Goal: Information Seeking & Learning: Learn about a topic

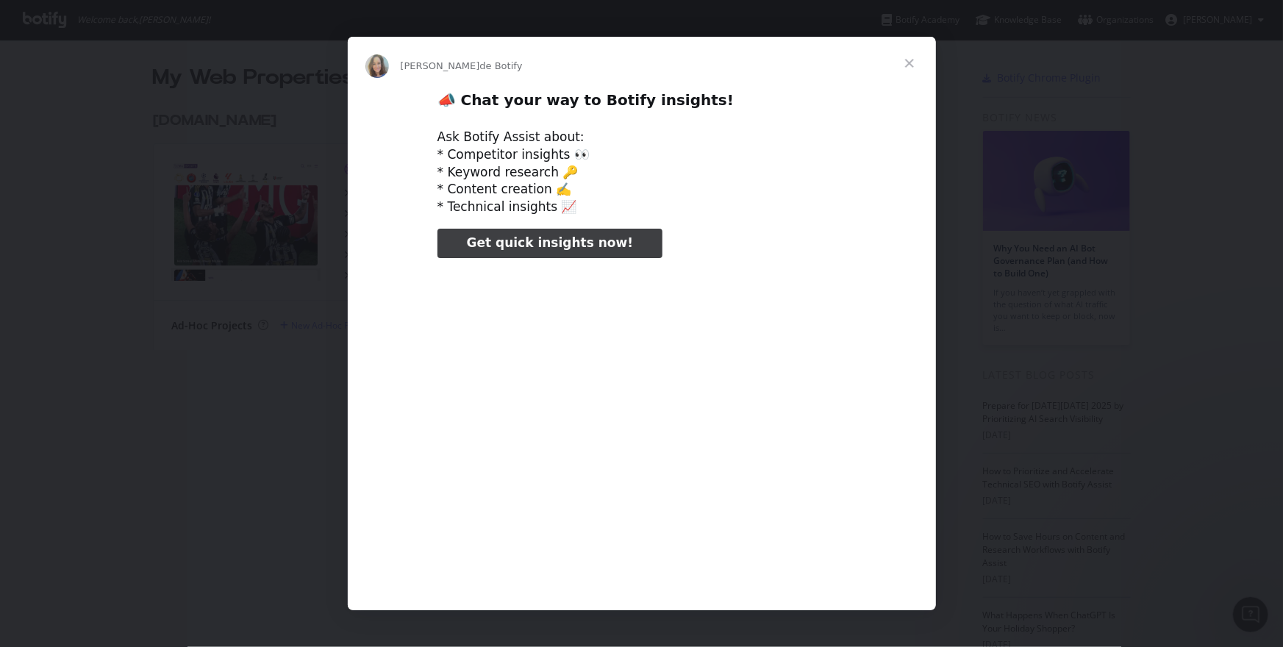
type input "132035"
click at [908, 57] on span "Fermer" at bounding box center [909, 63] width 53 height 53
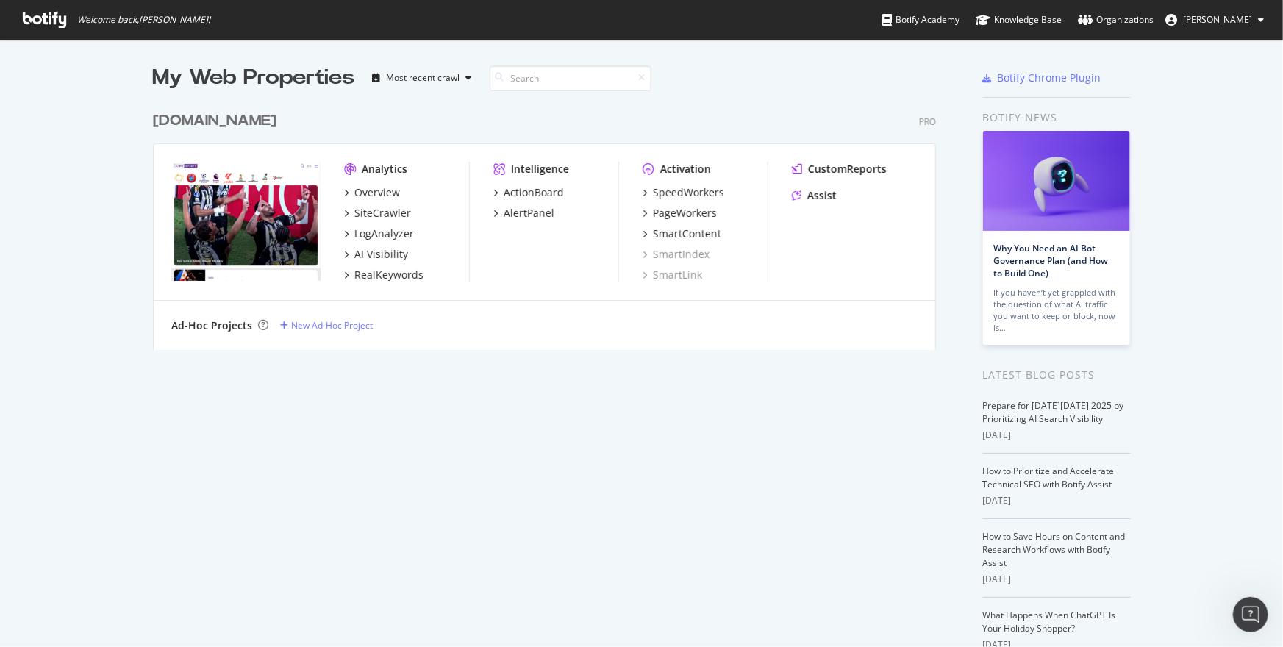
click at [415, 190] on div "Overview" at bounding box center [406, 192] width 125 height 15
click at [395, 215] on div "SiteCrawler" at bounding box center [382, 213] width 57 height 15
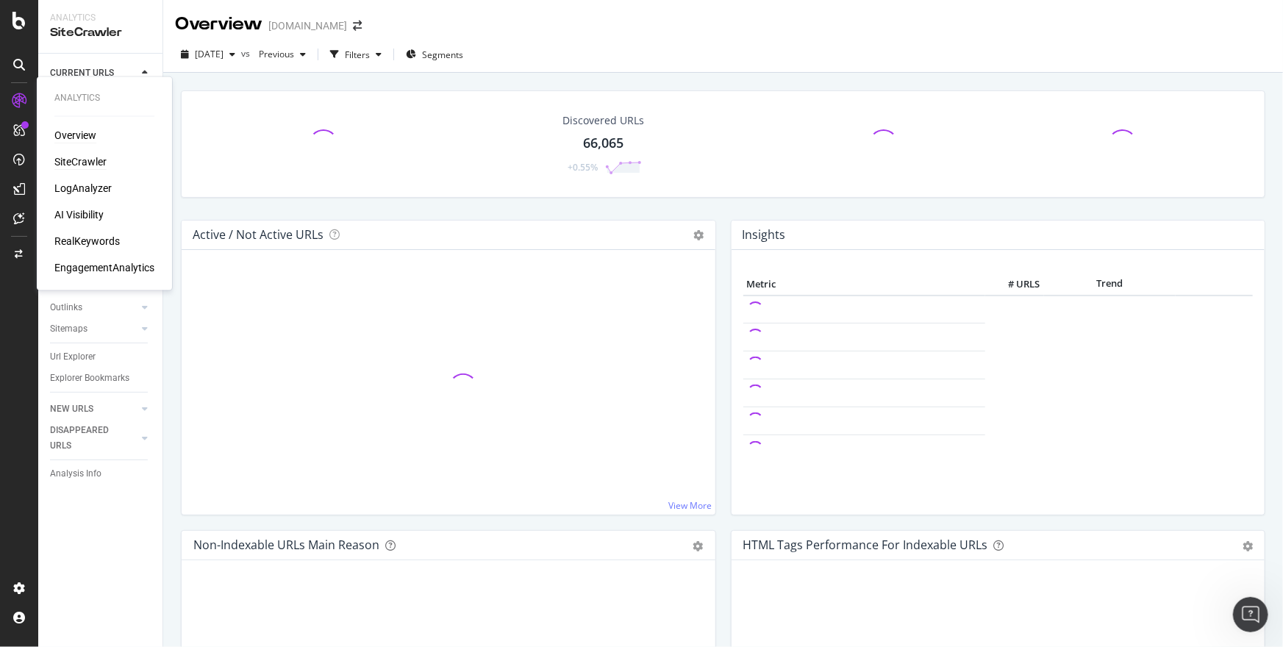
click at [88, 135] on div "Overview" at bounding box center [75, 136] width 42 height 15
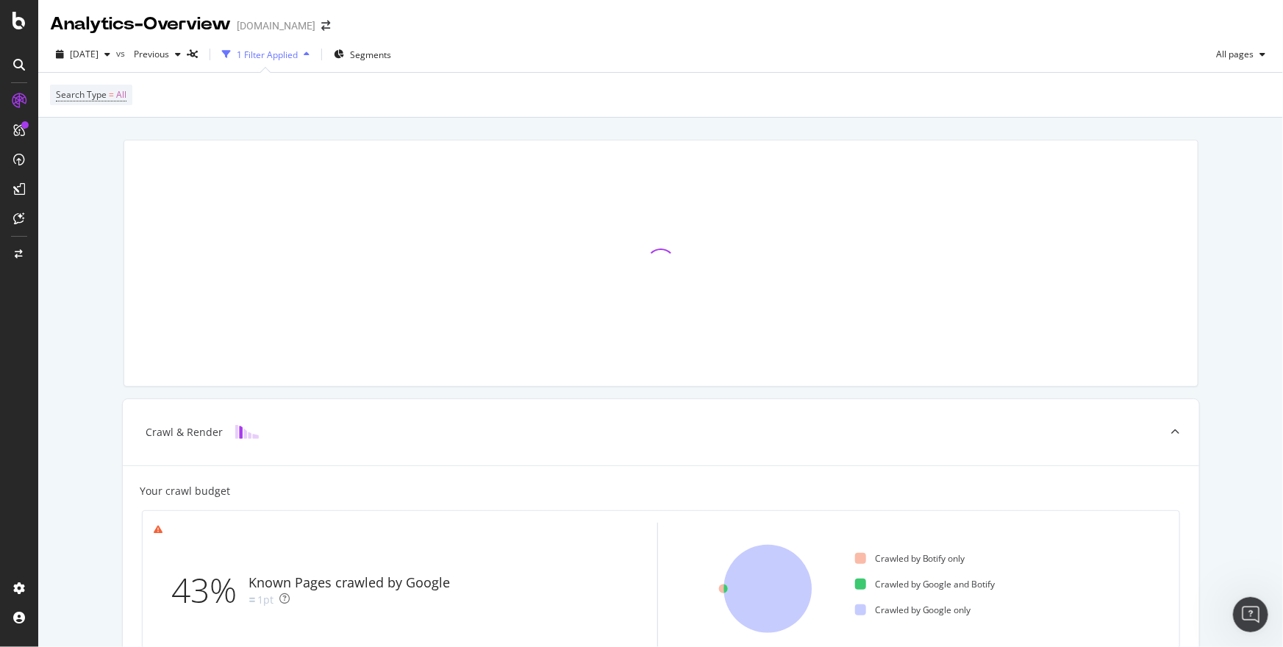
click at [178, 107] on div "Search Type = All" at bounding box center [661, 95] width 1222 height 44
click at [284, 54] on div "1 Filter Applied" at bounding box center [267, 55] width 61 height 13
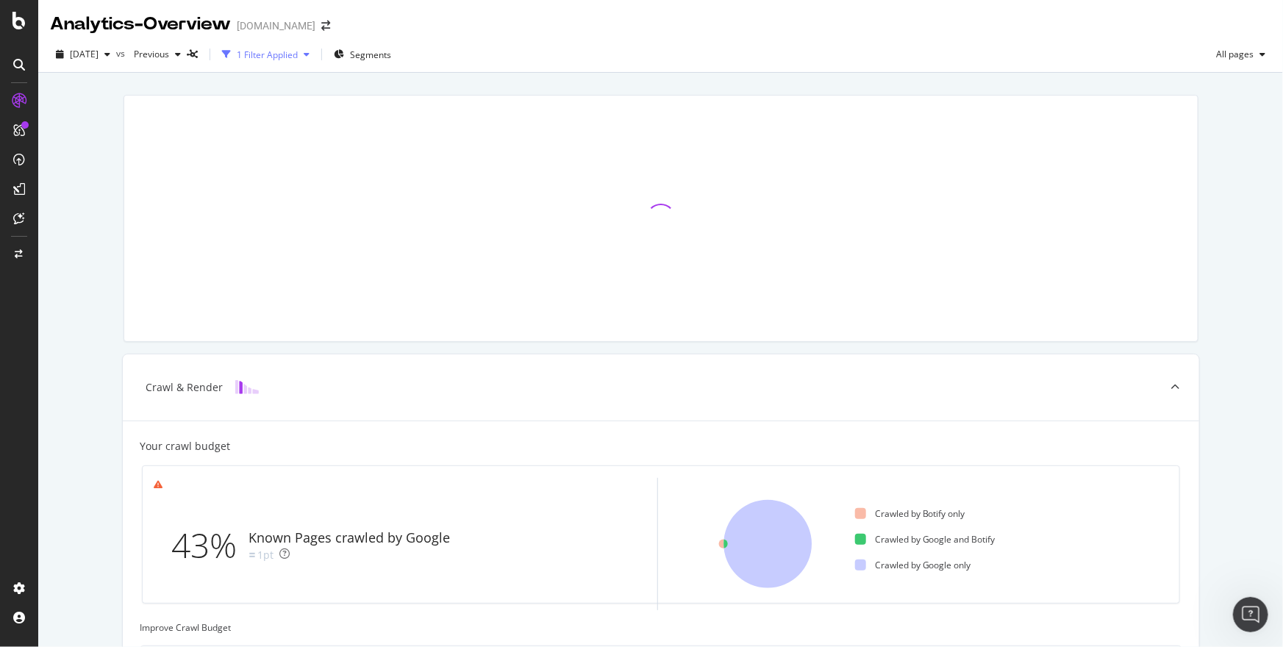
click at [284, 54] on div "1 Filter Applied" at bounding box center [267, 55] width 61 height 13
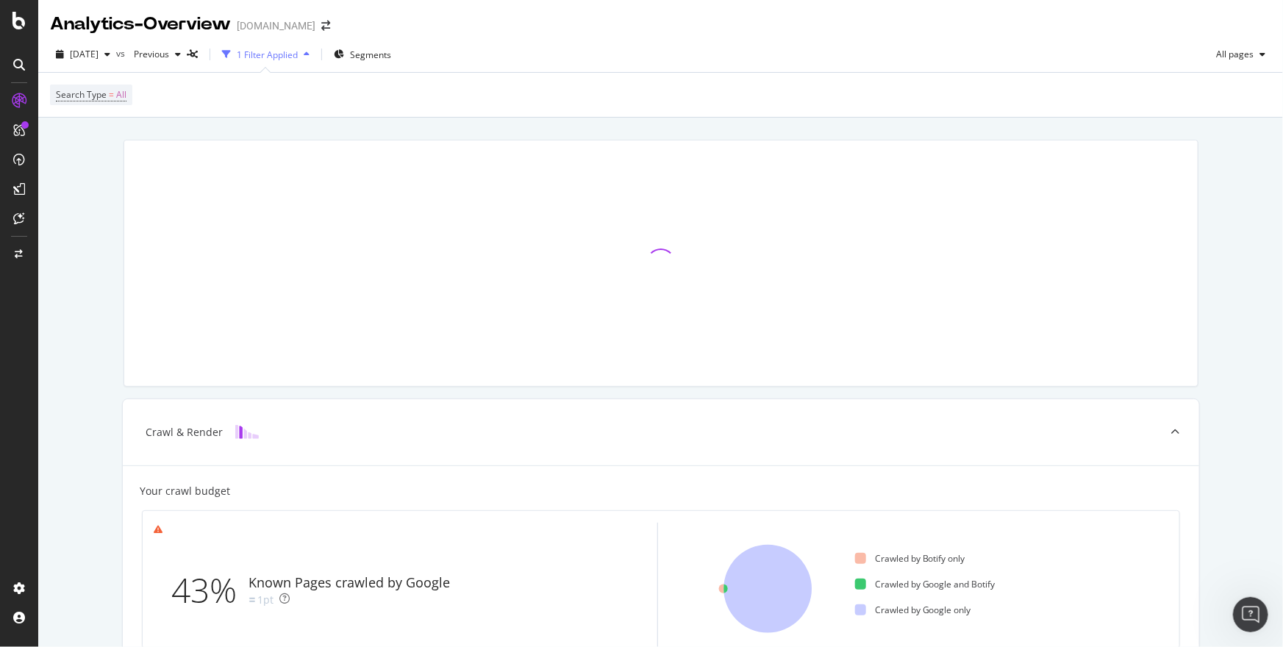
scroll to position [1, 0]
click at [1246, 49] on span "All pages" at bounding box center [1232, 52] width 43 height 13
click at [896, 52] on div "[DATE] vs Previous 1 Filter Applied Segments All pages" at bounding box center [660, 55] width 1245 height 29
click at [391, 50] on span "Segments" at bounding box center [370, 53] width 41 height 13
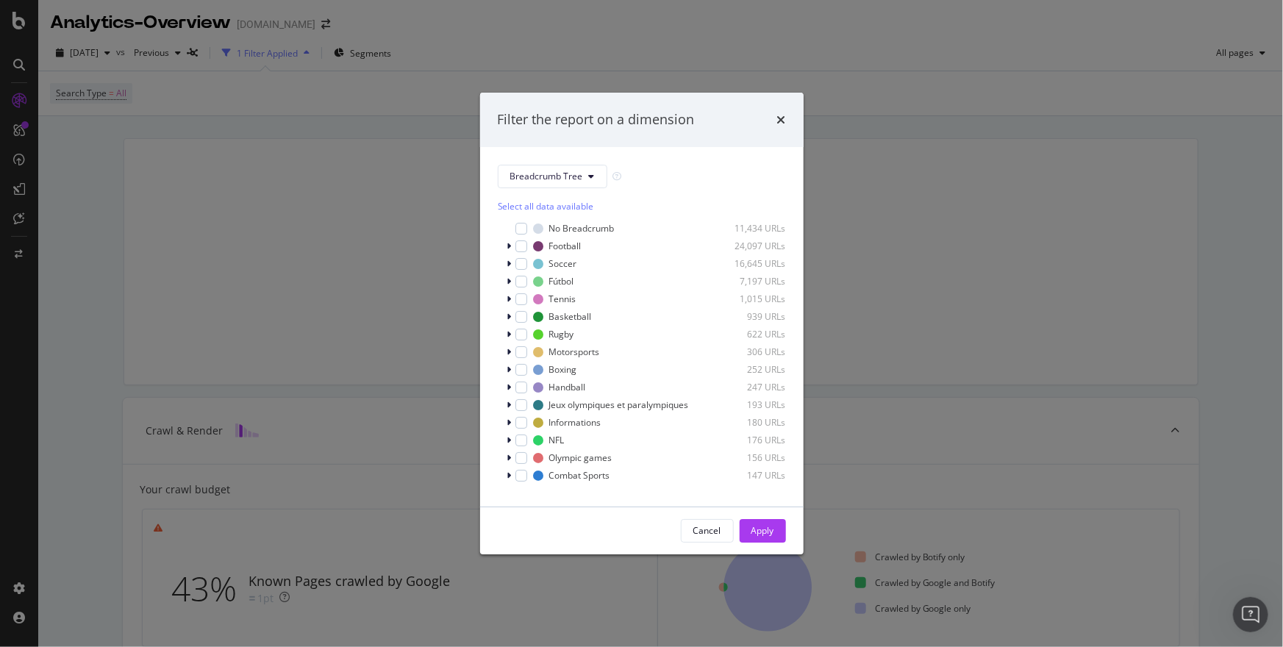
click at [805, 113] on div "Filter the report on a dimension Breadcrumb Tree Select all data available No B…" at bounding box center [641, 323] width 1283 height 647
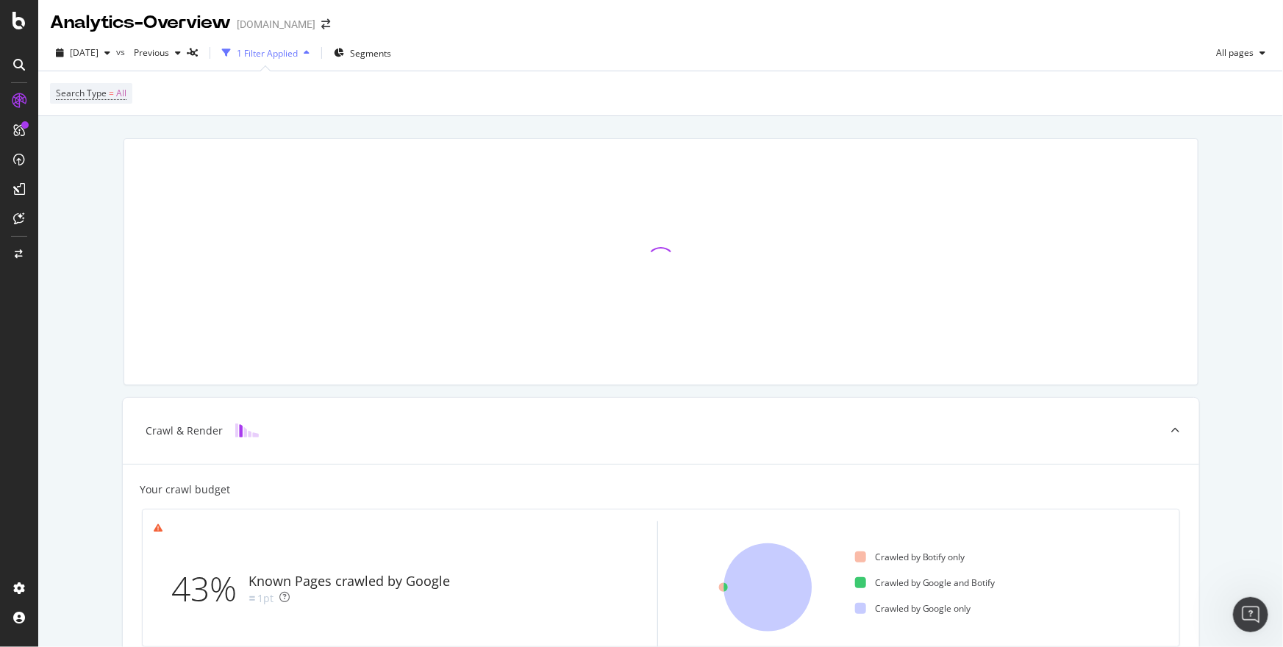
click at [316, 56] on div "button" at bounding box center [307, 53] width 18 height 9
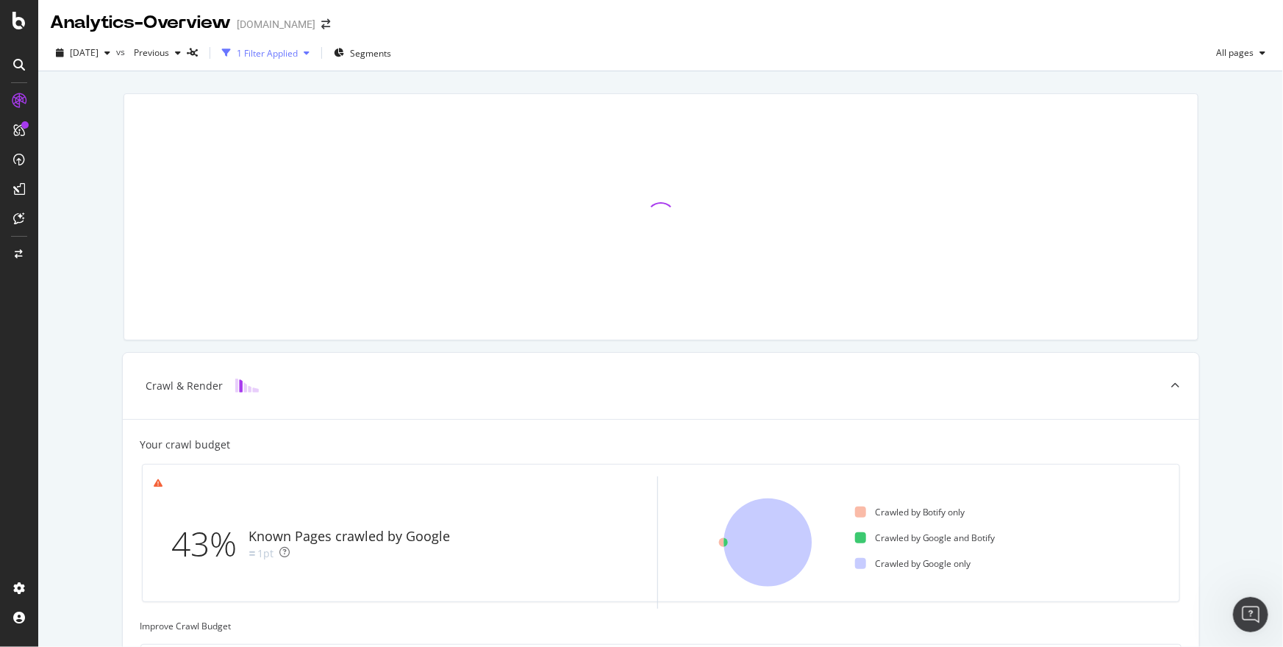
click at [316, 56] on div "button" at bounding box center [307, 53] width 18 height 9
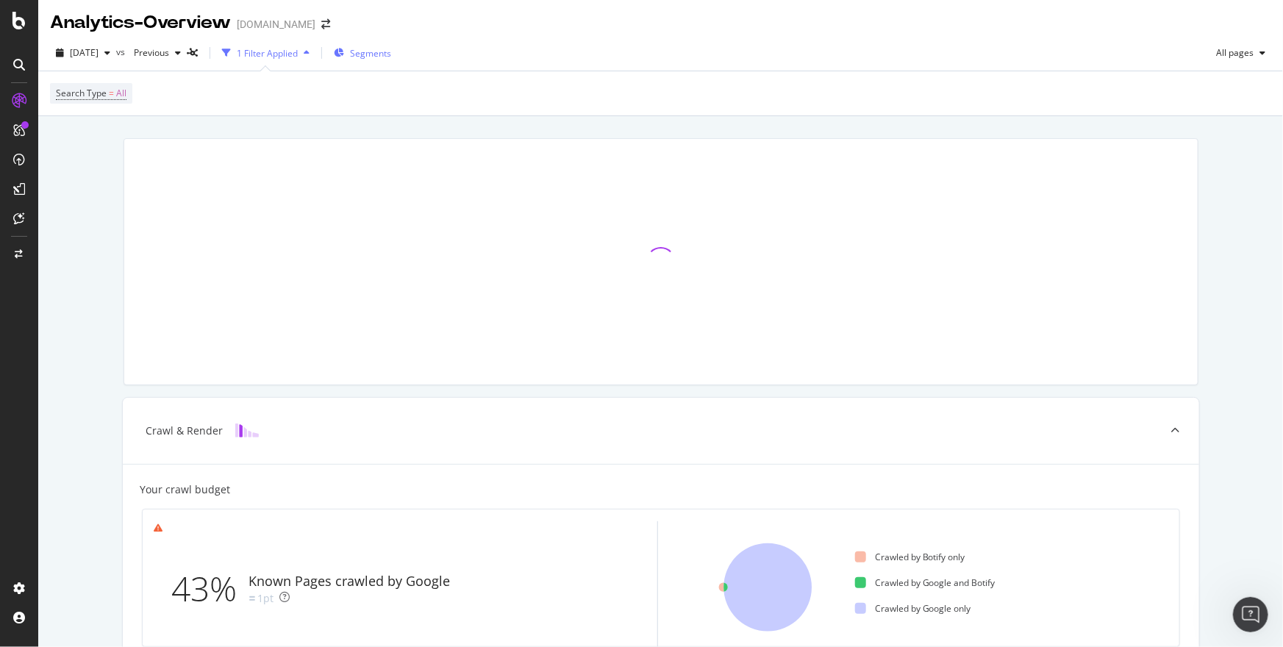
click at [375, 52] on div "Segments" at bounding box center [362, 53] width 57 height 22
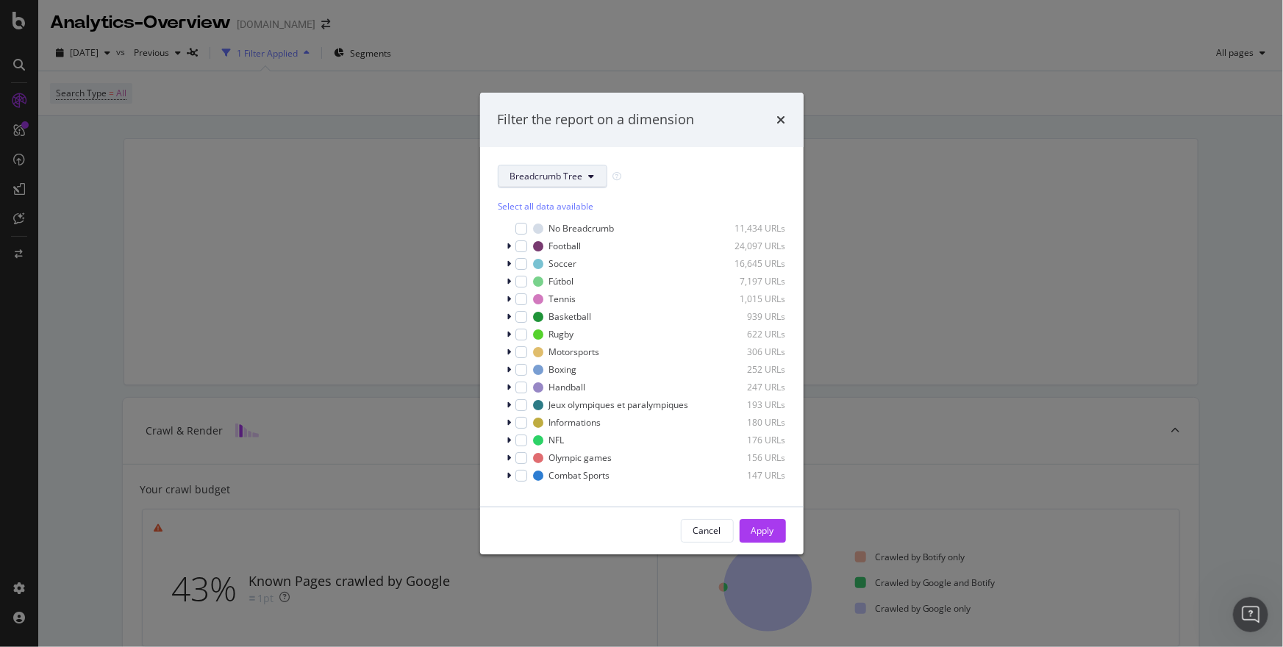
click at [570, 180] on span "Breadcrumb Tree" at bounding box center [546, 176] width 73 height 13
click at [781, 119] on icon "times" at bounding box center [781, 120] width 9 height 12
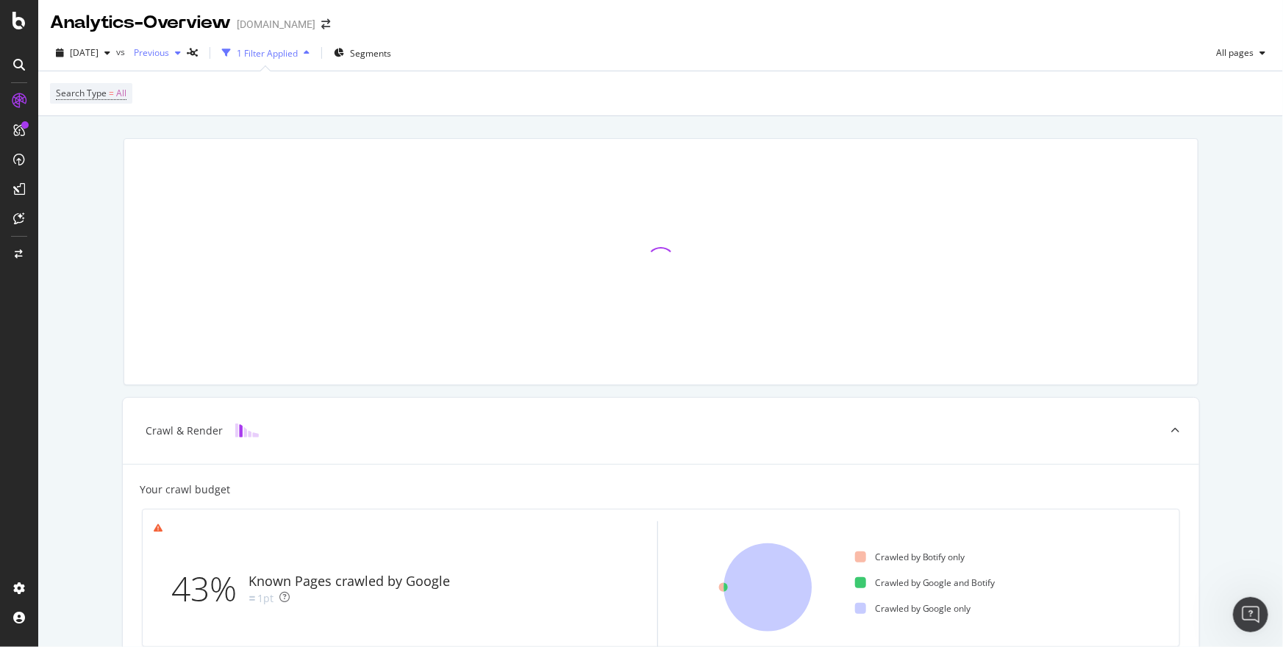
click at [169, 52] on span "Previous" at bounding box center [148, 52] width 41 height 13
click at [430, 107] on div "Search Type = All" at bounding box center [661, 93] width 1222 height 44
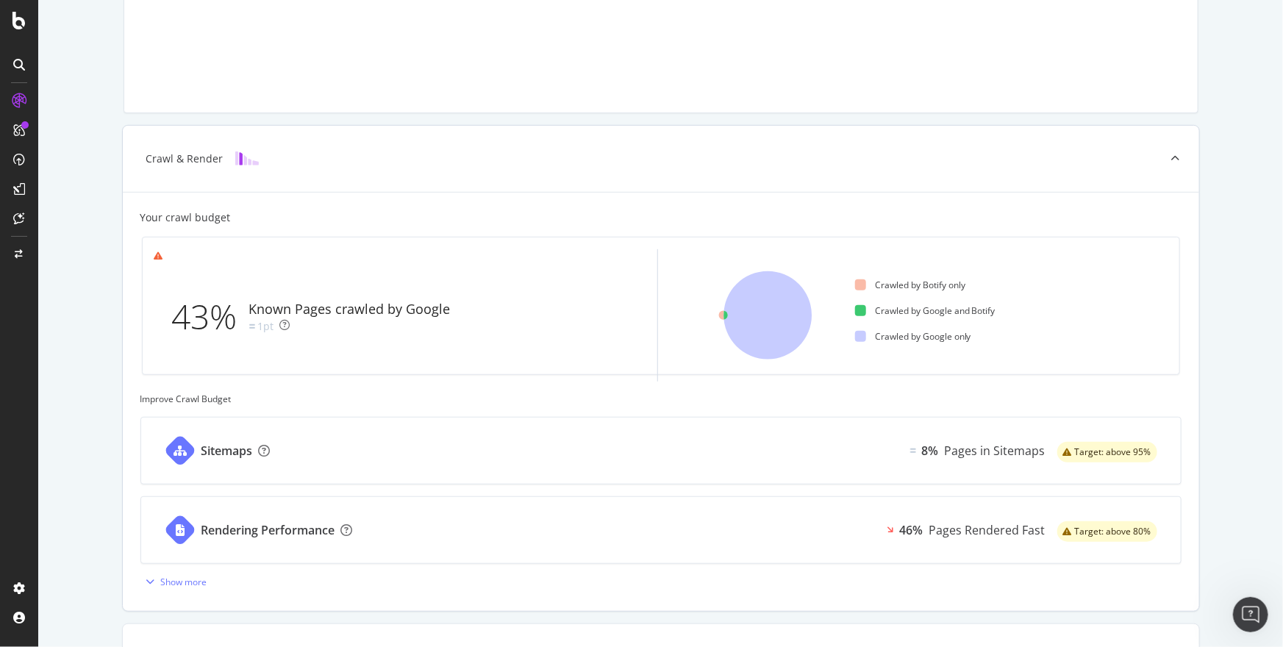
scroll to position [0, 0]
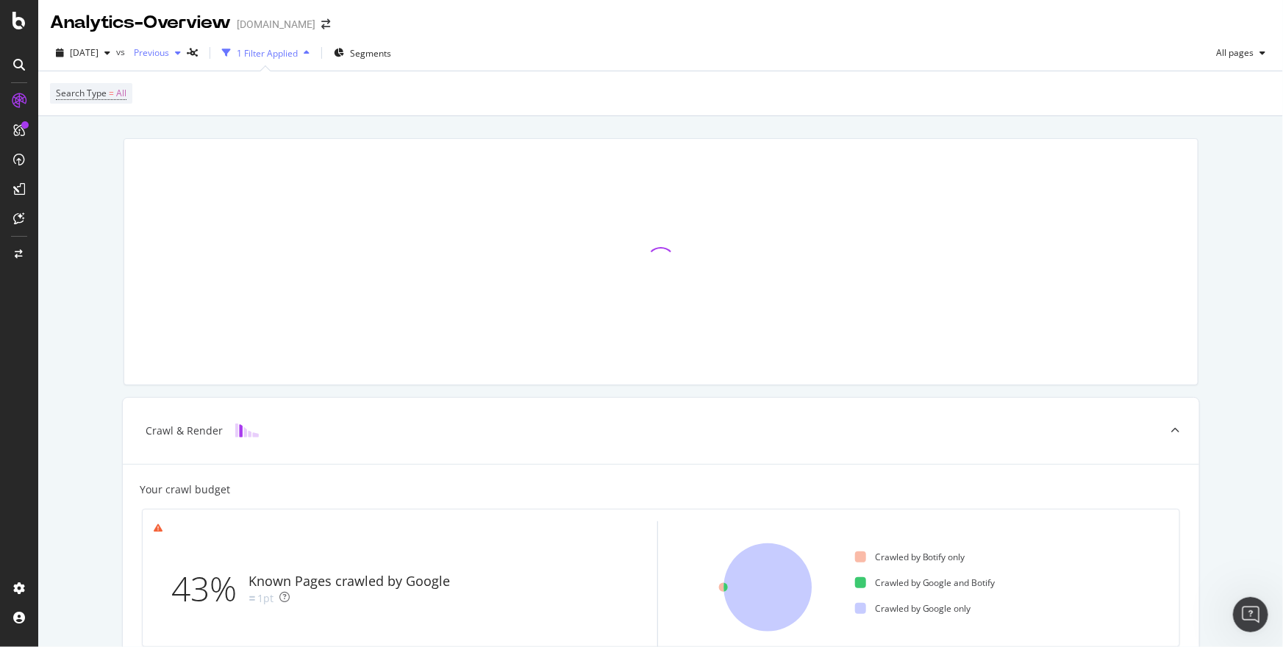
click at [169, 53] on span "Previous" at bounding box center [148, 52] width 41 height 13
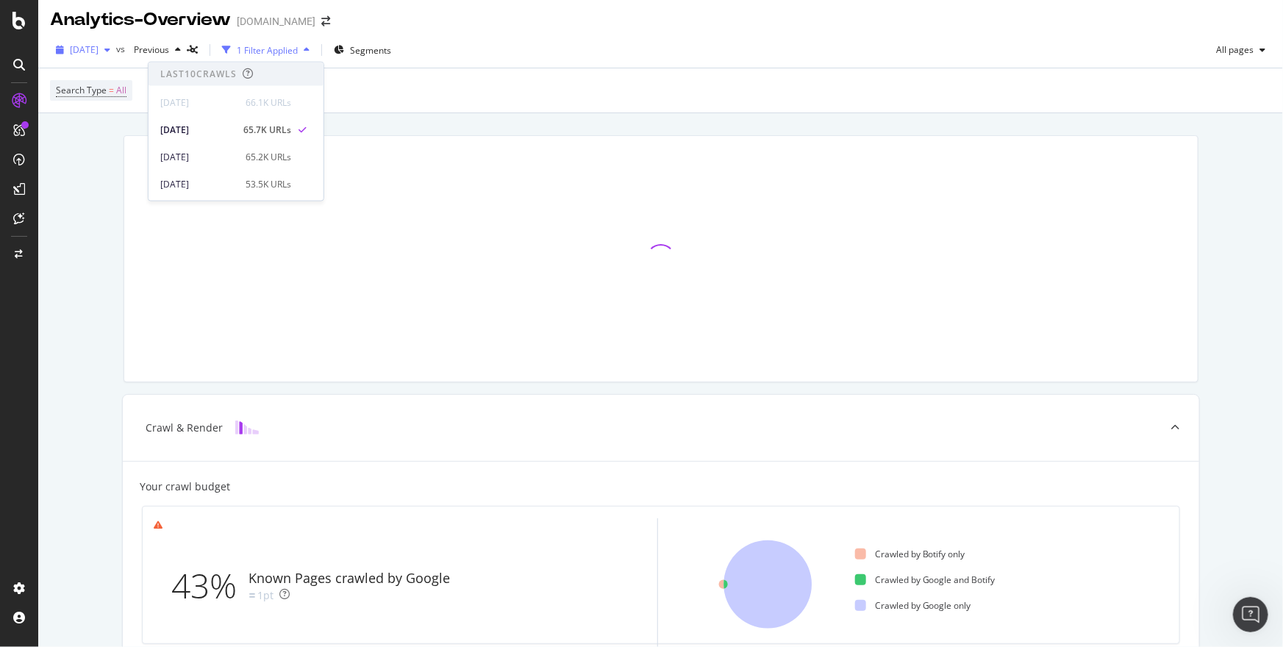
click at [104, 57] on div "[DATE]" at bounding box center [83, 50] width 66 height 22
click at [385, 106] on div "Search Type = All" at bounding box center [661, 90] width 1222 height 44
click at [379, 48] on div "Segments" at bounding box center [362, 50] width 57 height 22
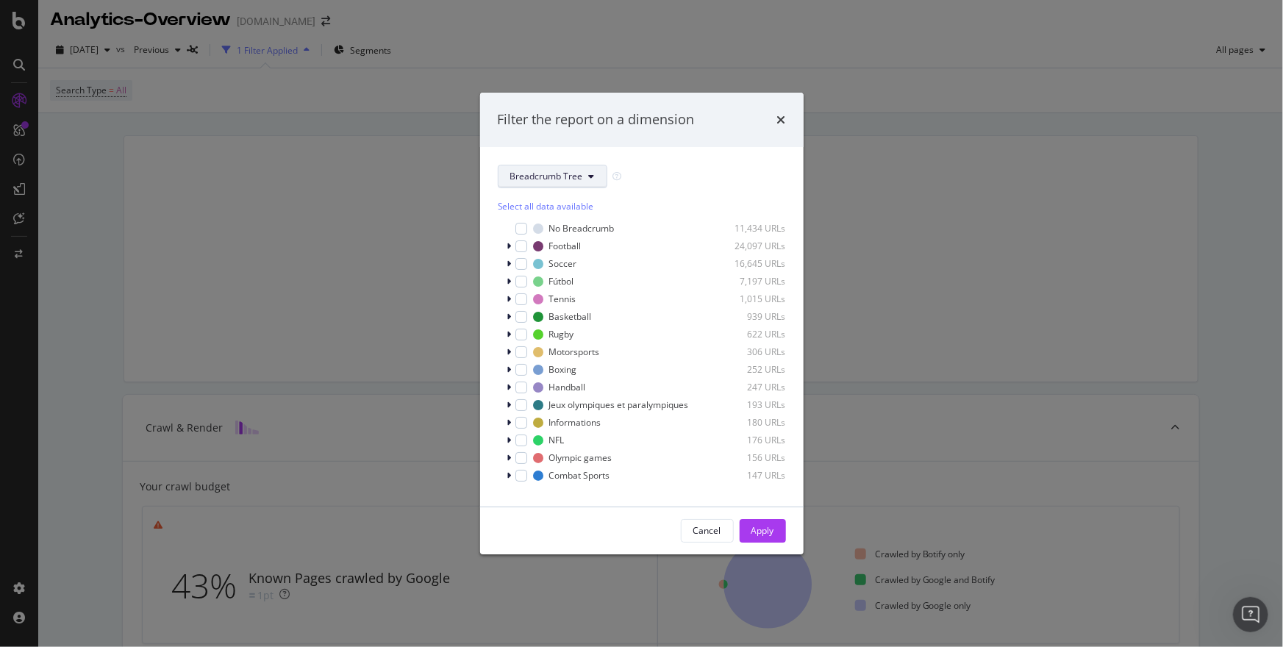
click at [535, 177] on span "Breadcrumb Tree" at bounding box center [546, 176] width 73 height 13
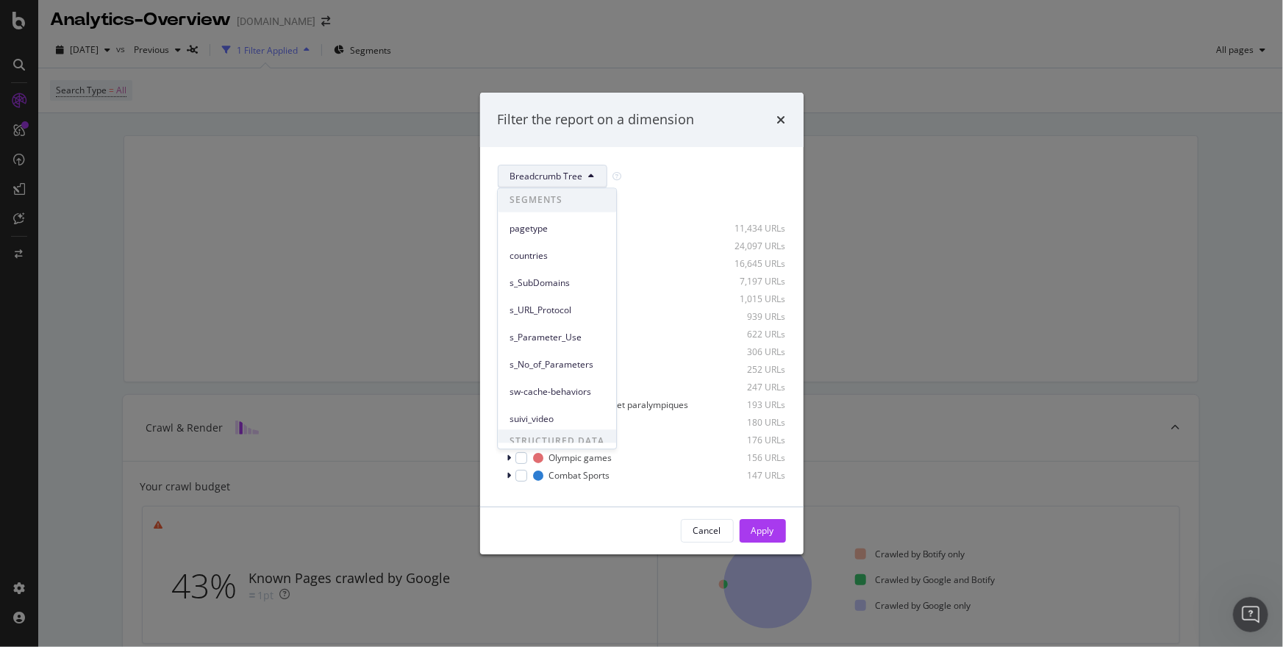
click at [934, 220] on div "Filter the report on a dimension Breadcrumb Tree Select all data available No B…" at bounding box center [641, 323] width 1283 height 647
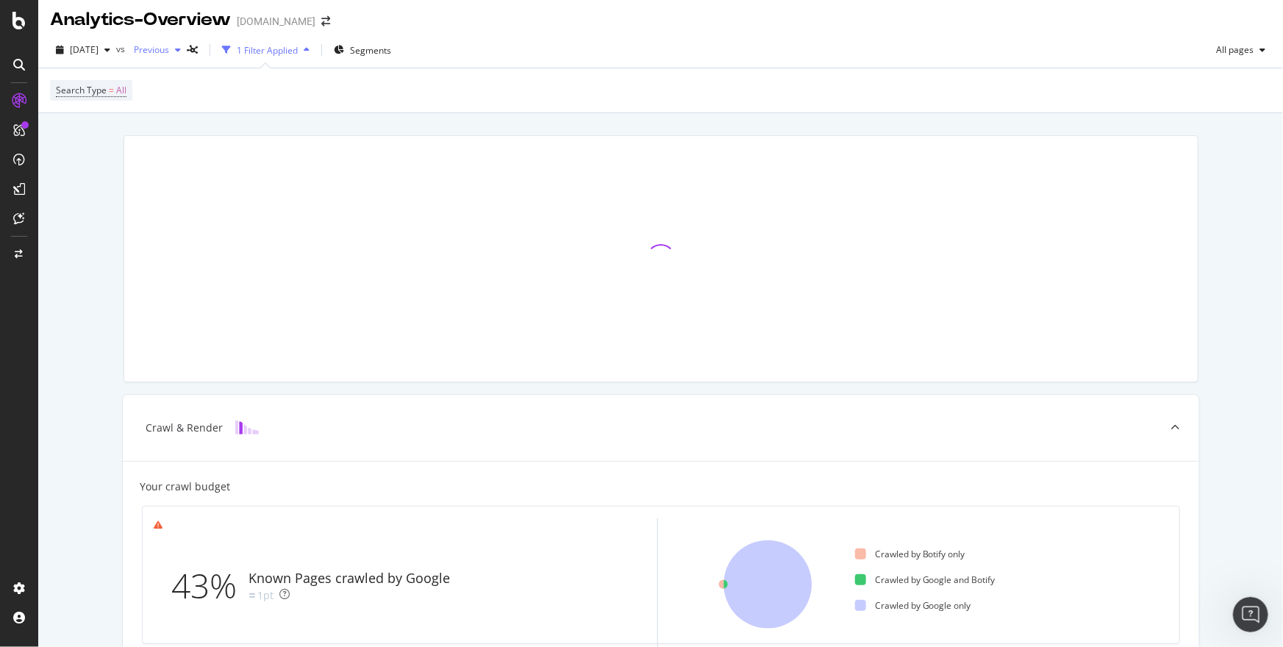
click at [179, 56] on div "Previous" at bounding box center [157, 50] width 59 height 22
click at [116, 54] on div "button" at bounding box center [108, 50] width 18 height 9
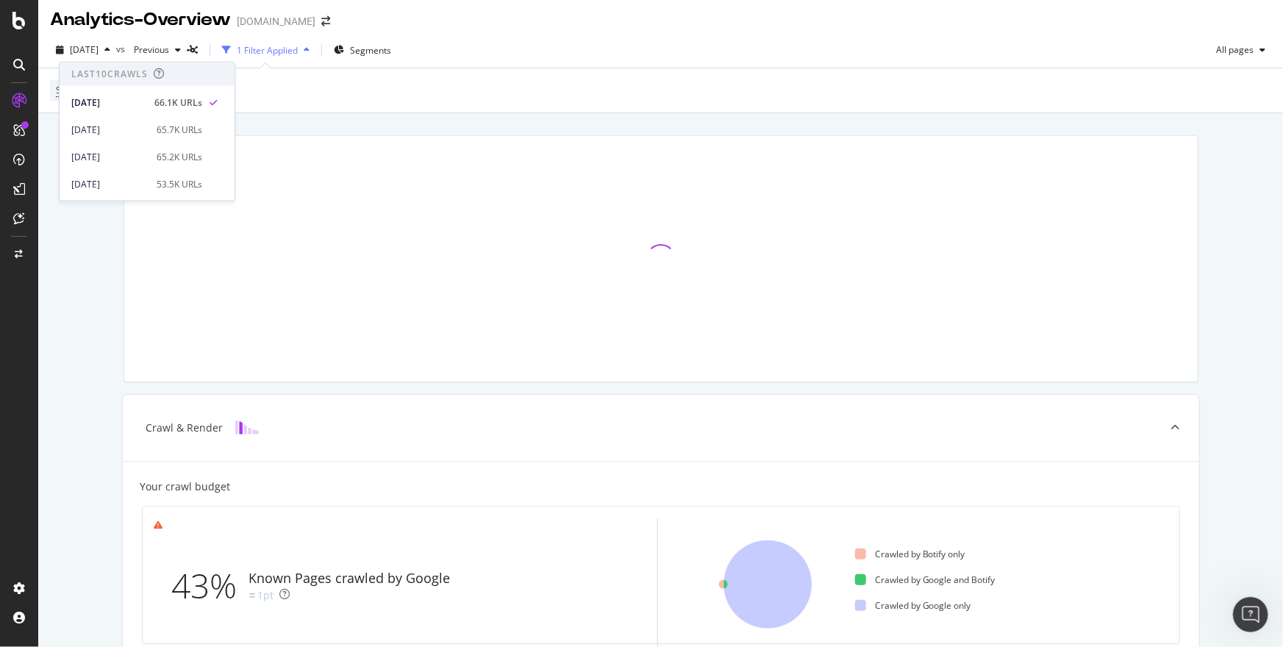
click at [386, 109] on div "Search Type = All" at bounding box center [661, 90] width 1222 height 44
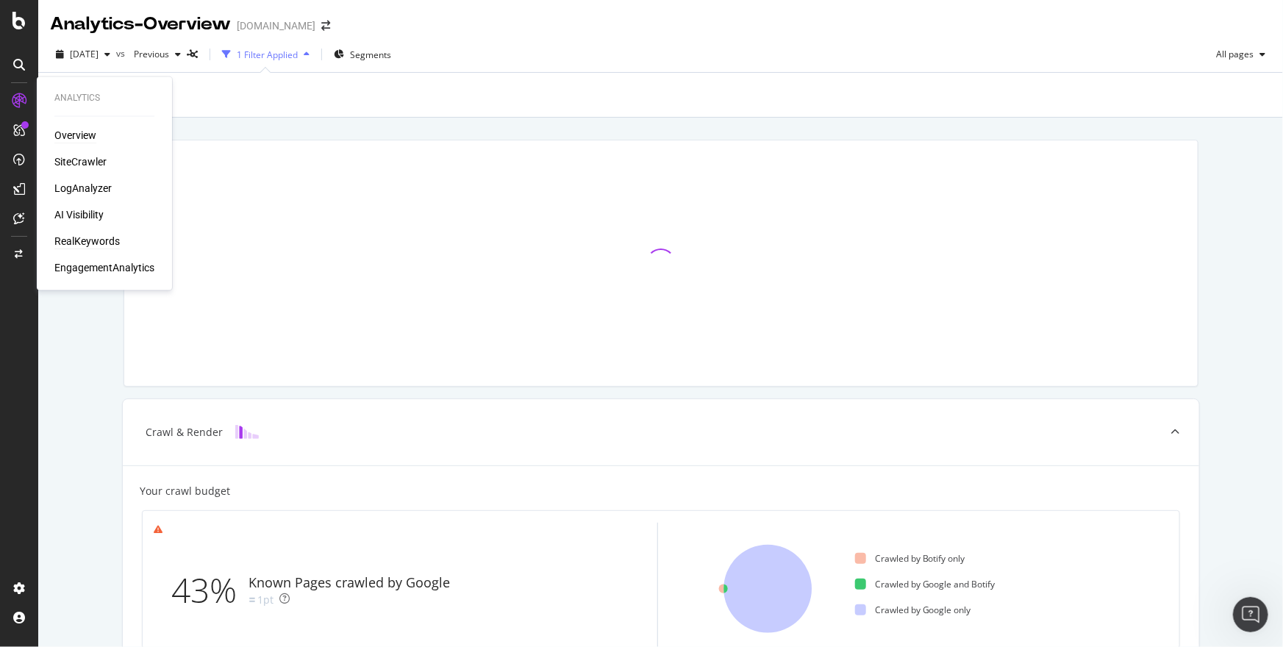
click at [92, 243] on div "RealKeywords" at bounding box center [86, 242] width 65 height 15
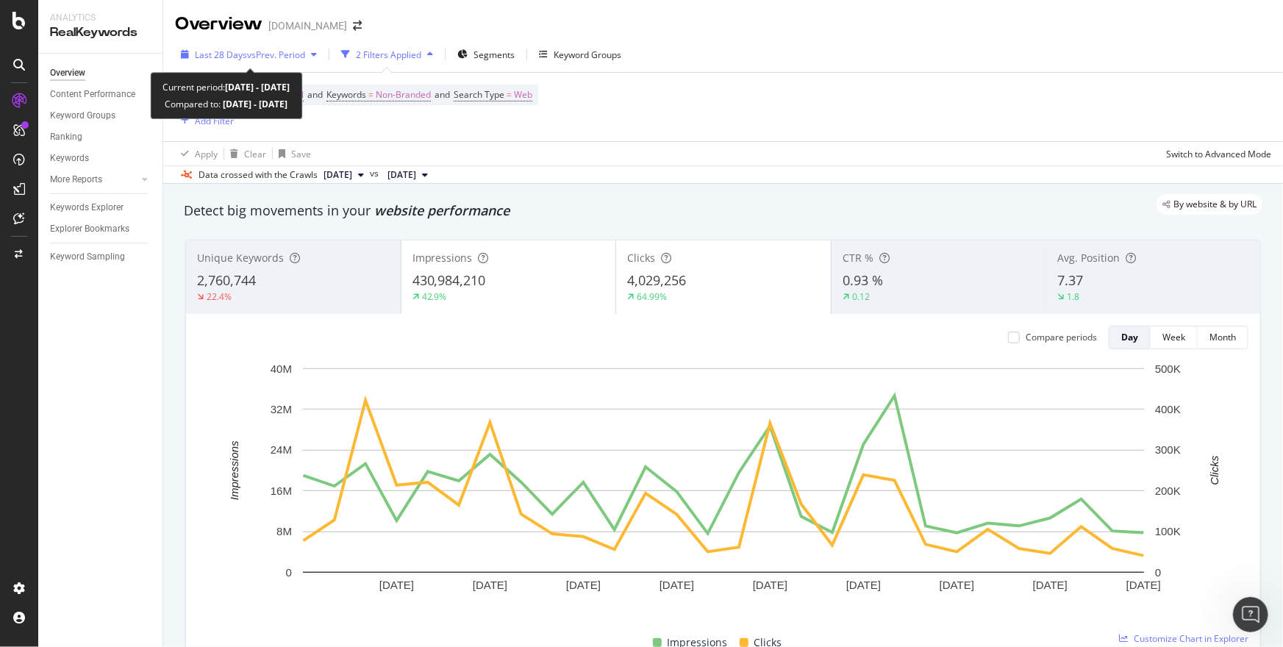
click at [295, 56] on span "vs Prev. Period" at bounding box center [276, 55] width 58 height 13
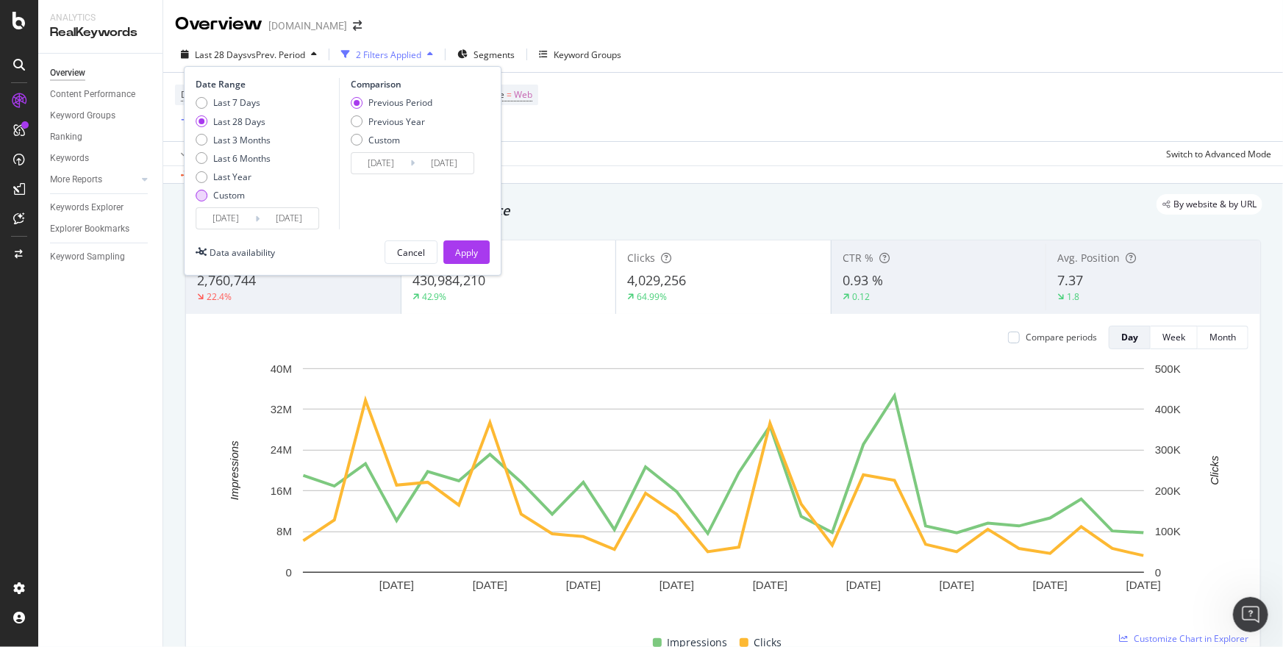
click at [202, 193] on div "Custom" at bounding box center [202, 196] width 12 height 12
click at [224, 209] on input "[DATE]" at bounding box center [225, 218] width 59 height 21
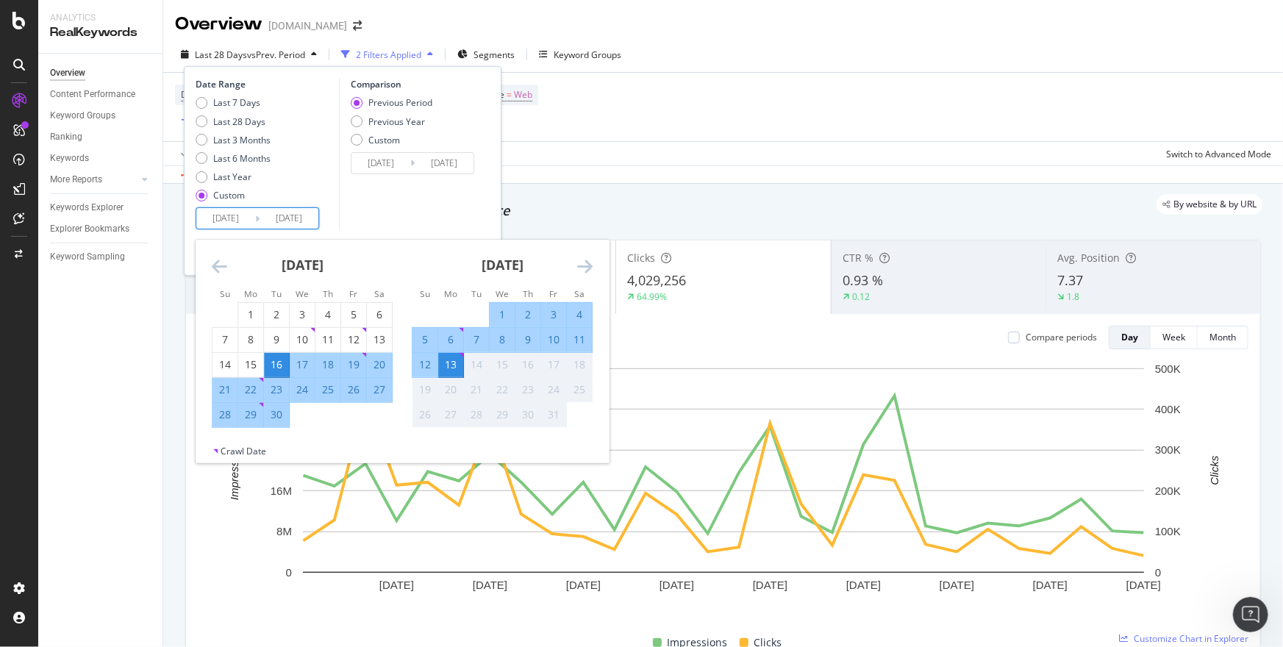
click at [220, 270] on icon "Move backward to switch to the previous month." at bounding box center [219, 266] width 15 height 18
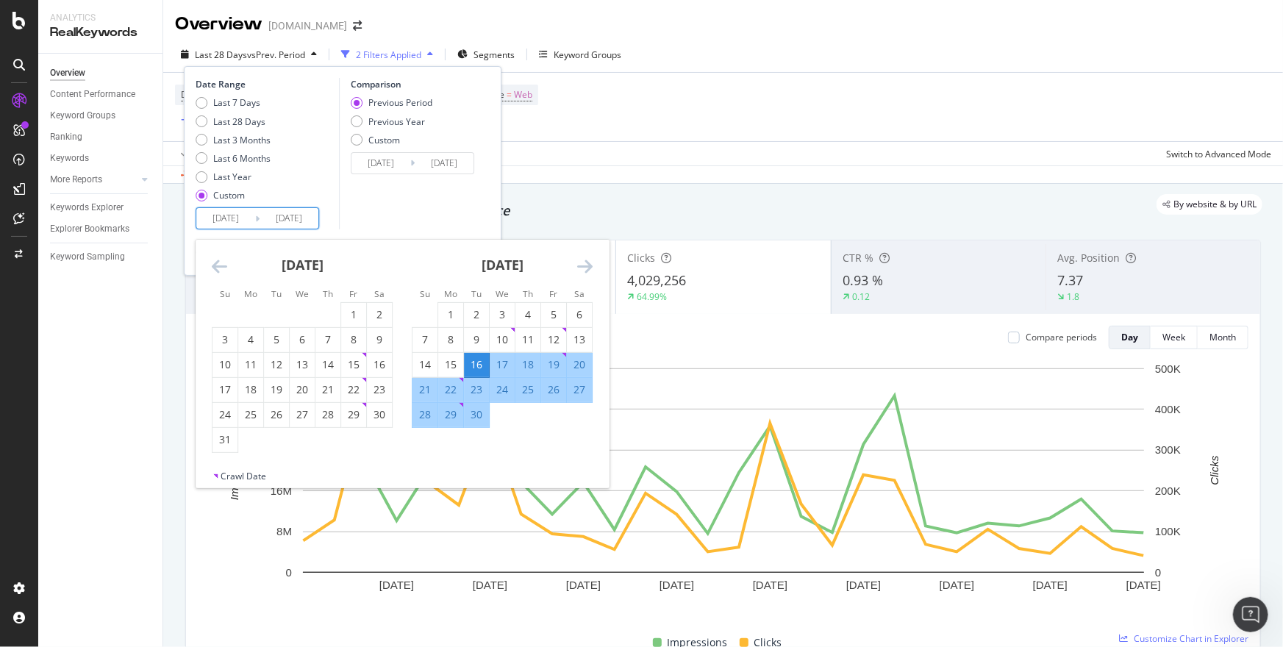
click at [220, 270] on icon "Move backward to switch to the previous month." at bounding box center [219, 266] width 15 height 18
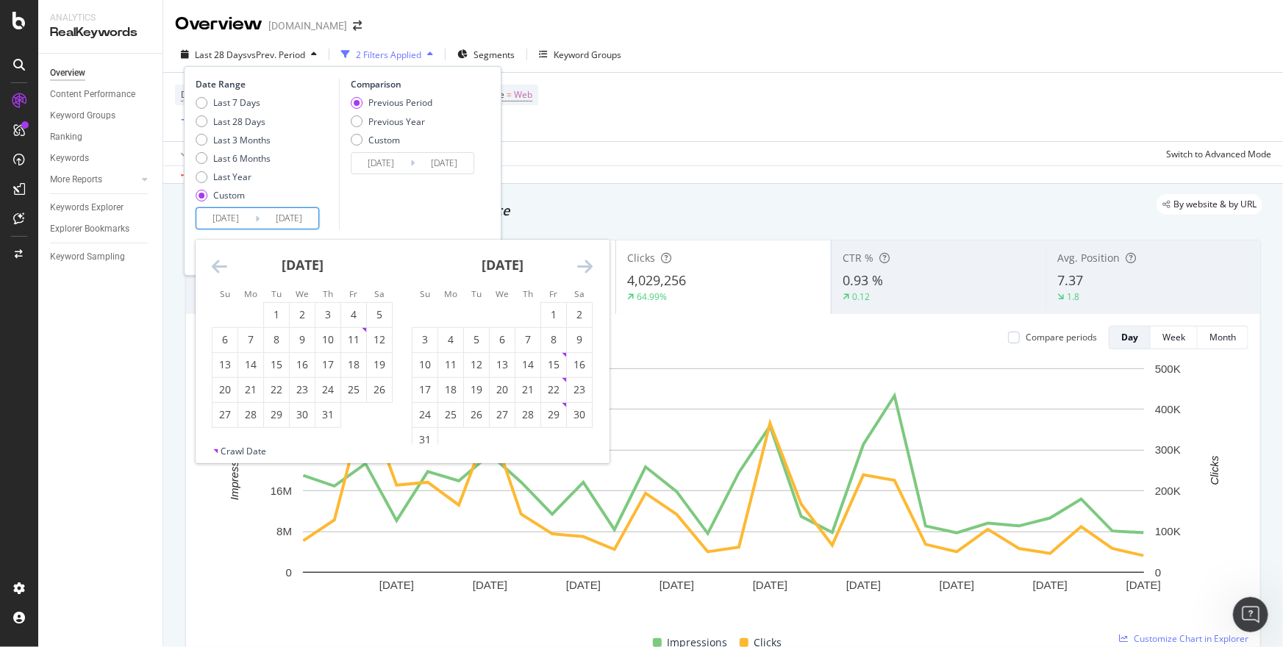
click at [220, 270] on icon "Move backward to switch to the previous month." at bounding box center [219, 266] width 15 height 18
click at [274, 314] on div "1" at bounding box center [276, 314] width 25 height 15
type input "[DATE]"
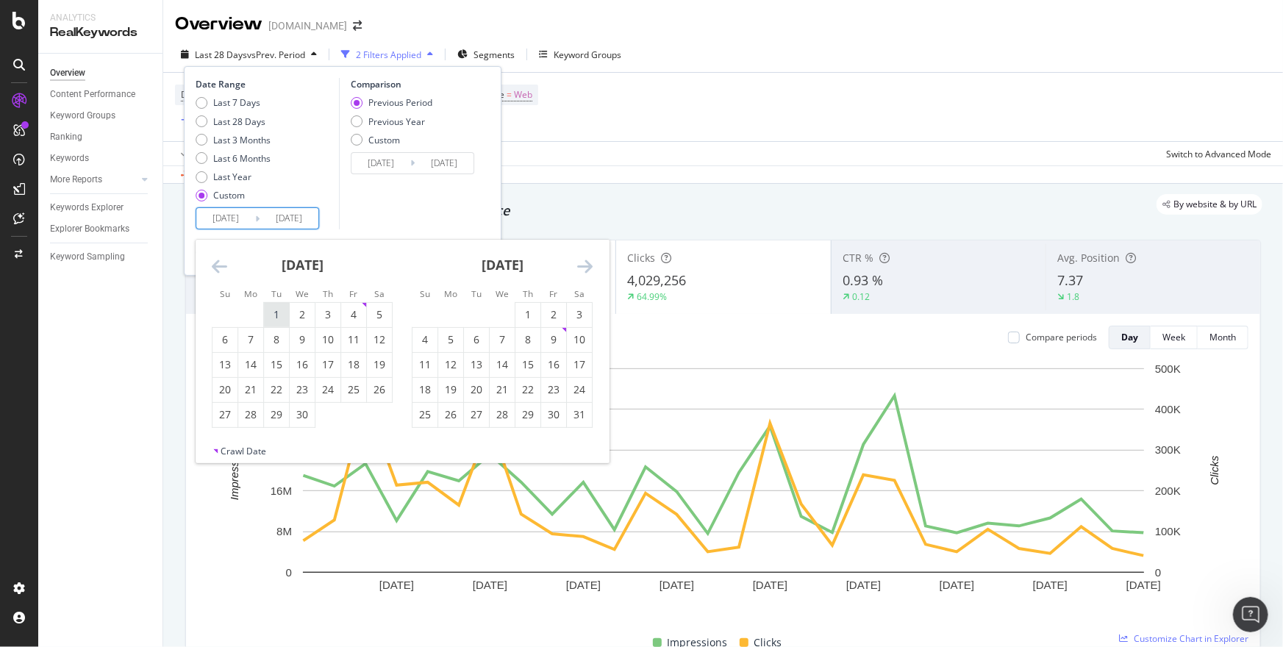
type input "[DATE]"
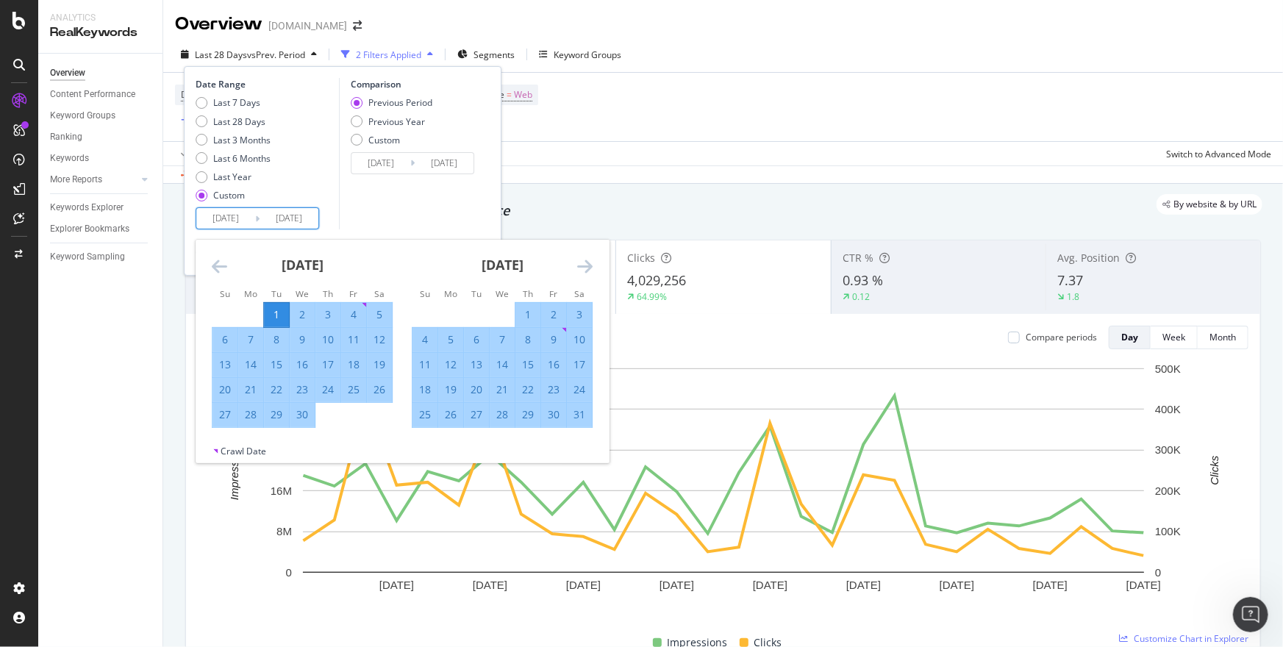
click at [585, 274] on icon "Move forward to switch to the next month." at bounding box center [584, 266] width 15 height 18
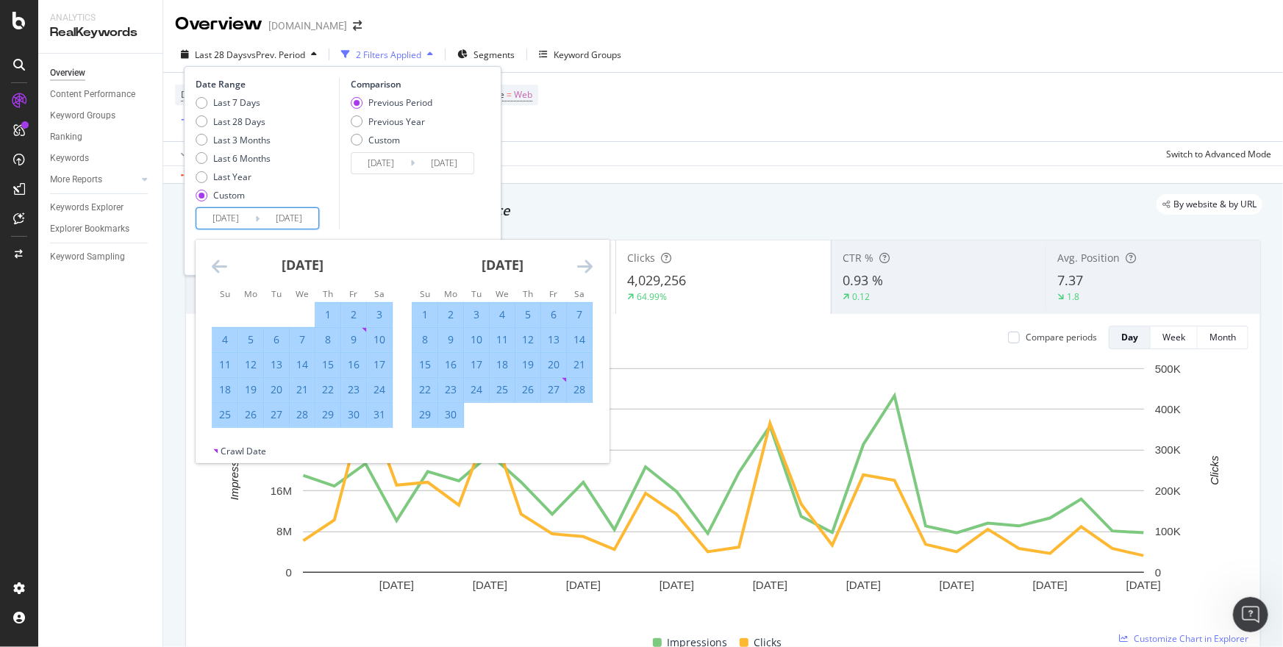
click at [450, 412] on div "30" at bounding box center [450, 414] width 25 height 15
type input "[DATE]"
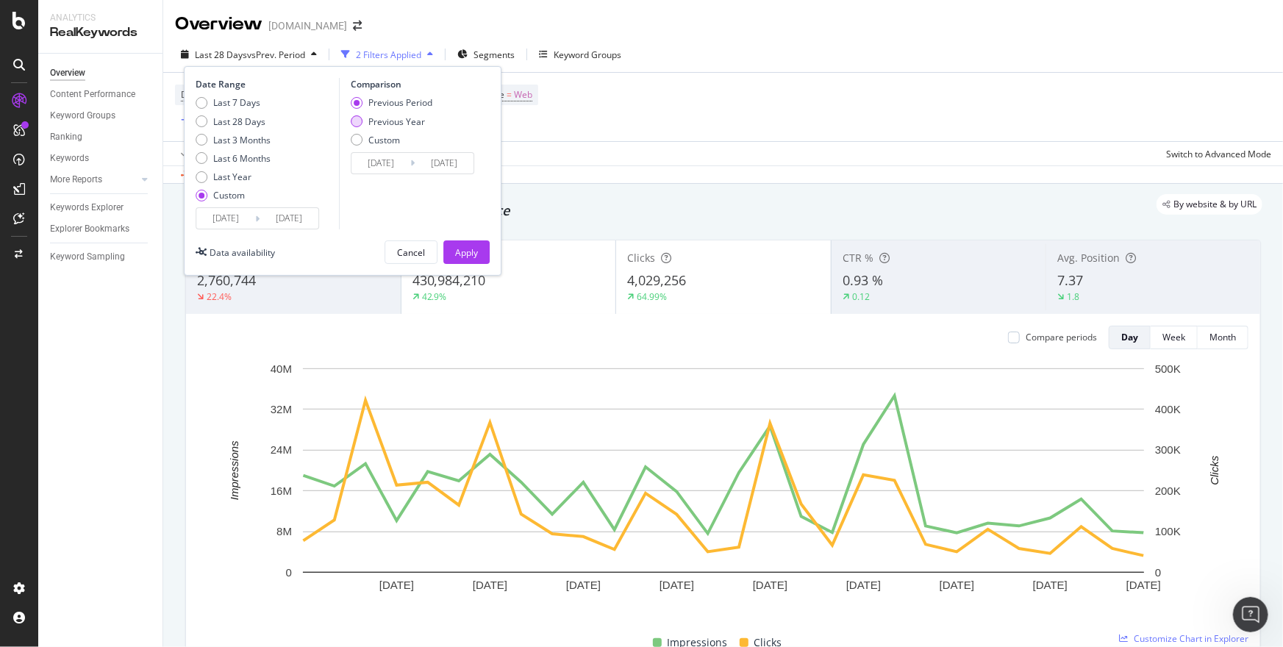
click at [360, 117] on div "Previous Year" at bounding box center [357, 121] width 12 height 12
type input "[DATE]"
click at [460, 246] on div "Apply" at bounding box center [466, 252] width 23 height 13
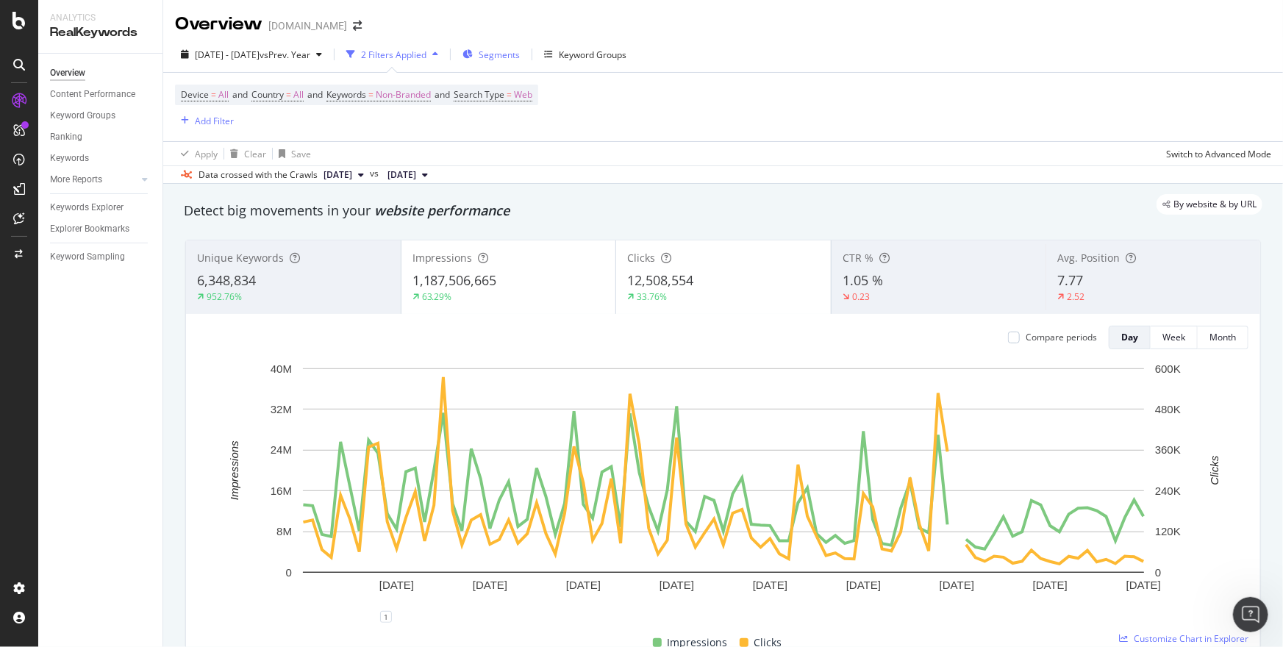
click at [520, 57] on span "Segments" at bounding box center [499, 55] width 41 height 13
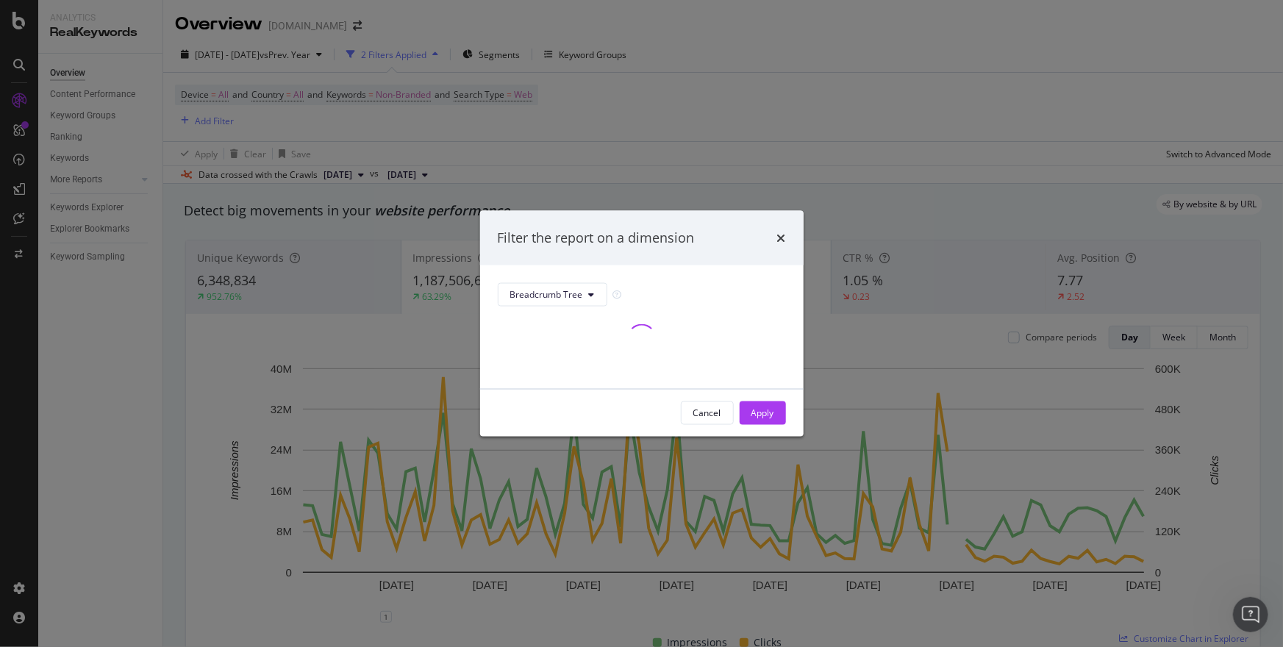
drag, startPoint x: 516, startPoint y: 121, endPoint x: 526, endPoint y: 123, distance: 10.5
click at [519, 121] on div "Filter the report on a dimension Breadcrumb Tree Cancel Apply" at bounding box center [641, 323] width 1283 height 647
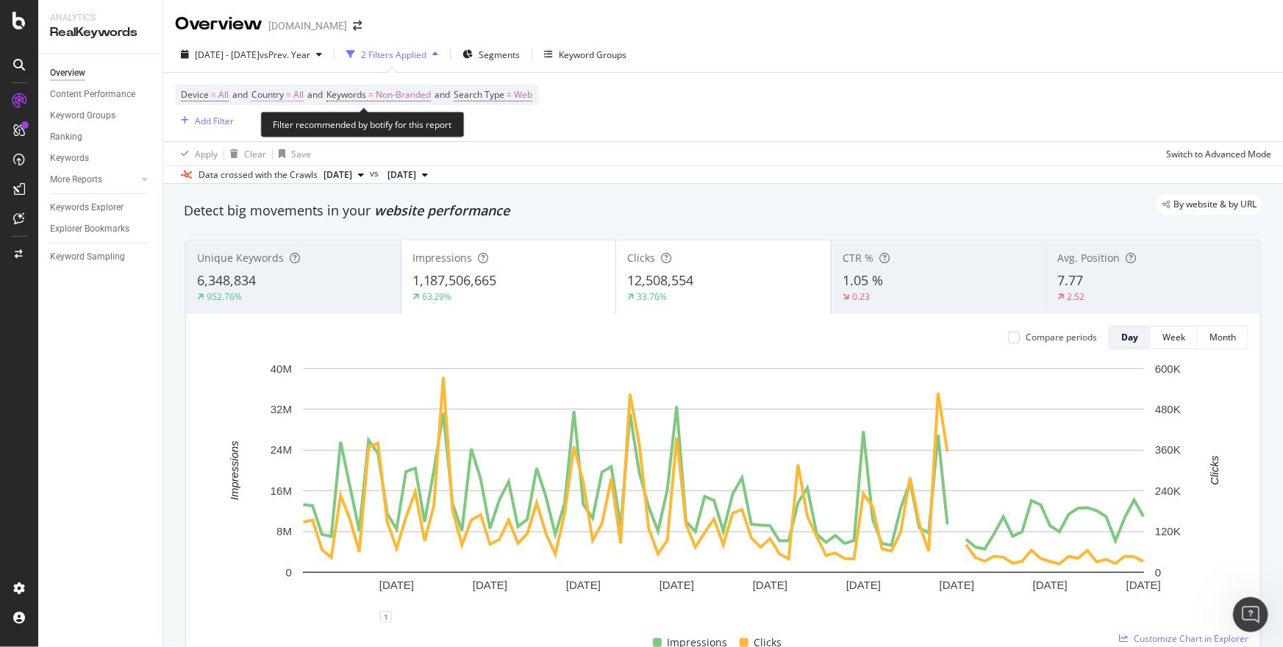
click at [301, 96] on span "All" at bounding box center [298, 95] width 10 height 21
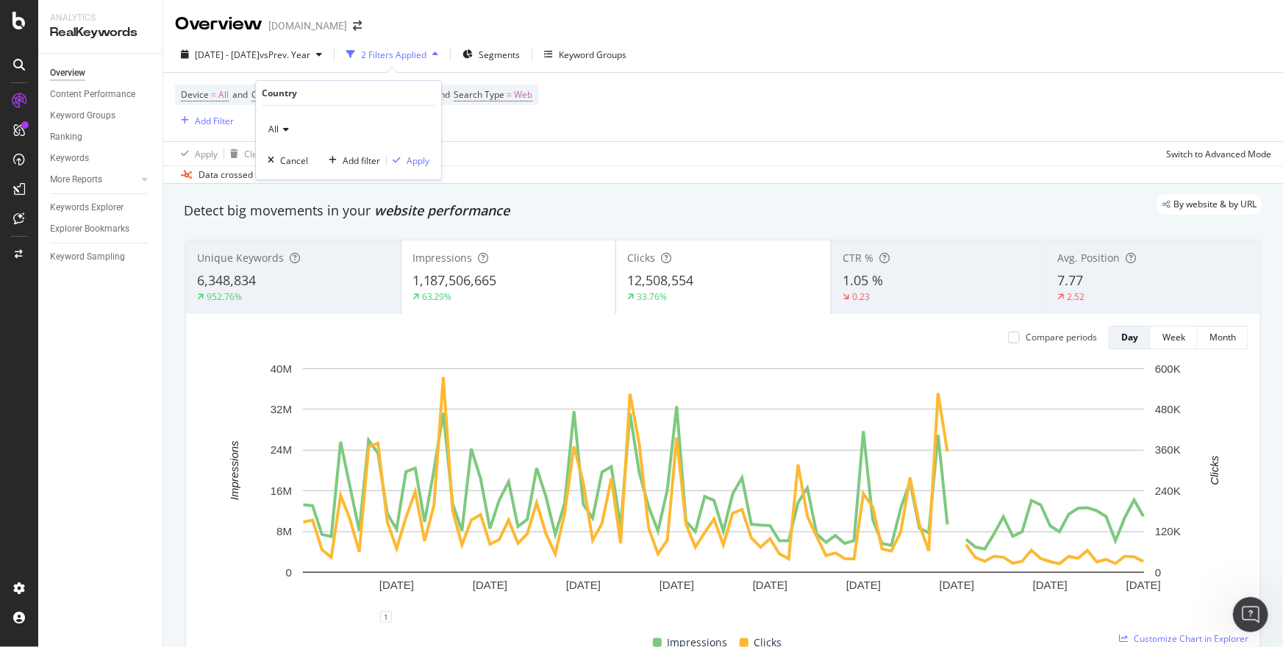
click at [296, 125] on div "All" at bounding box center [349, 130] width 162 height 24
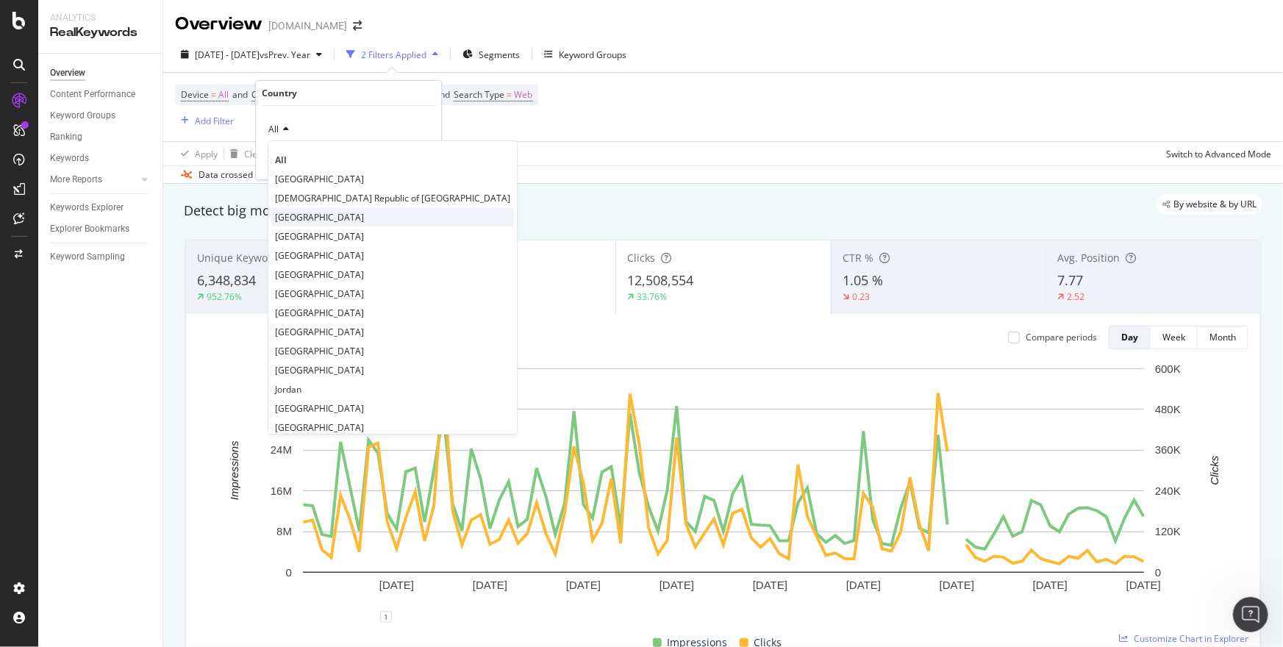
click at [298, 215] on span "[GEOGRAPHIC_DATA]" at bounding box center [319, 217] width 89 height 13
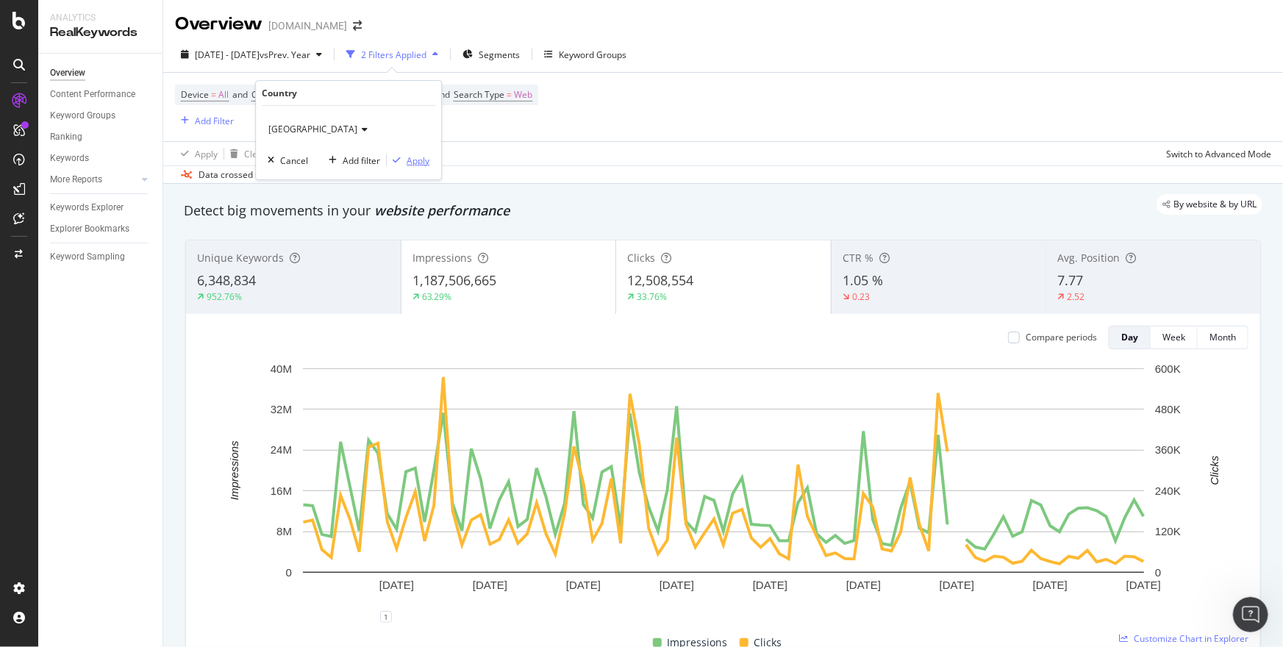
click at [407, 167] on button "Apply" at bounding box center [408, 160] width 43 height 15
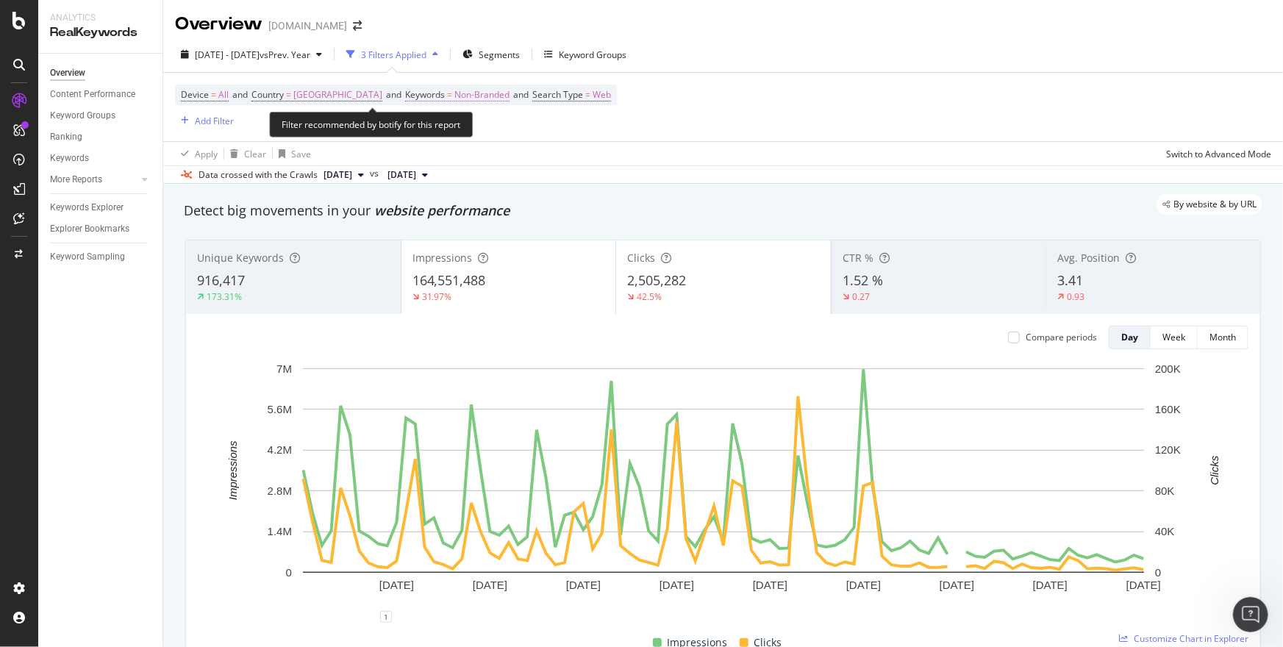
click at [455, 99] on span "Non-Branded" at bounding box center [482, 95] width 55 height 21
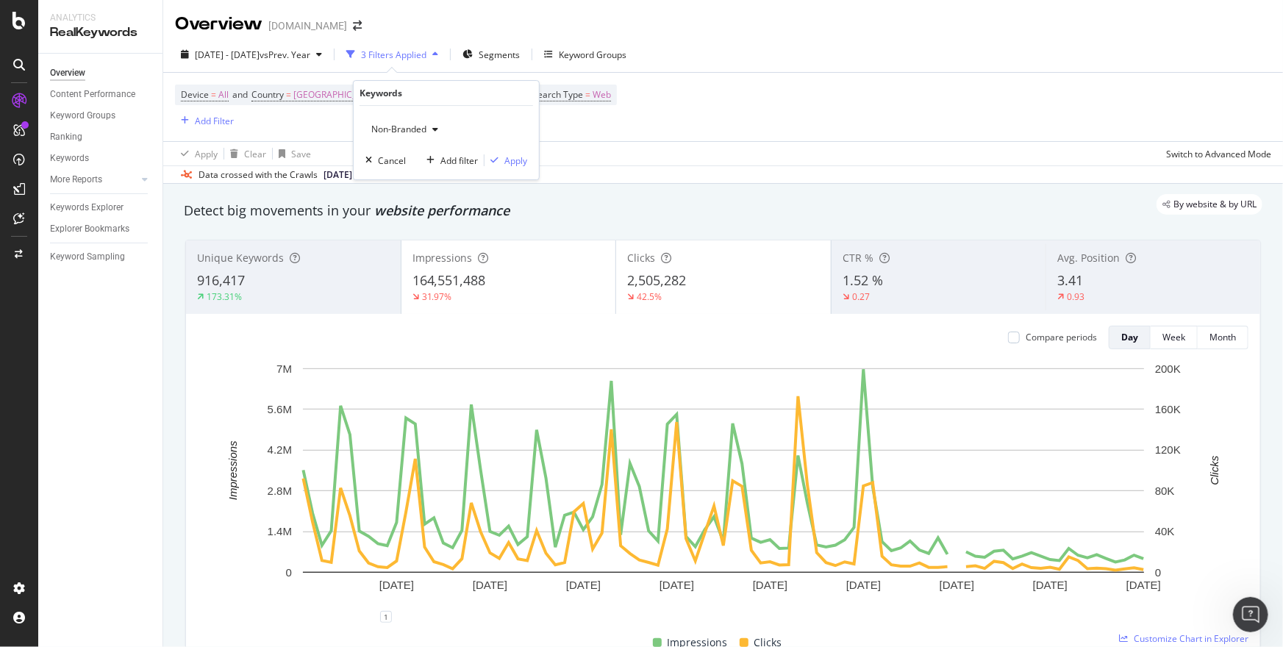
click at [425, 133] on span "Non-Branded" at bounding box center [396, 129] width 61 height 13
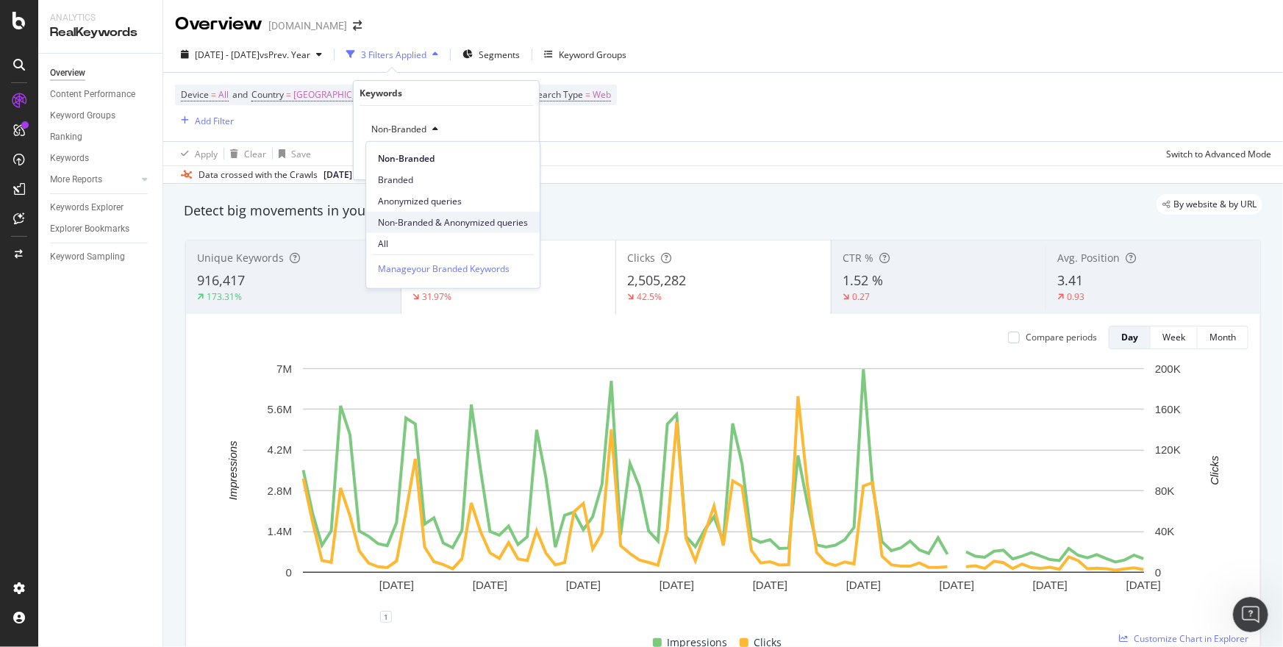
click at [402, 232] on div "Non-Branded & Anonymized queries" at bounding box center [453, 222] width 174 height 21
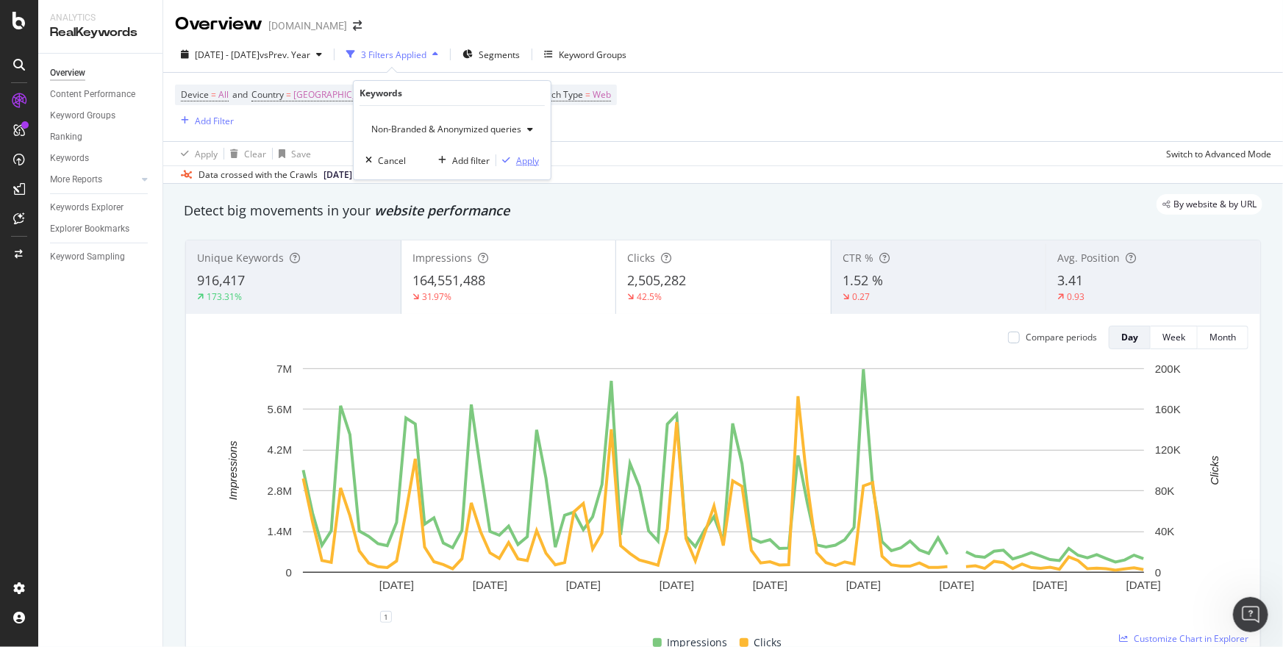
click at [510, 161] on icon "button" at bounding box center [506, 160] width 8 height 9
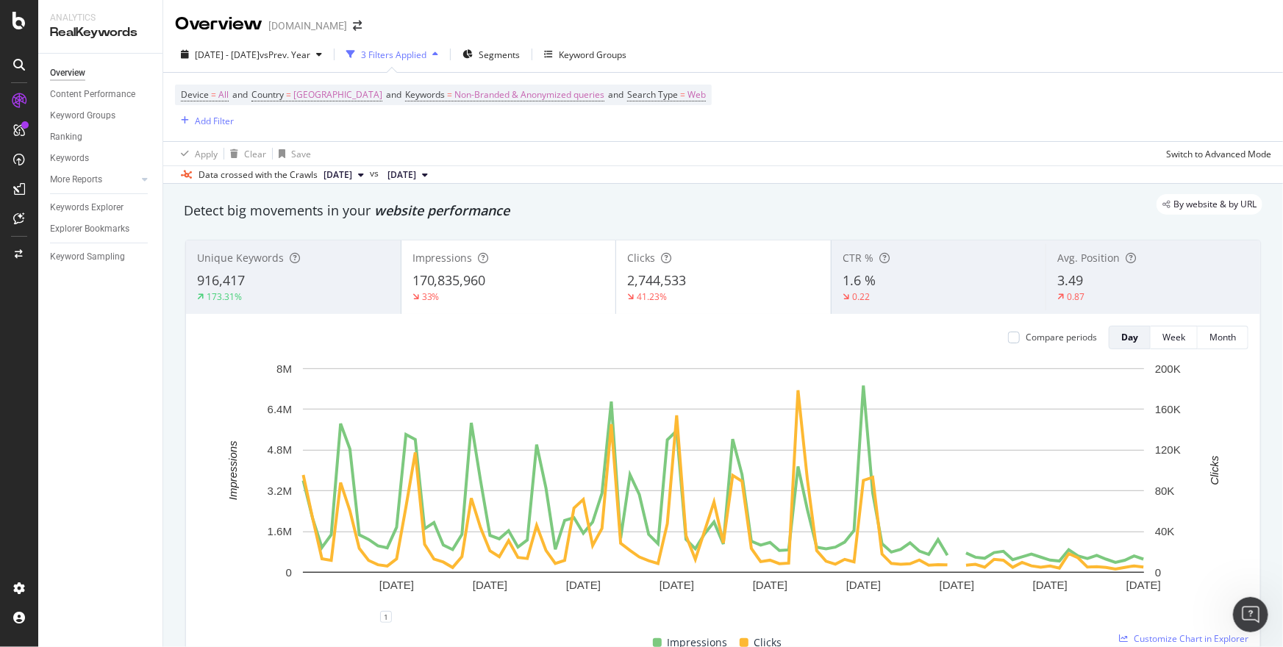
click at [661, 97] on div "Device = All and Country = [GEOGRAPHIC_DATA] and Keywords = Non-Branded & Anony…" at bounding box center [443, 95] width 537 height 21
click at [688, 96] on span "Web" at bounding box center [697, 95] width 18 height 21
click at [626, 122] on div "Web" at bounding box center [675, 130] width 162 height 24
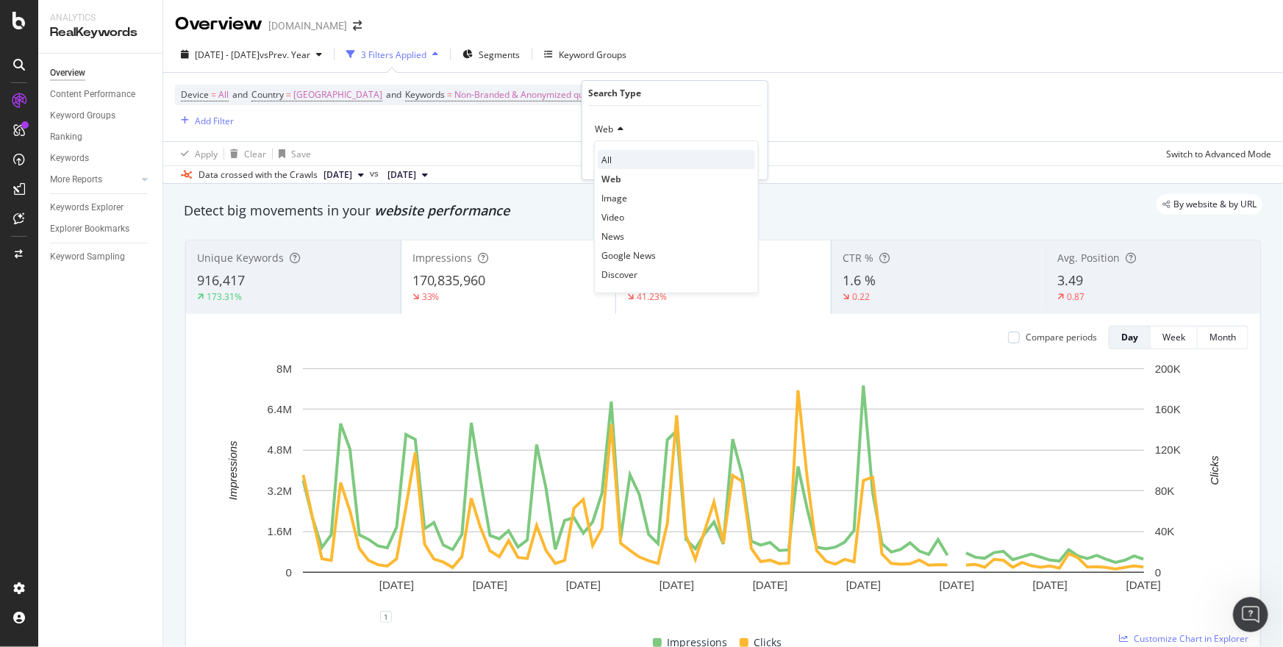
click at [624, 152] on div "All" at bounding box center [676, 159] width 157 height 19
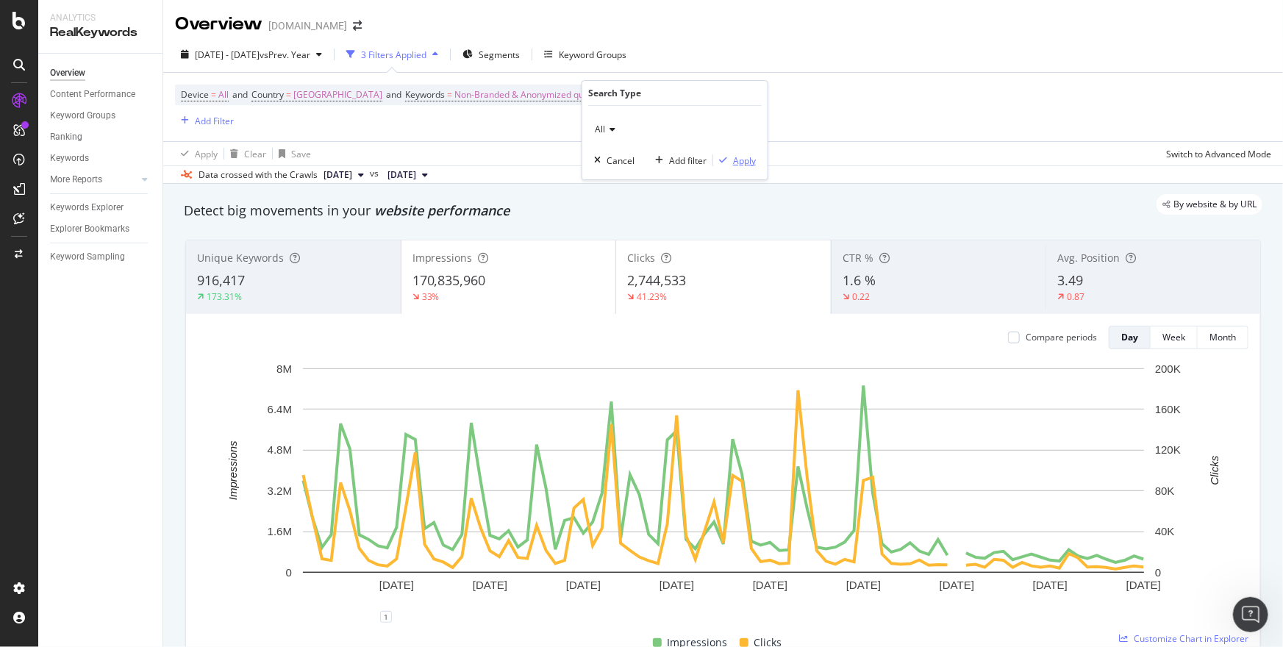
click at [738, 156] on div "Apply" at bounding box center [744, 160] width 23 height 13
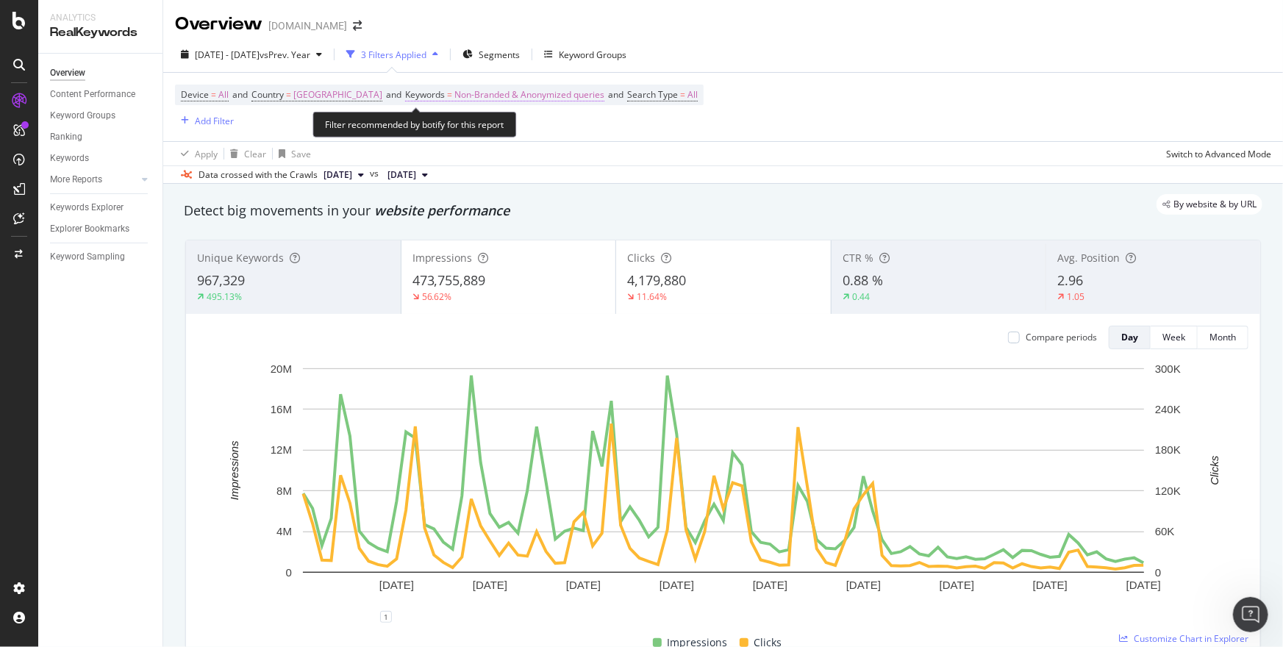
click at [455, 98] on span "Non-Branded & Anonymized queries" at bounding box center [530, 95] width 150 height 21
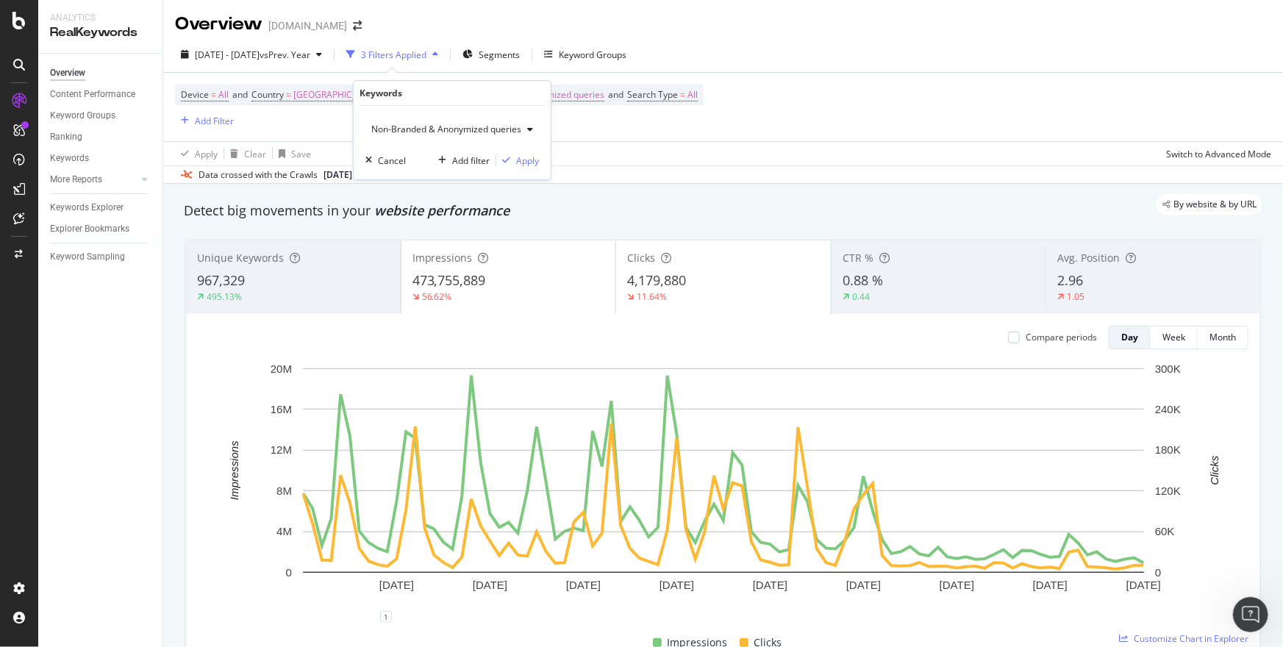
click at [463, 126] on span "Non-Branded & Anonymized queries" at bounding box center [444, 129] width 156 height 13
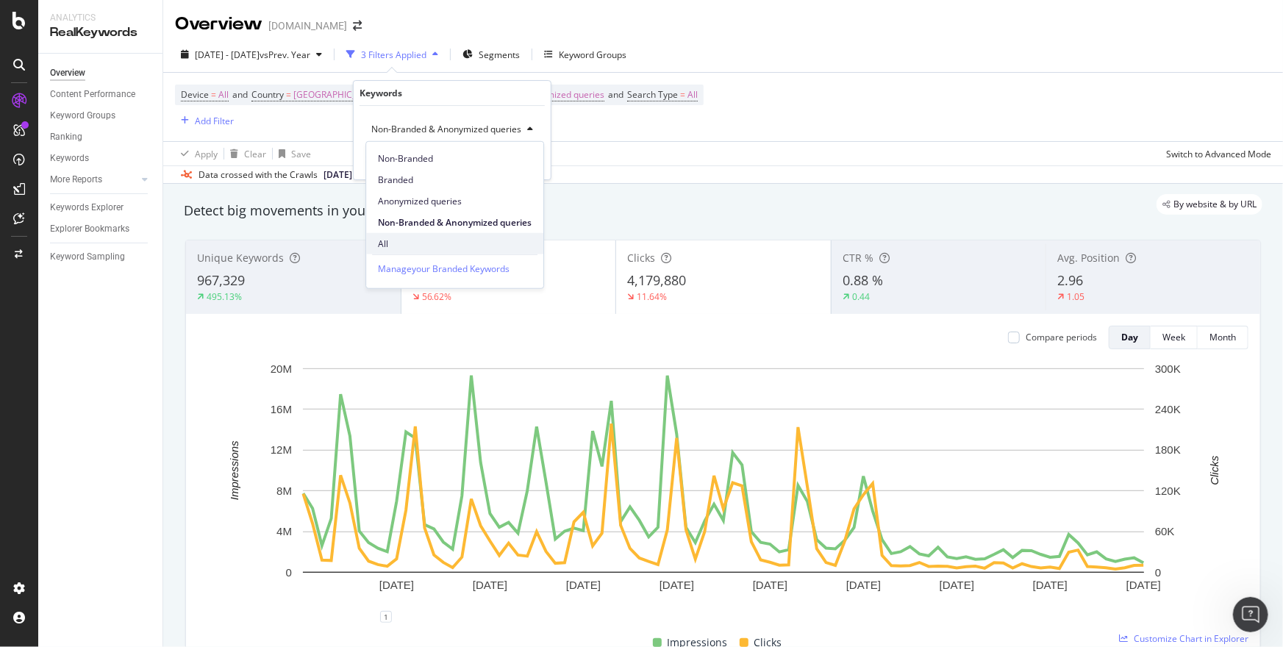
click at [392, 238] on span "All" at bounding box center [455, 243] width 154 height 13
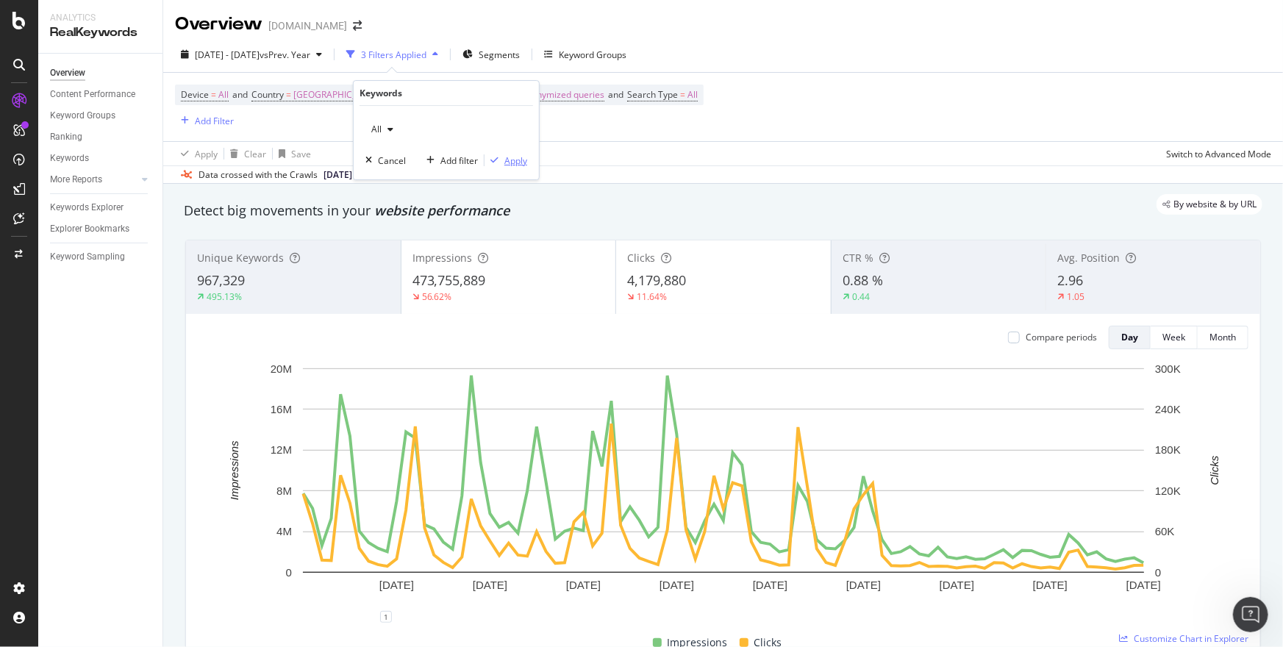
click at [505, 160] on div "Apply" at bounding box center [516, 160] width 23 height 13
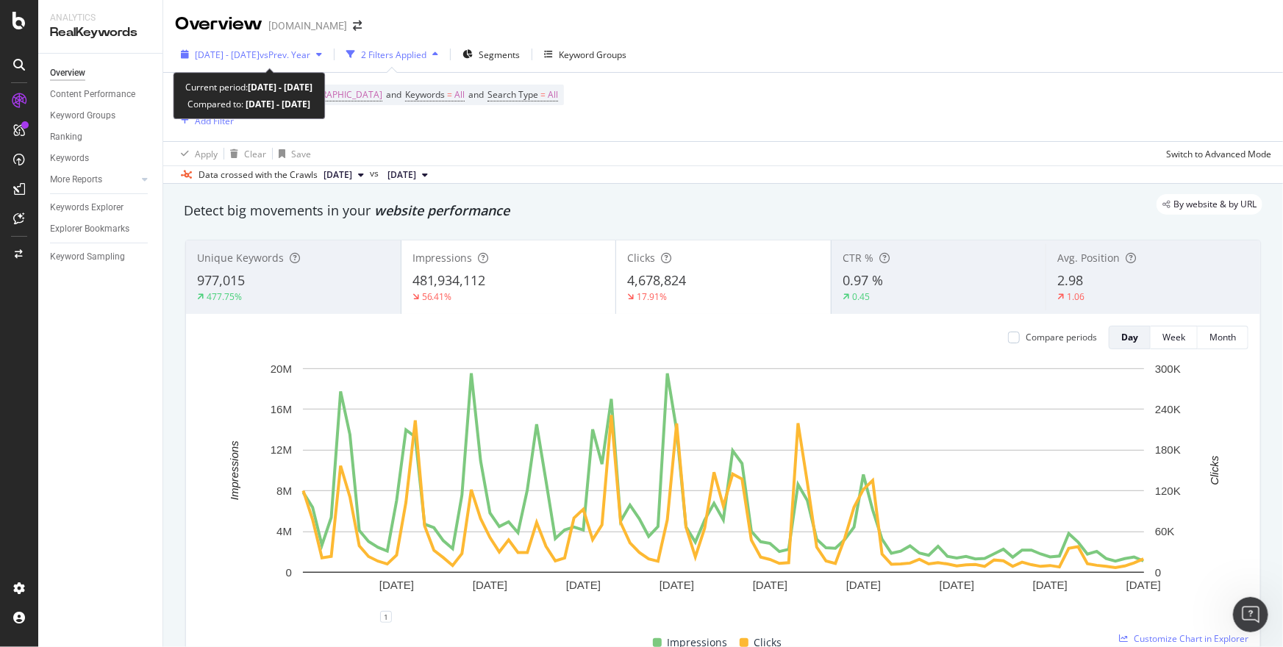
click at [260, 58] on span "[DATE] - [DATE]" at bounding box center [227, 55] width 65 height 13
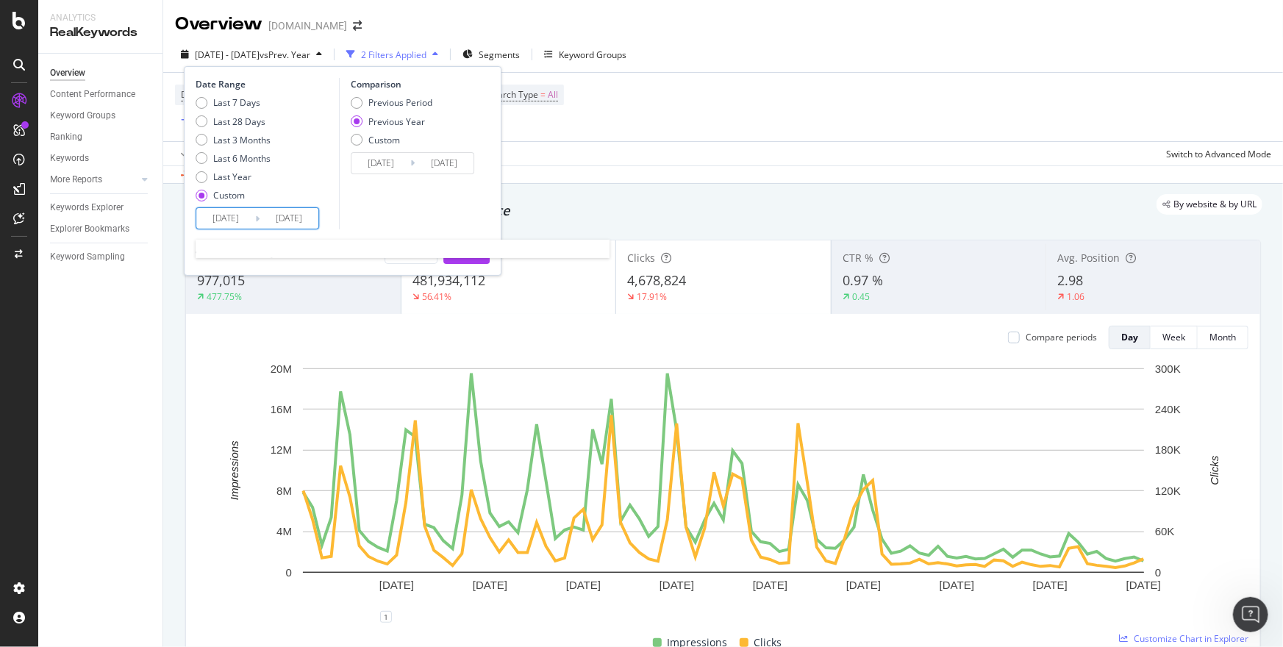
click at [281, 219] on input "[DATE]" at bounding box center [289, 218] width 59 height 21
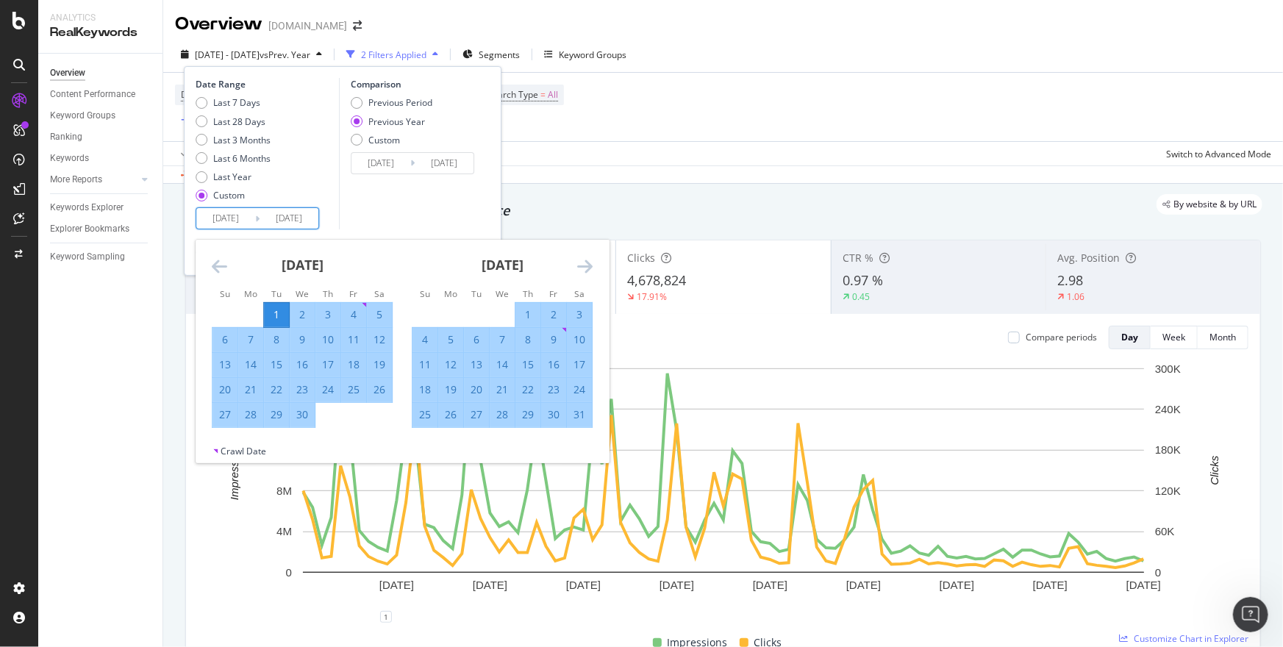
click at [581, 268] on icon "Move forward to switch to the next month." at bounding box center [584, 266] width 15 height 18
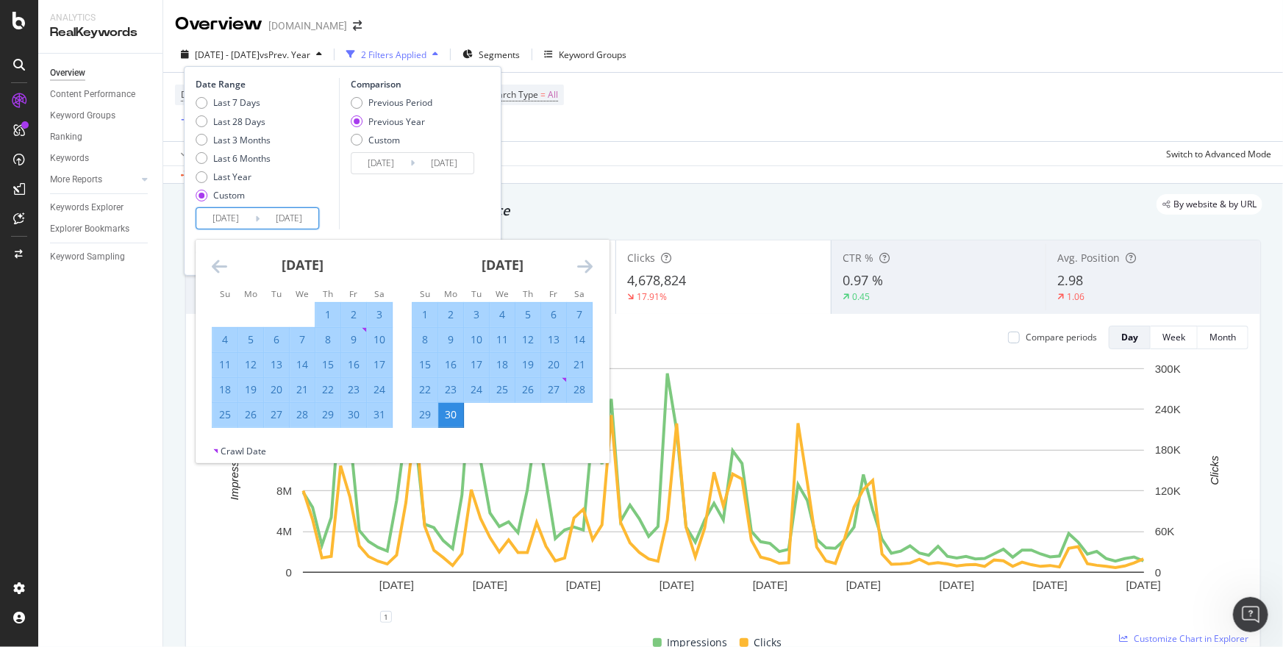
click at [576, 336] on div "14" at bounding box center [579, 339] width 25 height 15
type input "[DATE]"
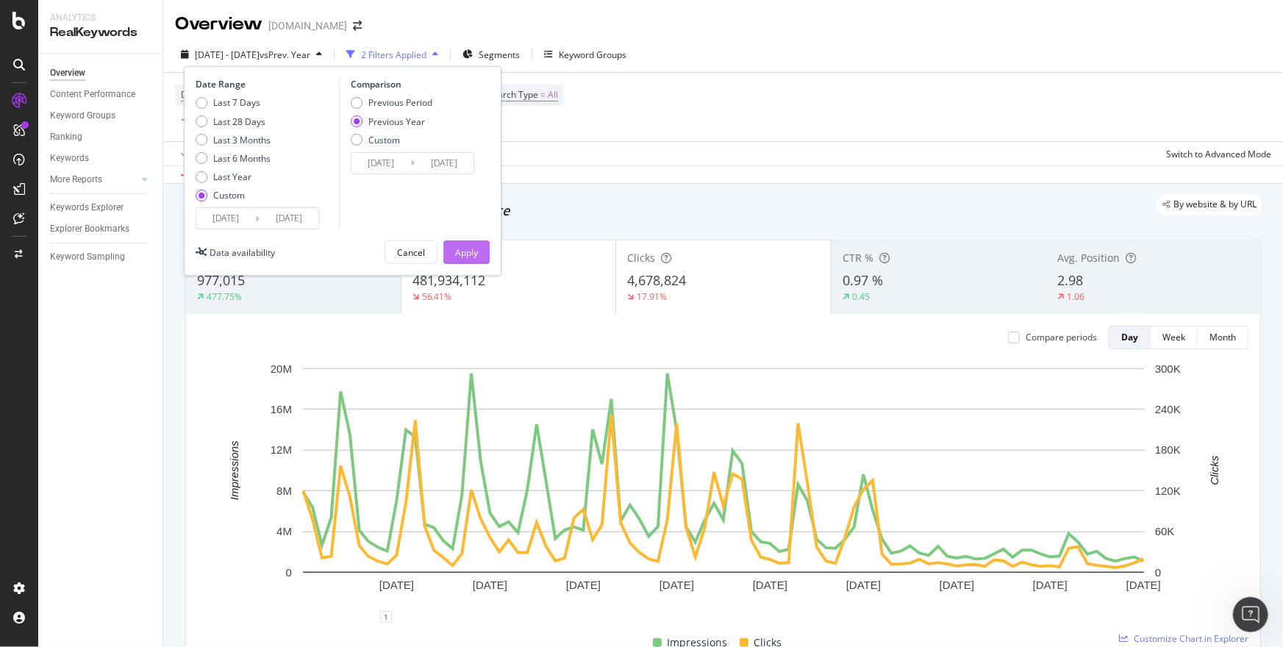
click at [471, 253] on div "Apply" at bounding box center [466, 252] width 23 height 13
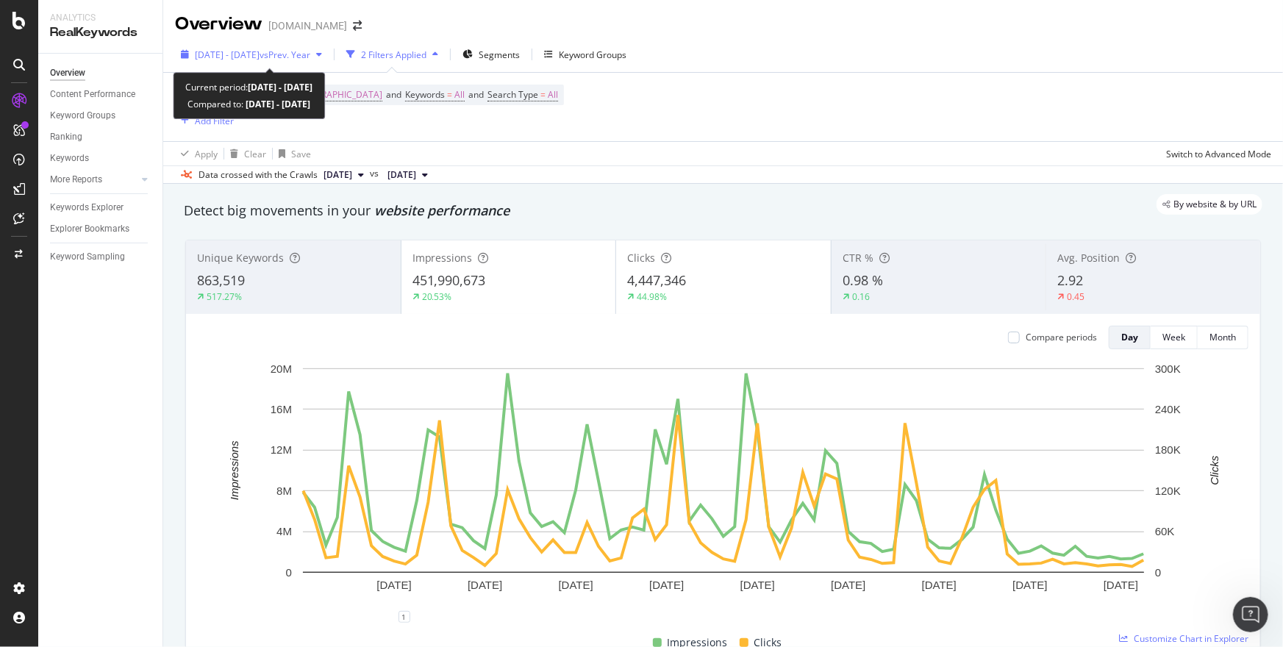
click at [260, 57] on span "[DATE] - [DATE]" at bounding box center [227, 55] width 65 height 13
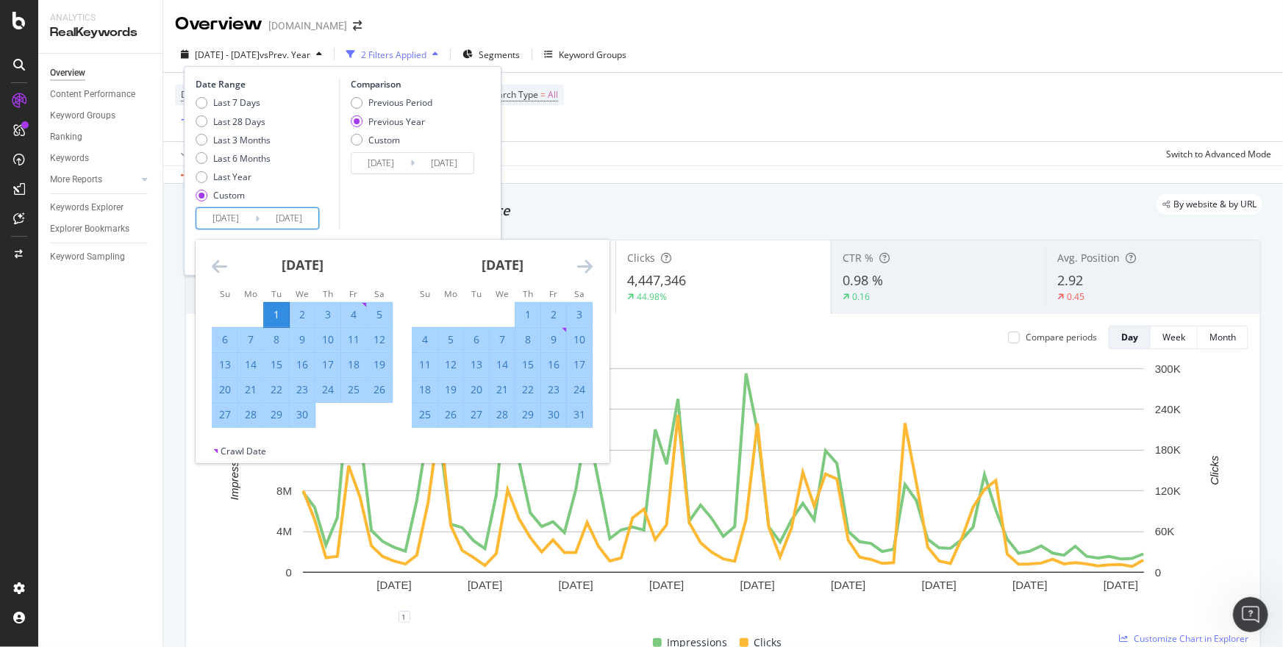
click at [242, 213] on input "[DATE]" at bounding box center [225, 218] width 59 height 21
click at [582, 269] on icon "Move forward to switch to the next month." at bounding box center [584, 266] width 15 height 18
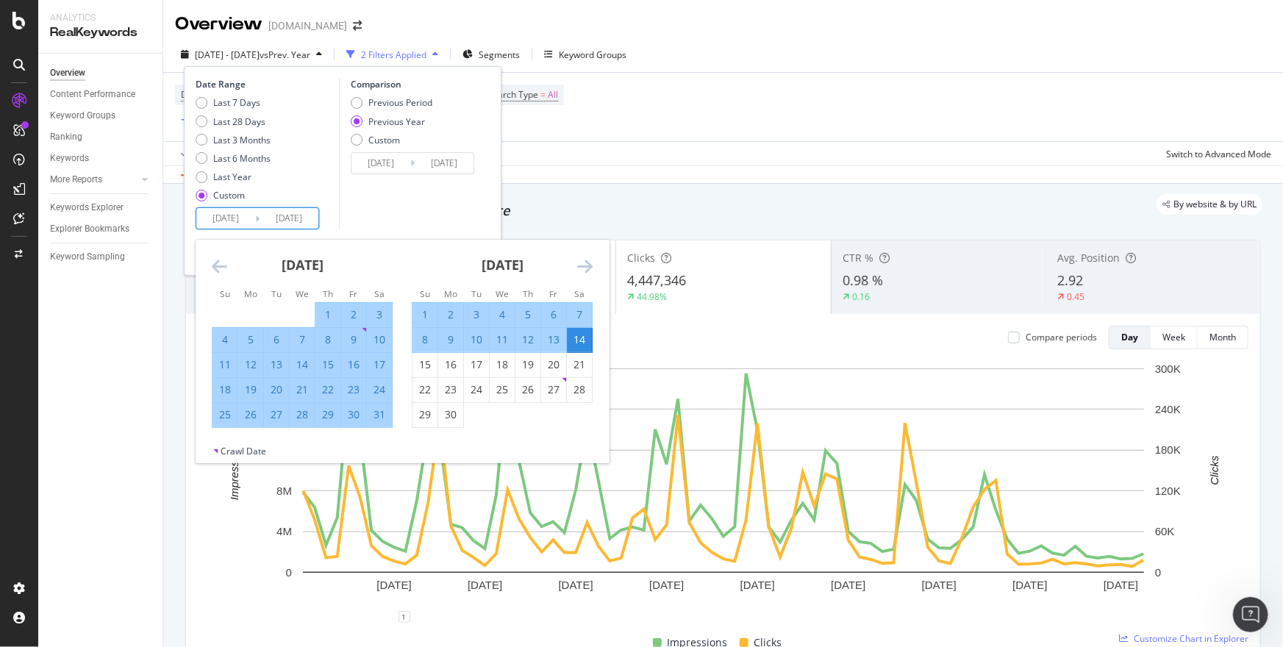
click at [215, 265] on icon "Move backward to switch to the previous month." at bounding box center [219, 266] width 15 height 18
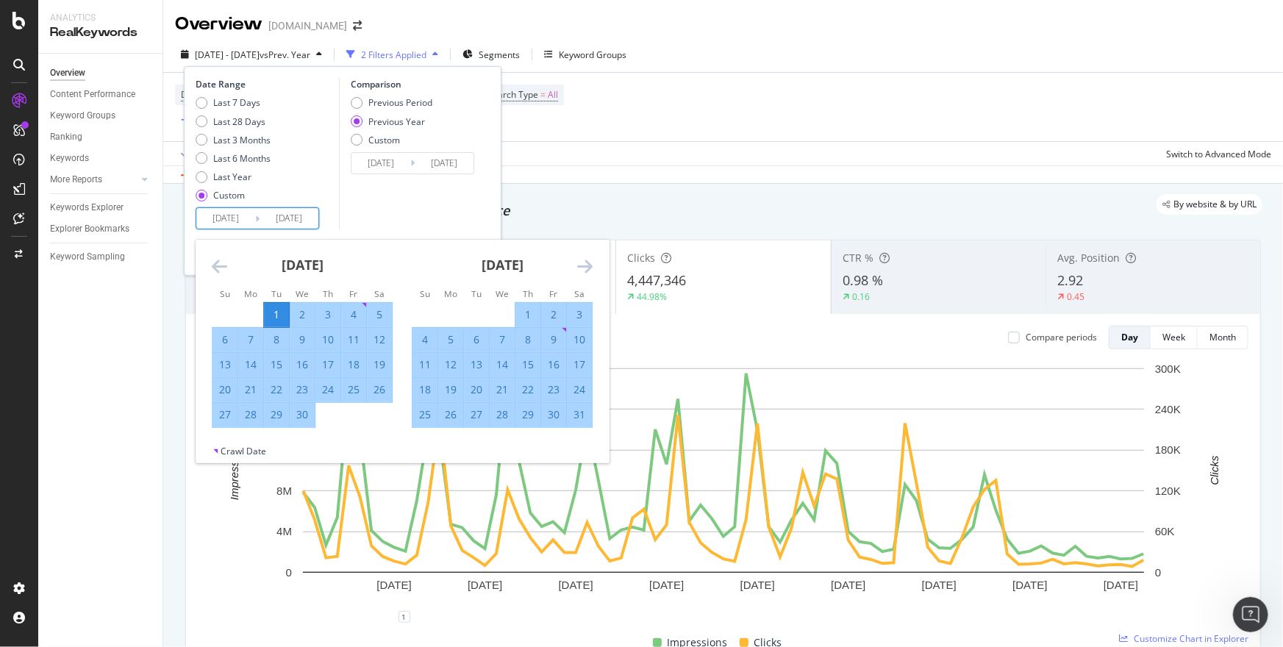
click at [288, 314] on tr "1 2 3 4 5" at bounding box center [303, 314] width 180 height 25
click at [283, 316] on div "1" at bounding box center [276, 314] width 25 height 15
click at [227, 221] on input "[DATE]" at bounding box center [225, 218] width 59 height 21
click at [268, 313] on div "1" at bounding box center [276, 314] width 25 height 15
click at [303, 222] on input "[DATE]" at bounding box center [289, 218] width 59 height 21
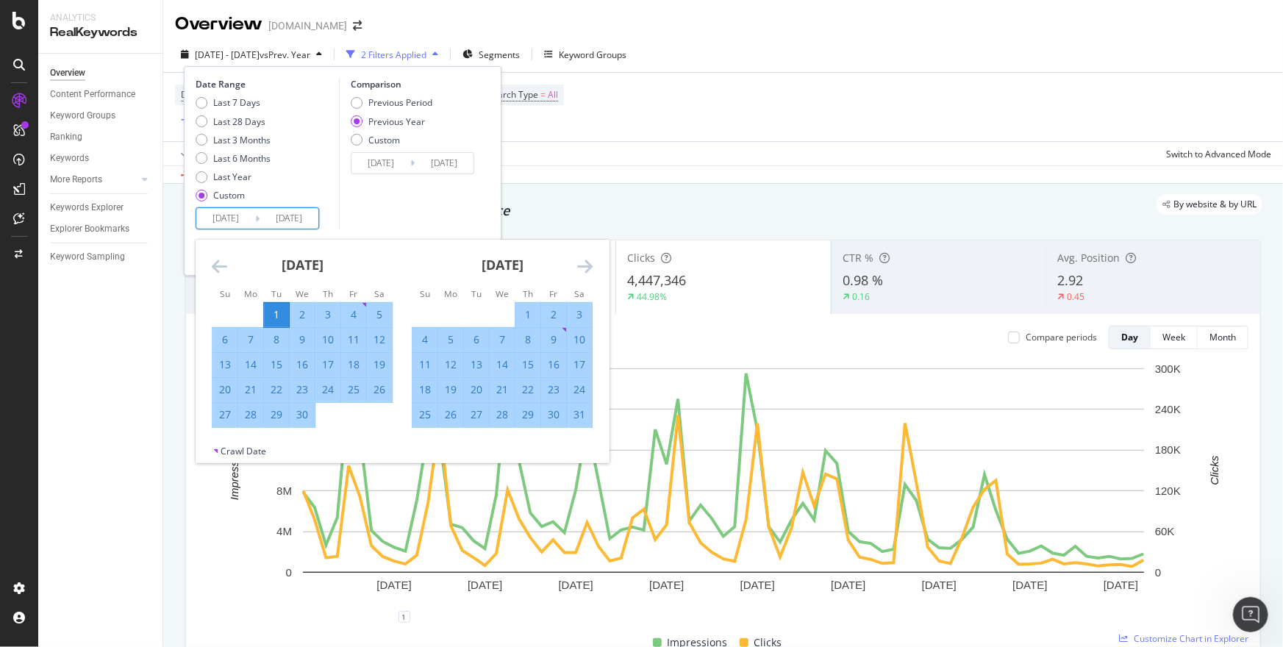
click at [580, 266] on icon "Move forward to switch to the next month." at bounding box center [584, 266] width 15 height 18
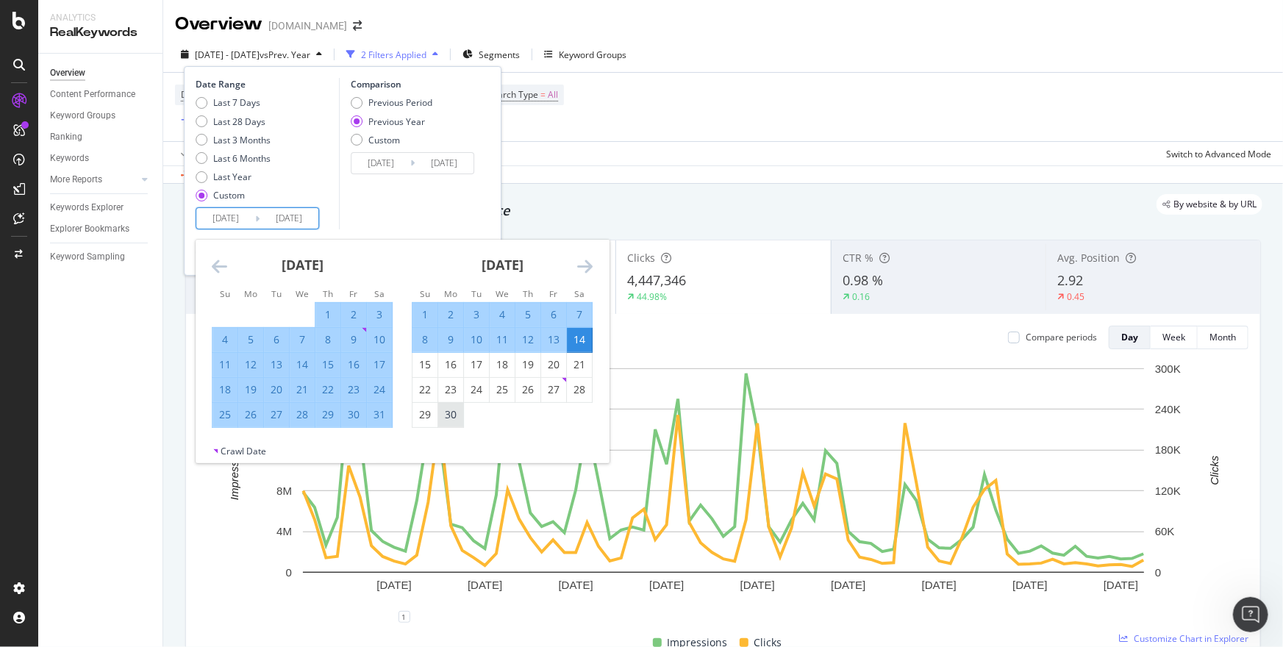
click at [449, 417] on div "30" at bounding box center [450, 414] width 25 height 15
type input "[DATE]"
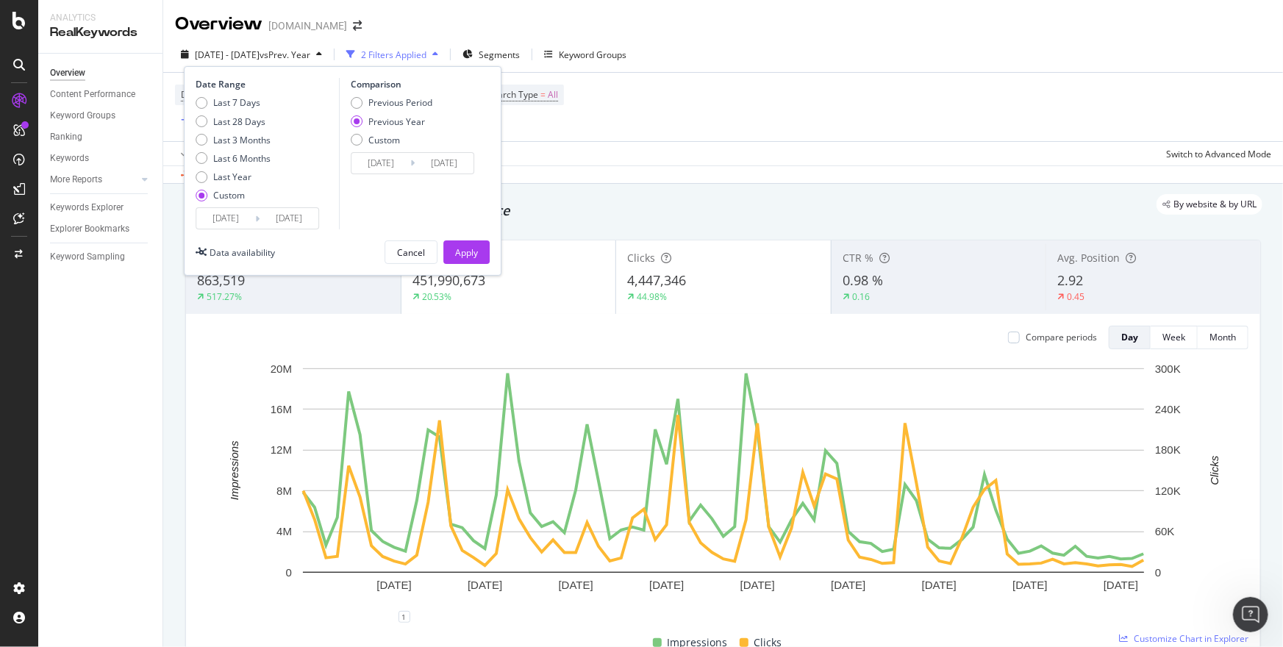
click at [381, 168] on input "[DATE]" at bounding box center [381, 163] width 59 height 21
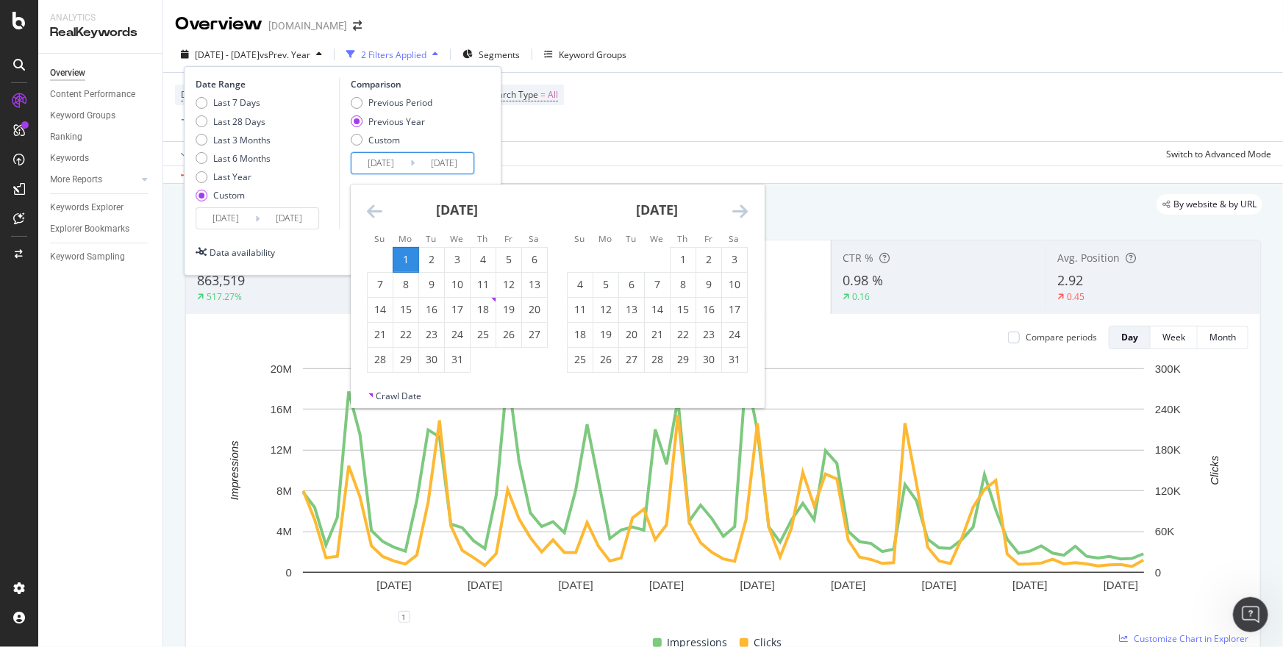
click at [404, 257] on div "1" at bounding box center [405, 259] width 25 height 15
click at [733, 215] on icon "Move forward to switch to the next month." at bounding box center [740, 211] width 15 height 18
click at [377, 208] on icon "Move backward to switch to the previous month." at bounding box center [374, 211] width 15 height 18
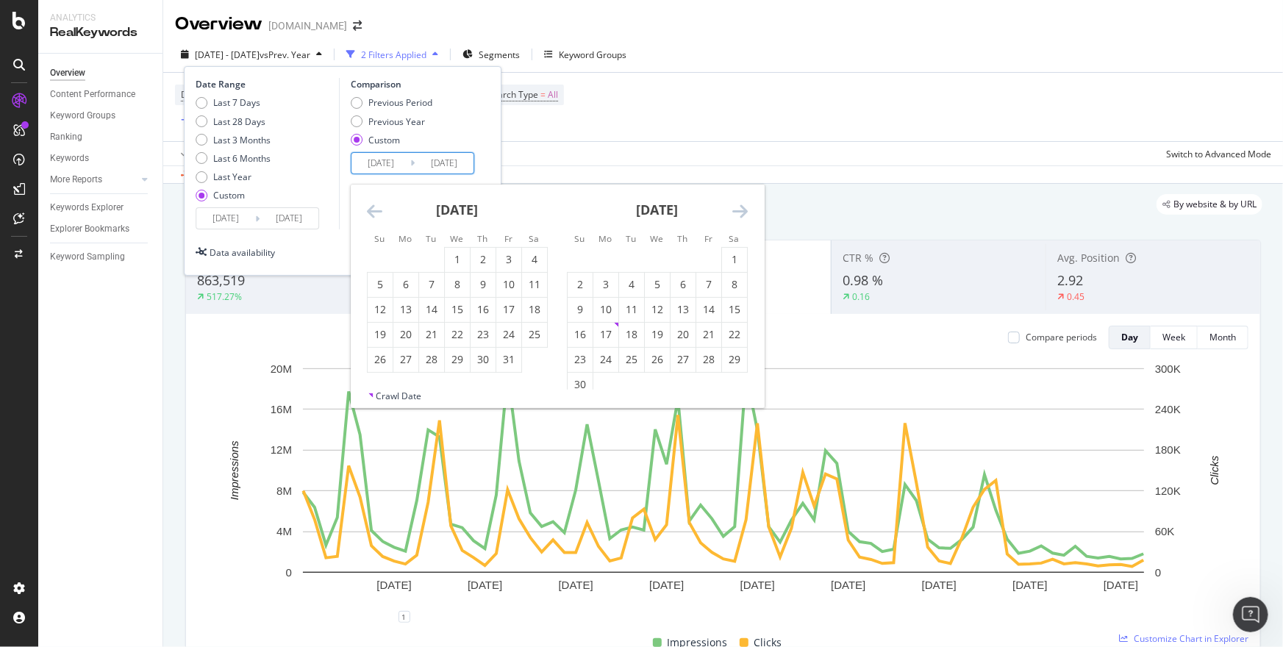
click at [377, 208] on icon "Move backward to switch to the previous month." at bounding box center [374, 211] width 15 height 18
click at [410, 258] on div "1" at bounding box center [405, 259] width 25 height 15
type input "[DATE]"
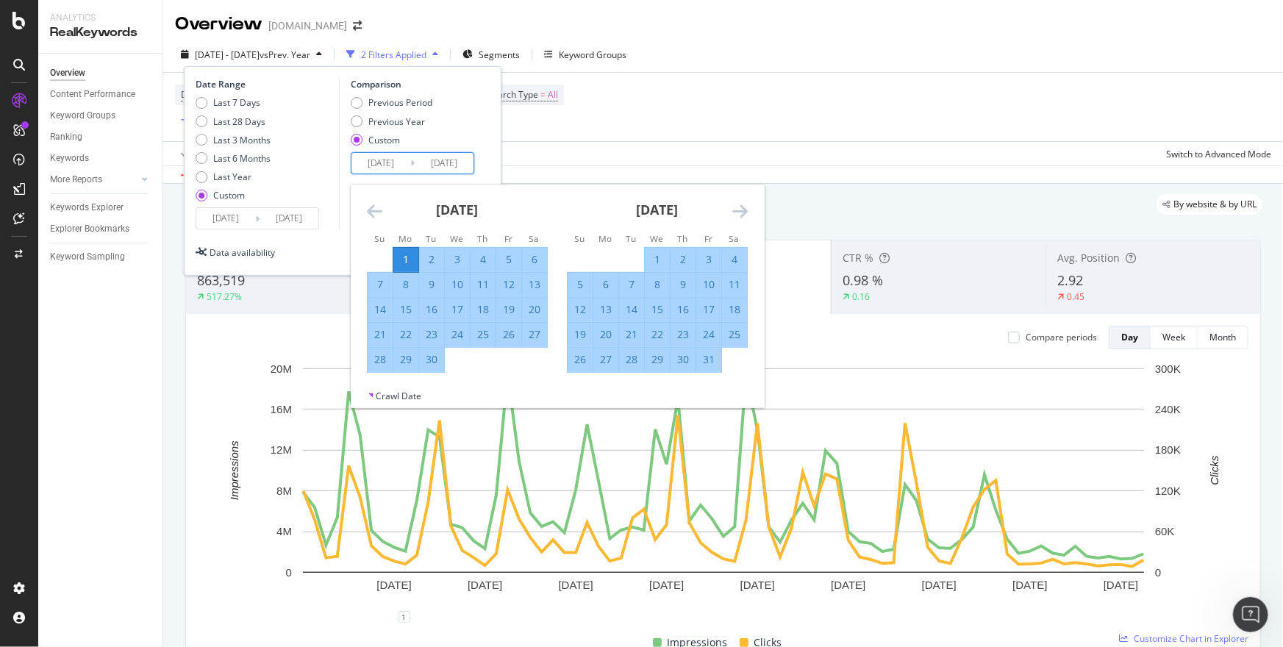
click at [733, 218] on icon "Move forward to switch to the next month." at bounding box center [740, 211] width 15 height 18
click at [719, 311] on div "14" at bounding box center [708, 309] width 25 height 15
type input "[DATE]"
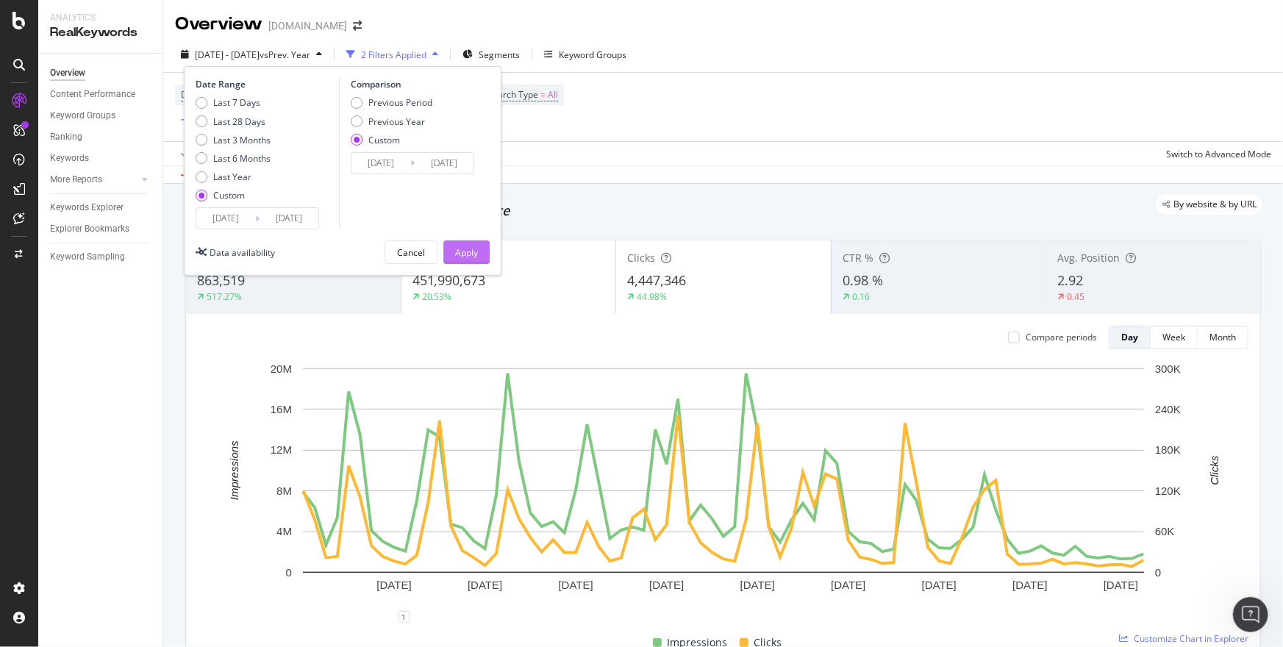
click at [481, 250] on button "Apply" at bounding box center [466, 252] width 46 height 24
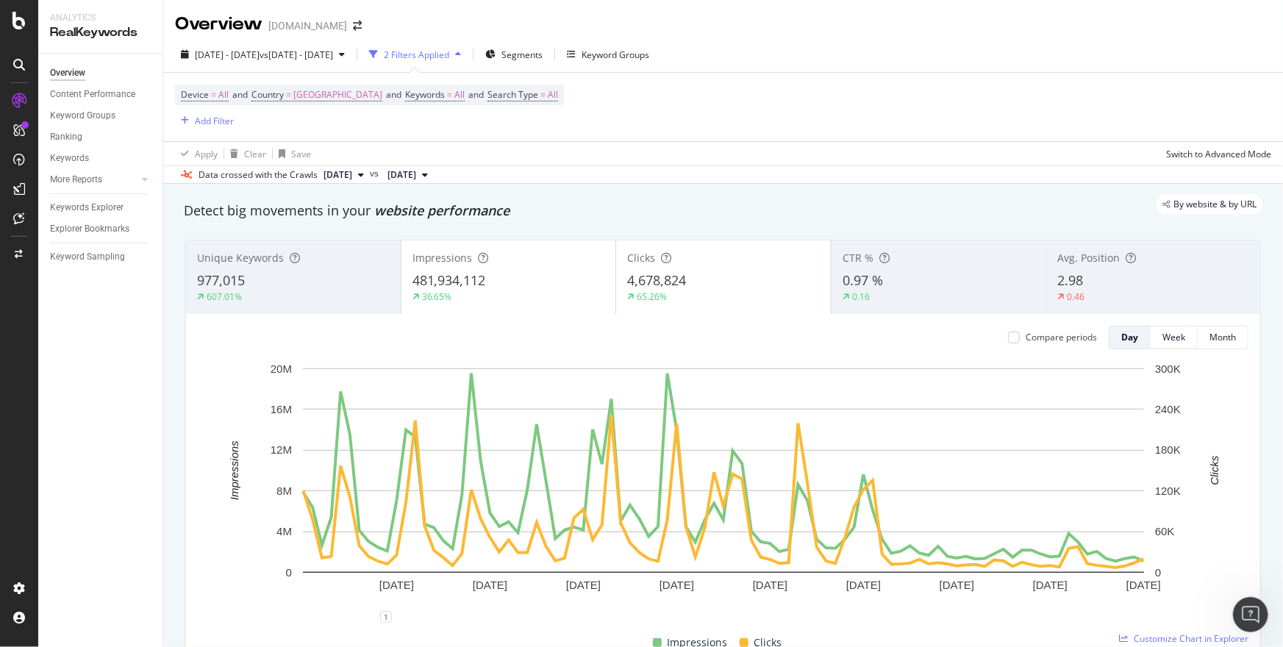
click at [449, 57] on div "2 Filters Applied" at bounding box center [416, 55] width 65 height 13
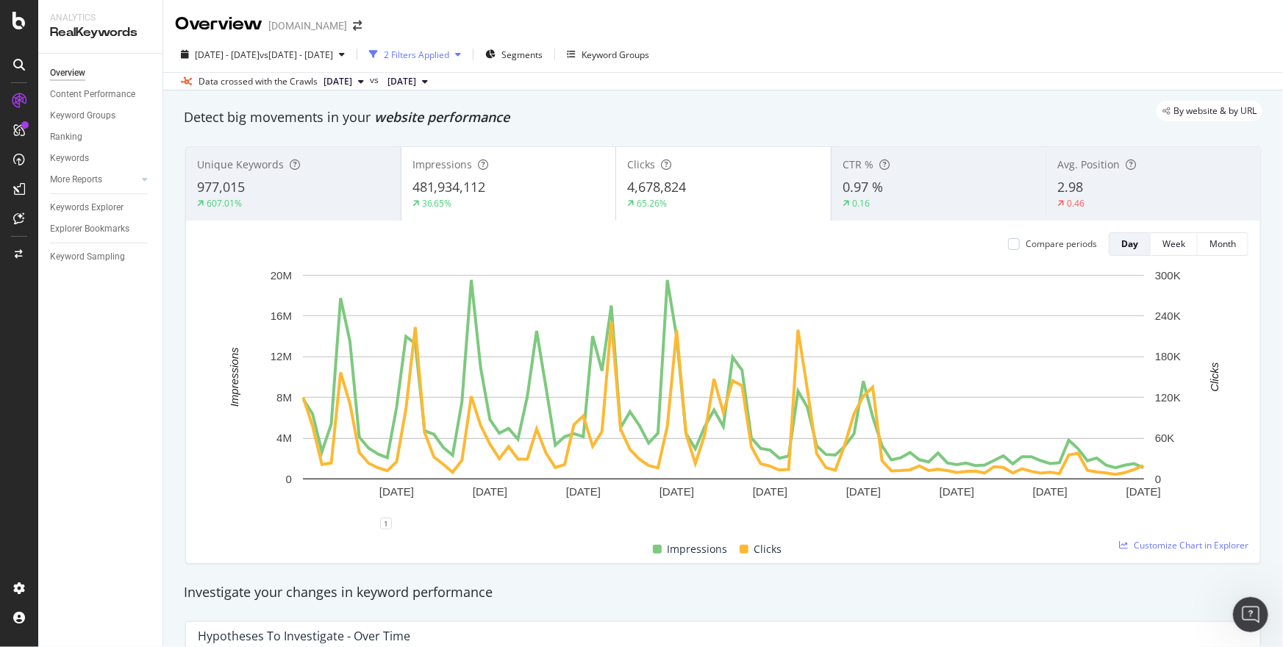
click at [449, 57] on div "2 Filters Applied" at bounding box center [416, 55] width 65 height 13
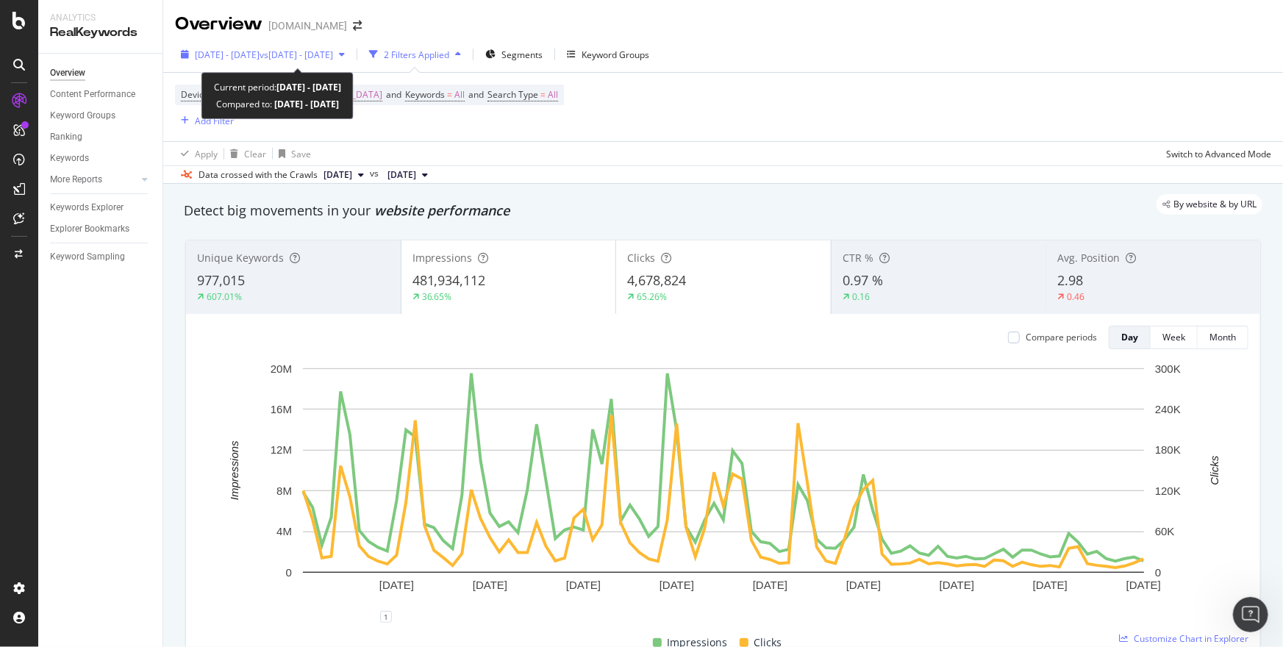
click at [313, 50] on span "vs [DATE] - [DATE]" at bounding box center [297, 55] width 74 height 13
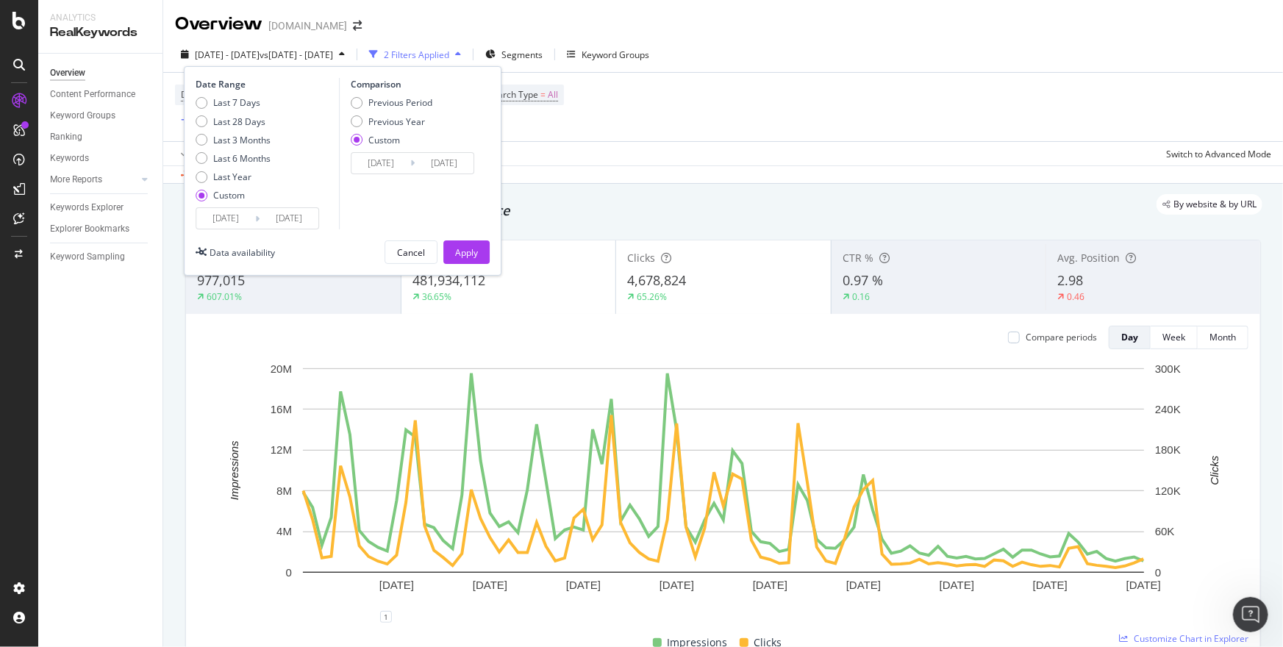
click at [241, 219] on input "[DATE]" at bounding box center [225, 218] width 59 height 21
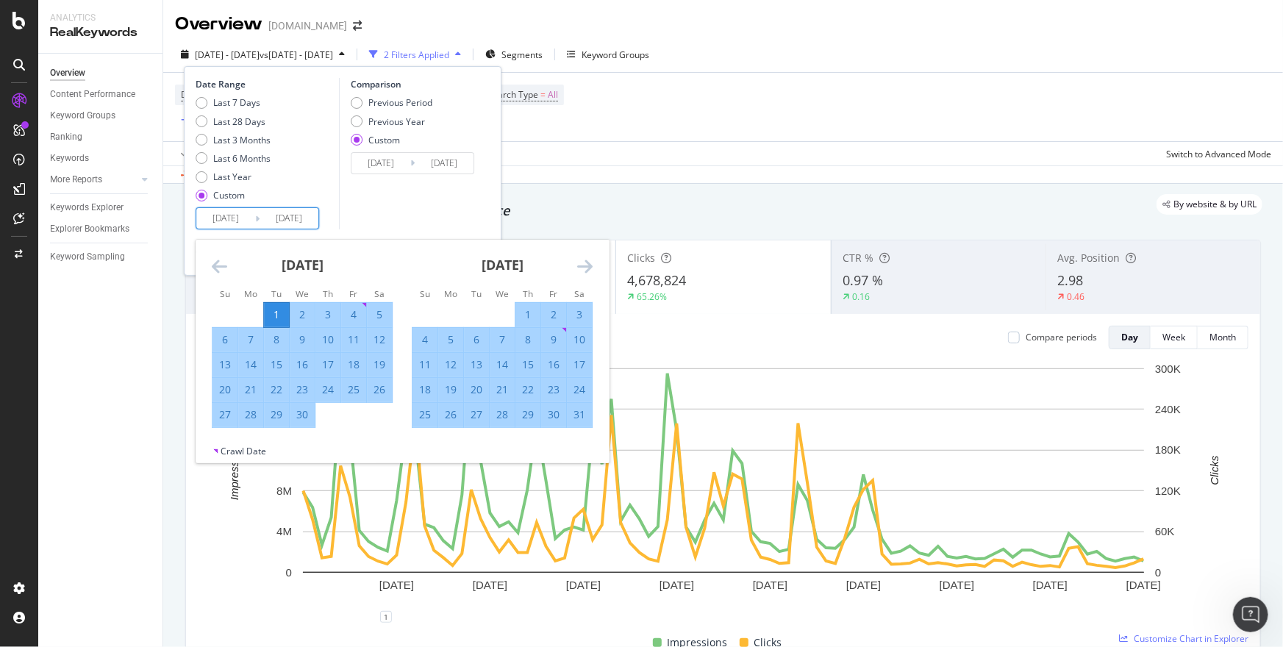
click at [215, 271] on icon "Move backward to switch to the previous month." at bounding box center [219, 266] width 15 height 18
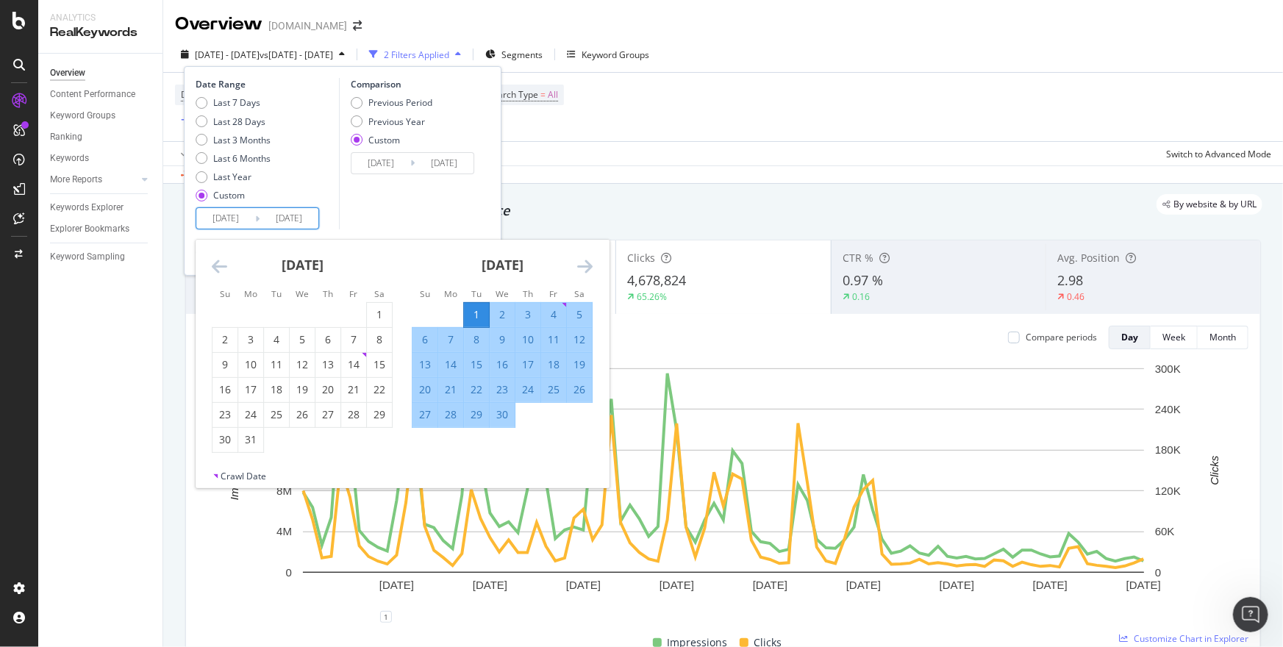
click at [220, 269] on icon "Move backward to switch to the previous month." at bounding box center [219, 266] width 15 height 18
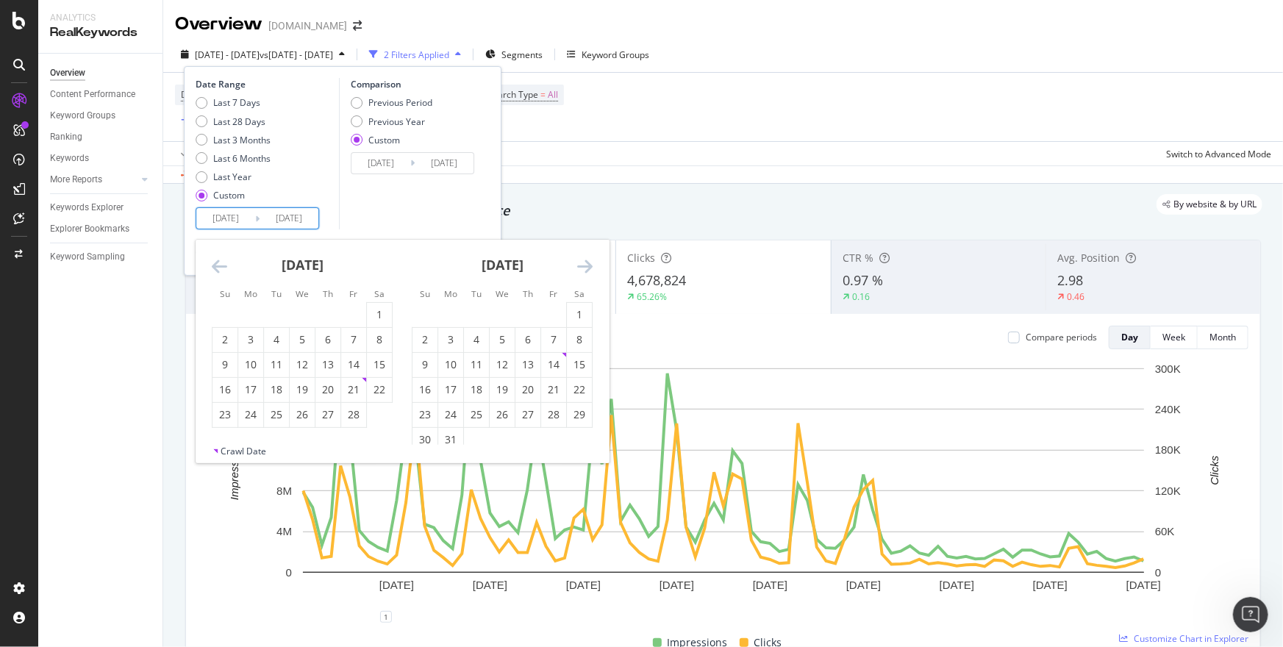
click at [594, 266] on div "[DATE] 1 2 3 4 5 6 7 8 9 10 11 12 13 14 15 16 17 18 19 20 21 22 23 24 25 26 27 …" at bounding box center [502, 346] width 200 height 213
click at [592, 267] on icon "Move forward to switch to the next month." at bounding box center [584, 266] width 15 height 18
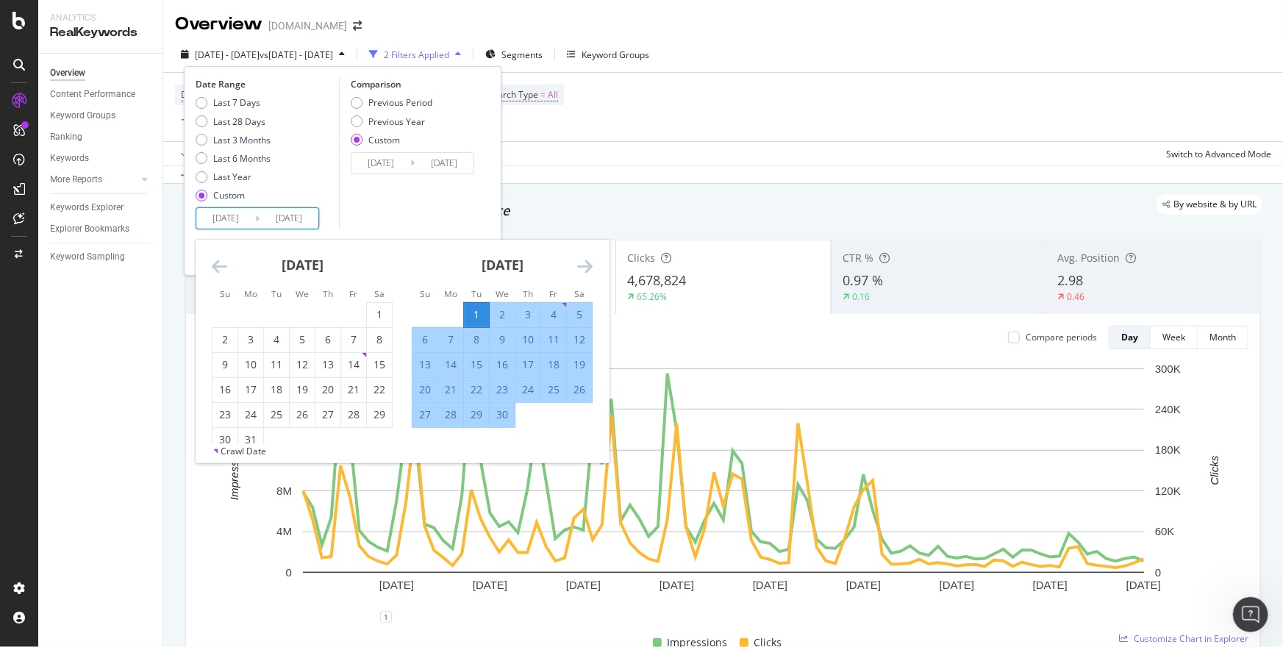
click at [592, 267] on icon "Move forward to switch to the next month." at bounding box center [584, 266] width 15 height 18
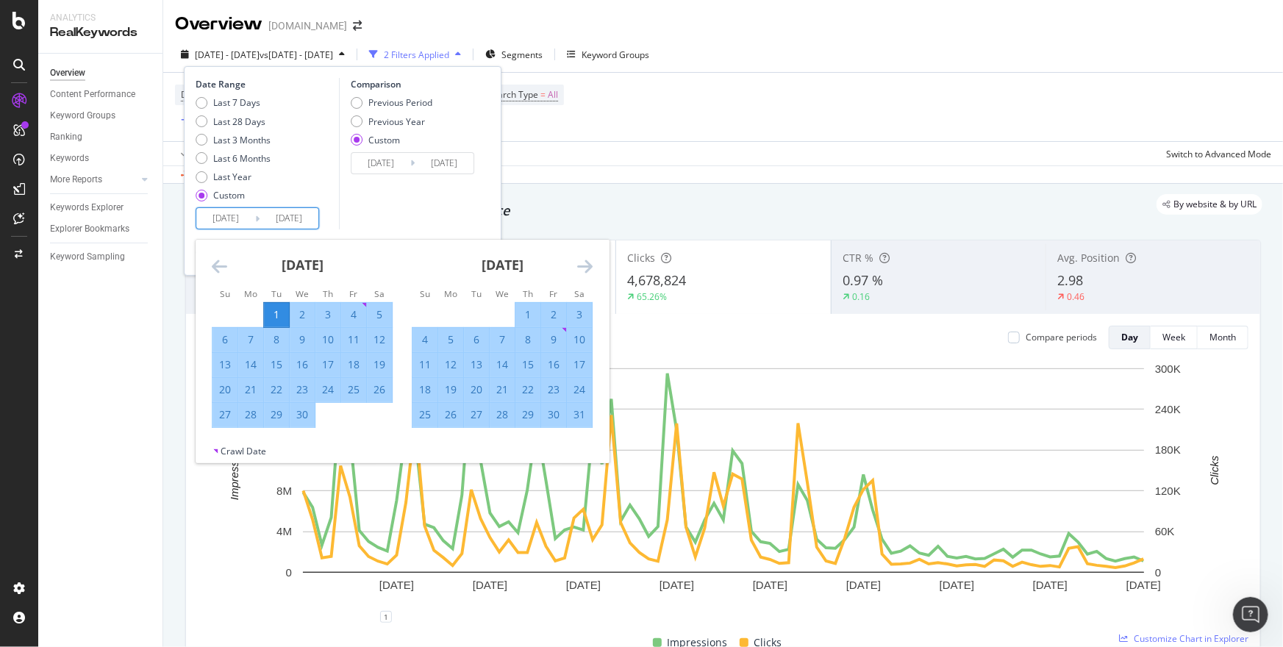
click at [586, 267] on icon "Move forward to switch to the next month." at bounding box center [584, 266] width 15 height 18
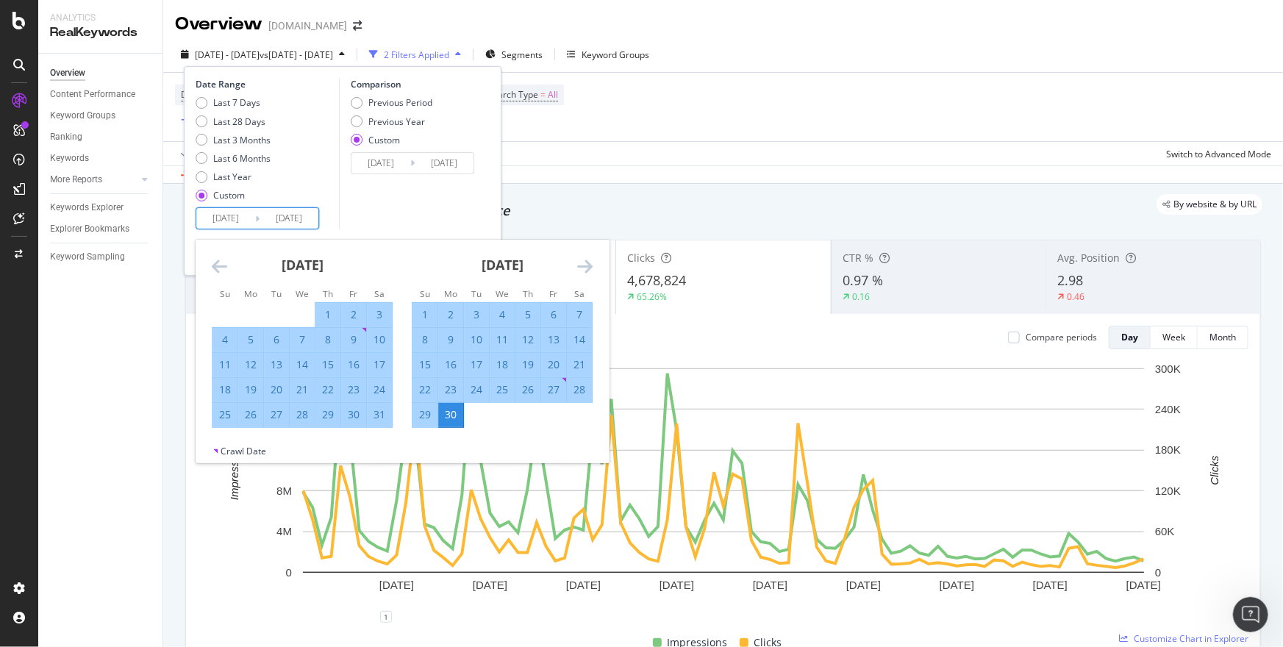
click at [588, 266] on icon "Move forward to switch to the next month." at bounding box center [584, 266] width 15 height 18
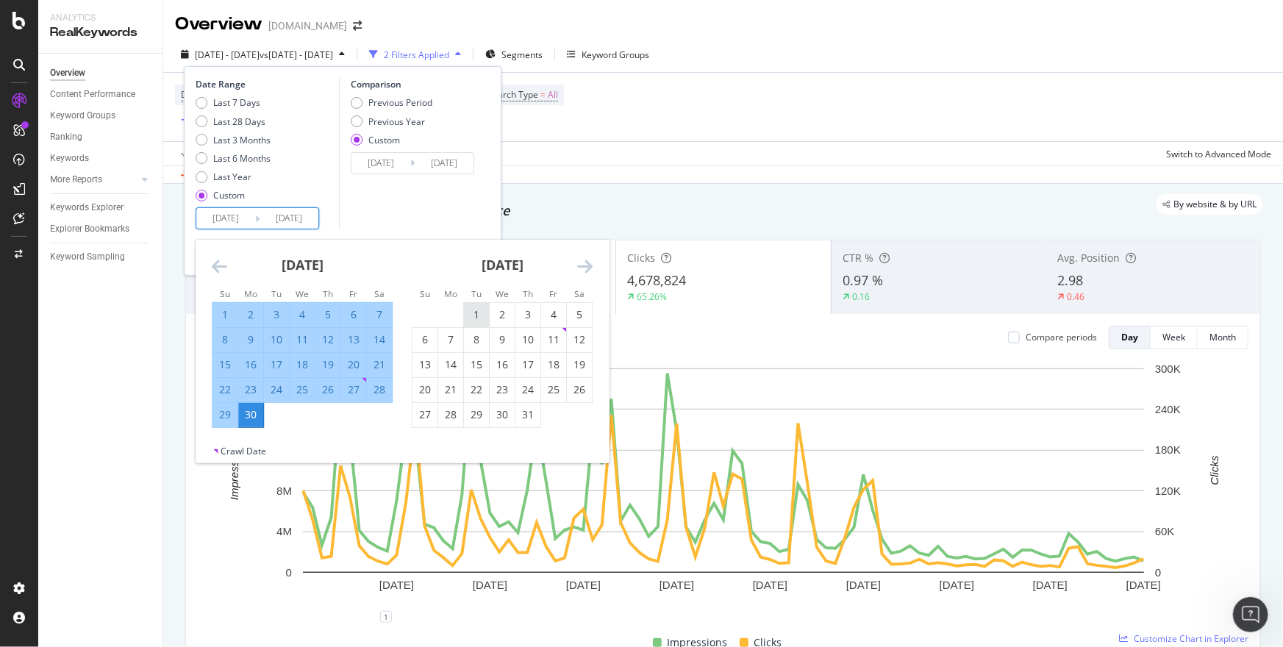
click at [474, 303] on div "1" at bounding box center [476, 315] width 25 height 24
type input "[DATE]"
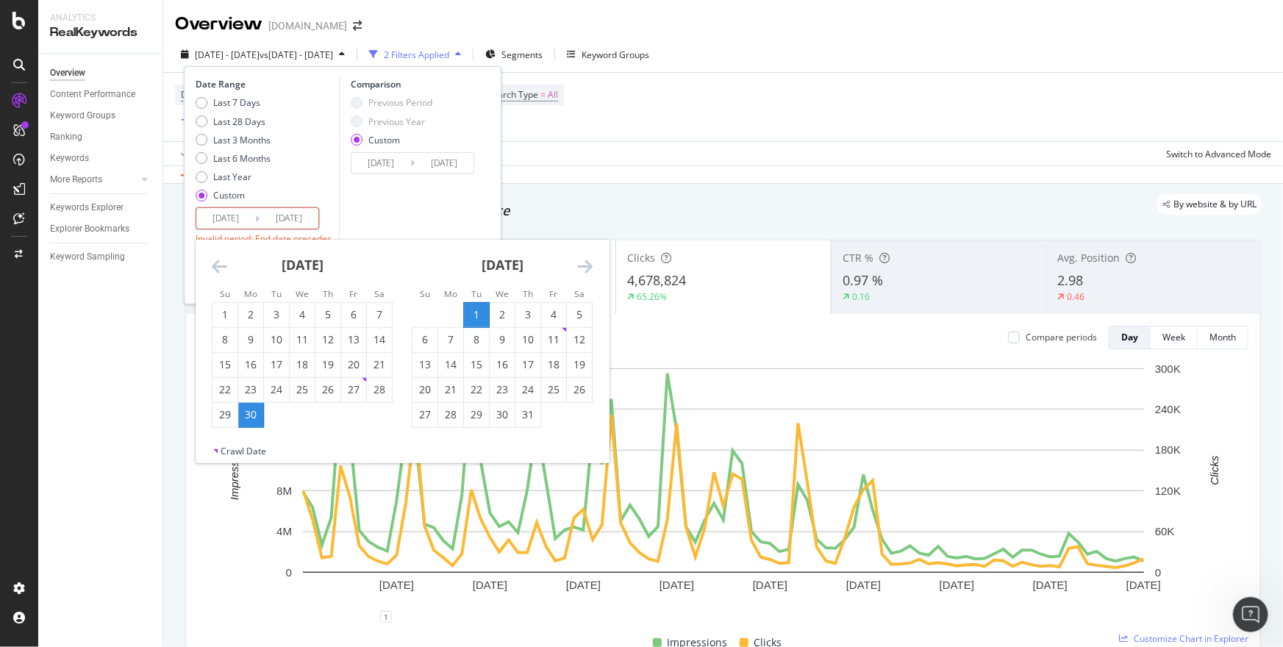
click at [228, 222] on input "[DATE]" at bounding box center [225, 218] width 59 height 21
click at [471, 318] on div "1" at bounding box center [476, 314] width 25 height 15
click at [225, 221] on input "[DATE]" at bounding box center [225, 218] width 59 height 21
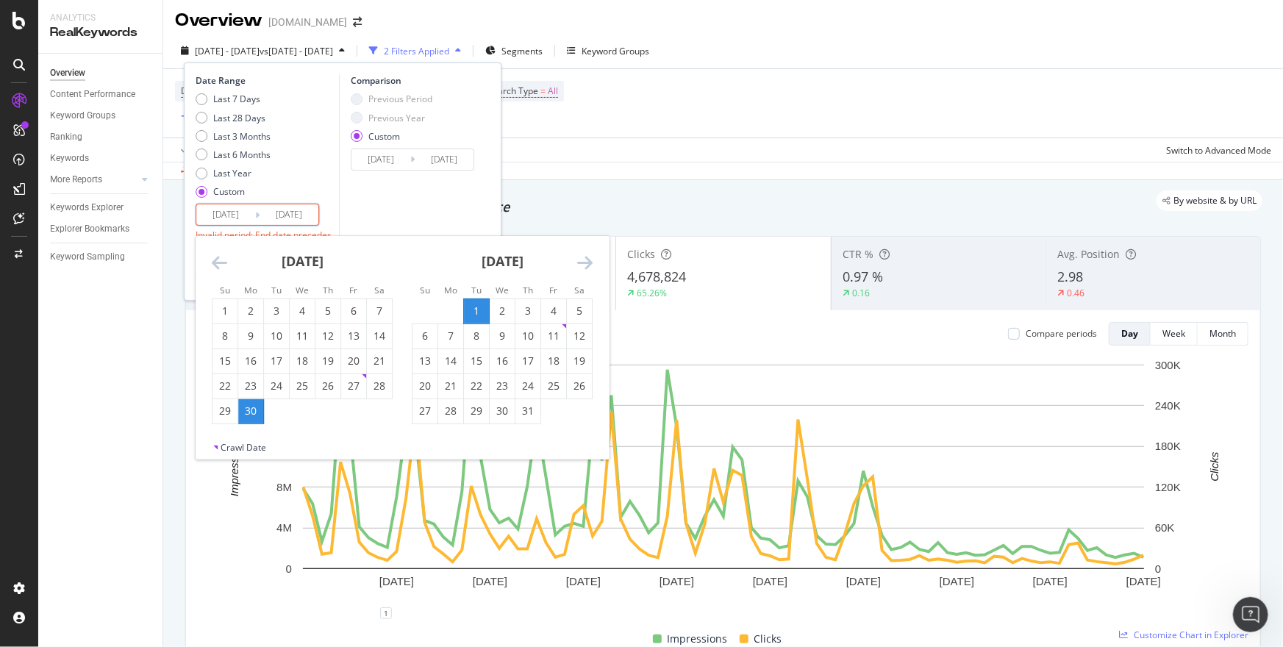
click at [588, 257] on icon "Move forward to switch to the next month." at bounding box center [584, 263] width 15 height 18
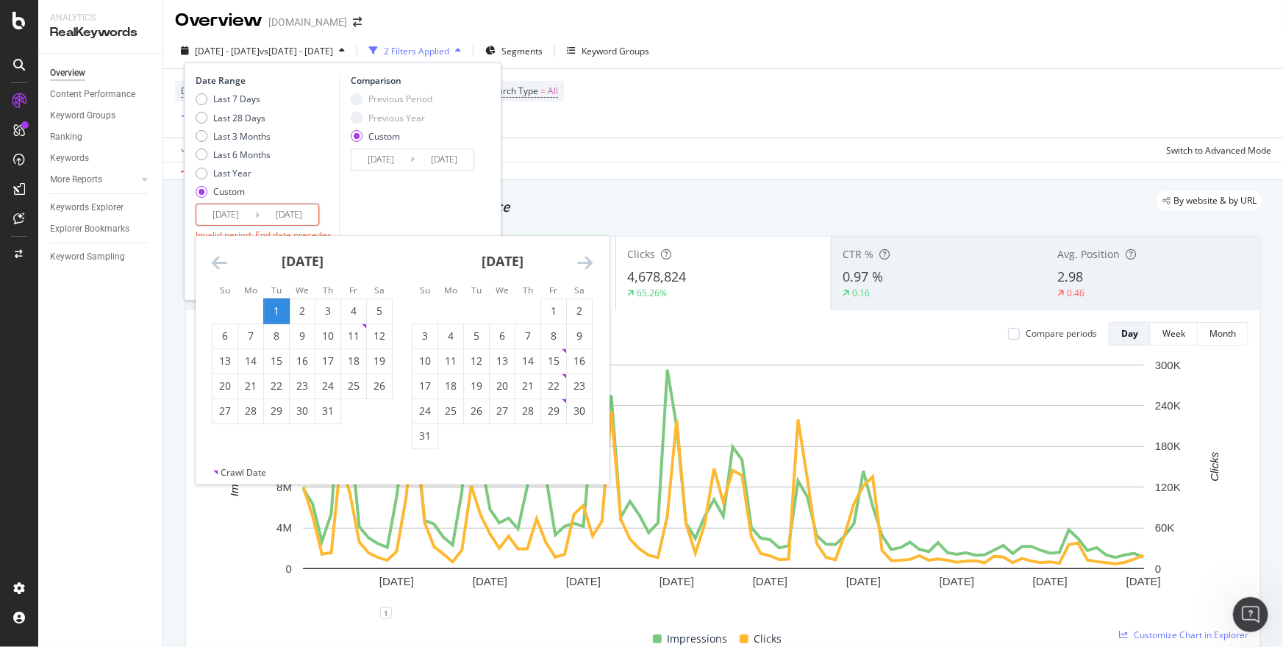
click at [281, 308] on div "1" at bounding box center [276, 311] width 25 height 15
click at [232, 218] on input "[DATE]" at bounding box center [225, 214] width 59 height 21
click at [275, 302] on div "1" at bounding box center [276, 311] width 25 height 24
click at [589, 262] on icon "Move forward to switch to the next month." at bounding box center [584, 263] width 15 height 18
click at [468, 416] on div "30" at bounding box center [476, 411] width 25 height 15
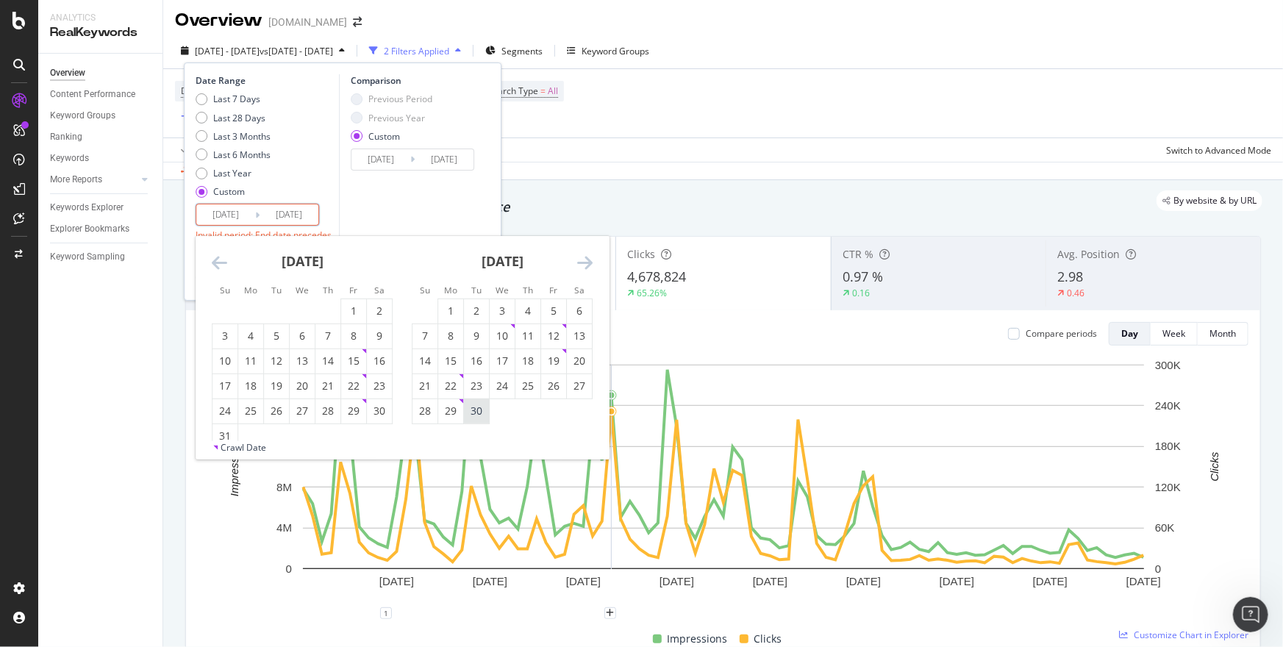
type input "[DATE]"
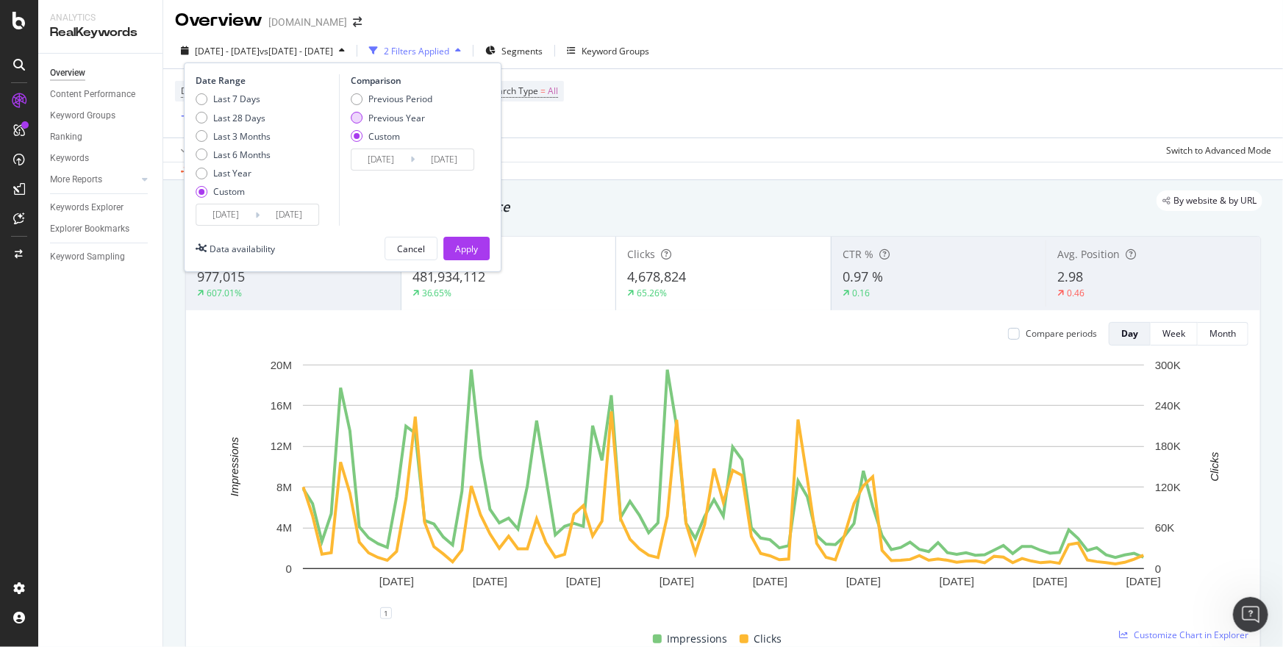
click at [363, 123] on div "Previous Year" at bounding box center [392, 118] width 82 height 13
type input "[DATE]"
click at [395, 162] on input "[DATE]" at bounding box center [381, 159] width 59 height 21
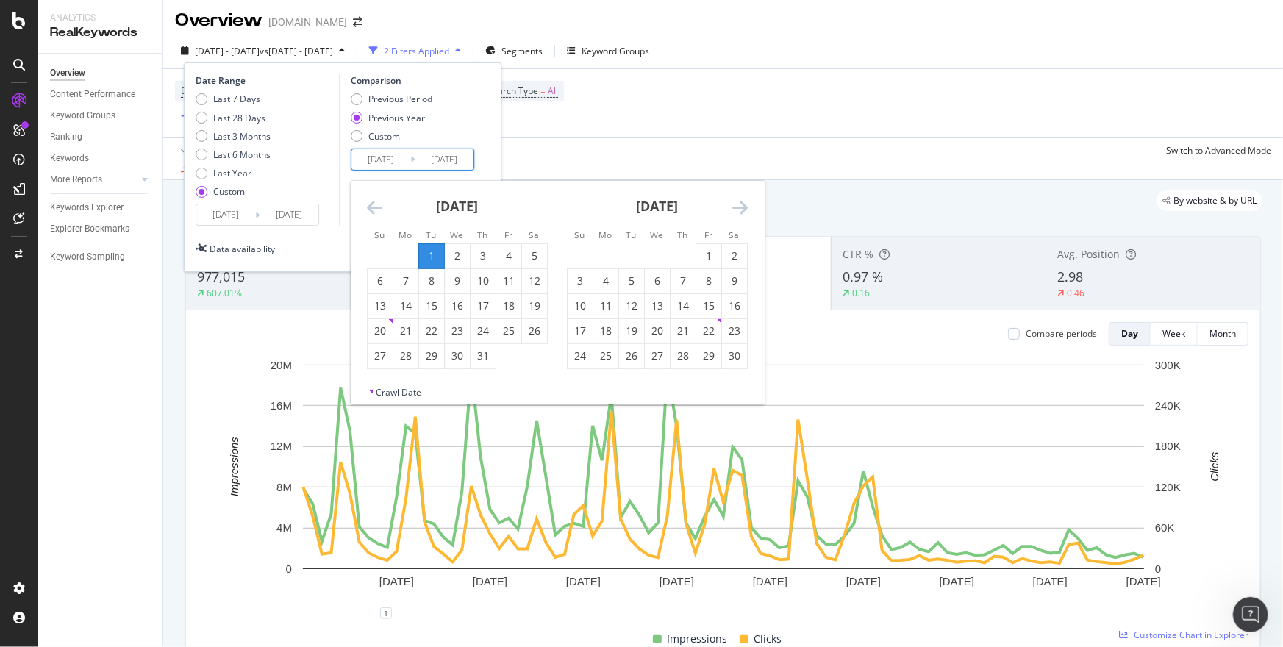
click at [379, 204] on icon "Move backward to switch to the previous month." at bounding box center [374, 208] width 15 height 18
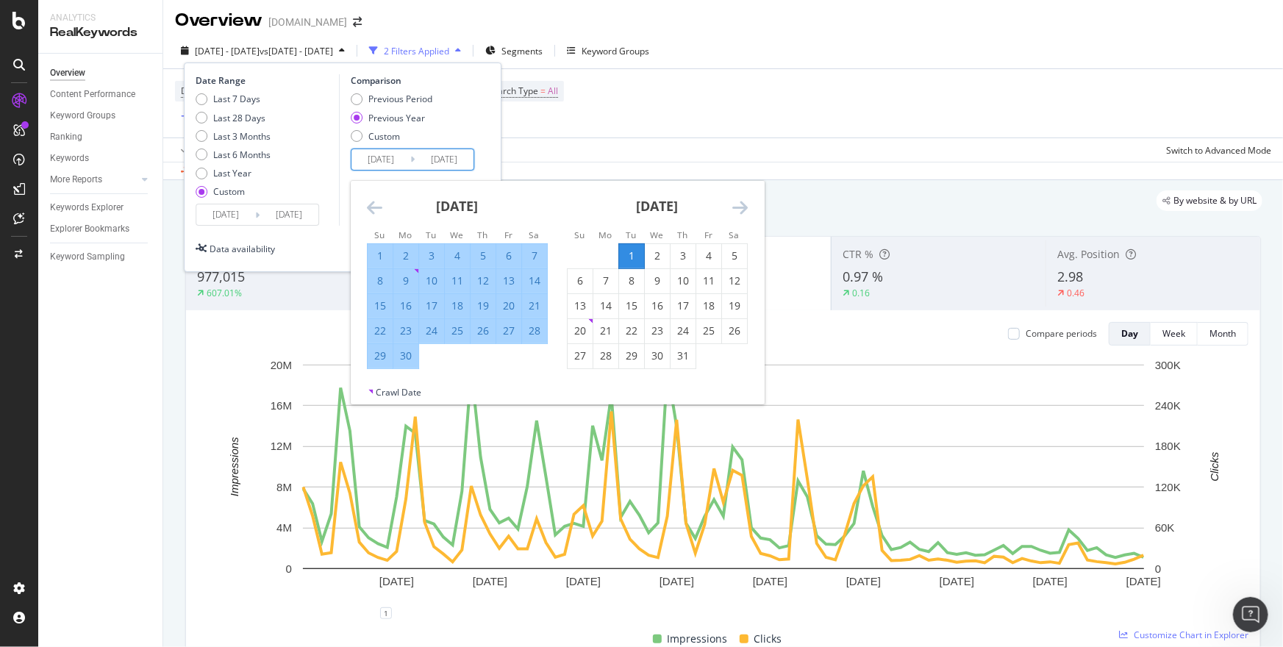
click at [379, 204] on icon "Move backward to switch to the previous month." at bounding box center [374, 208] width 15 height 18
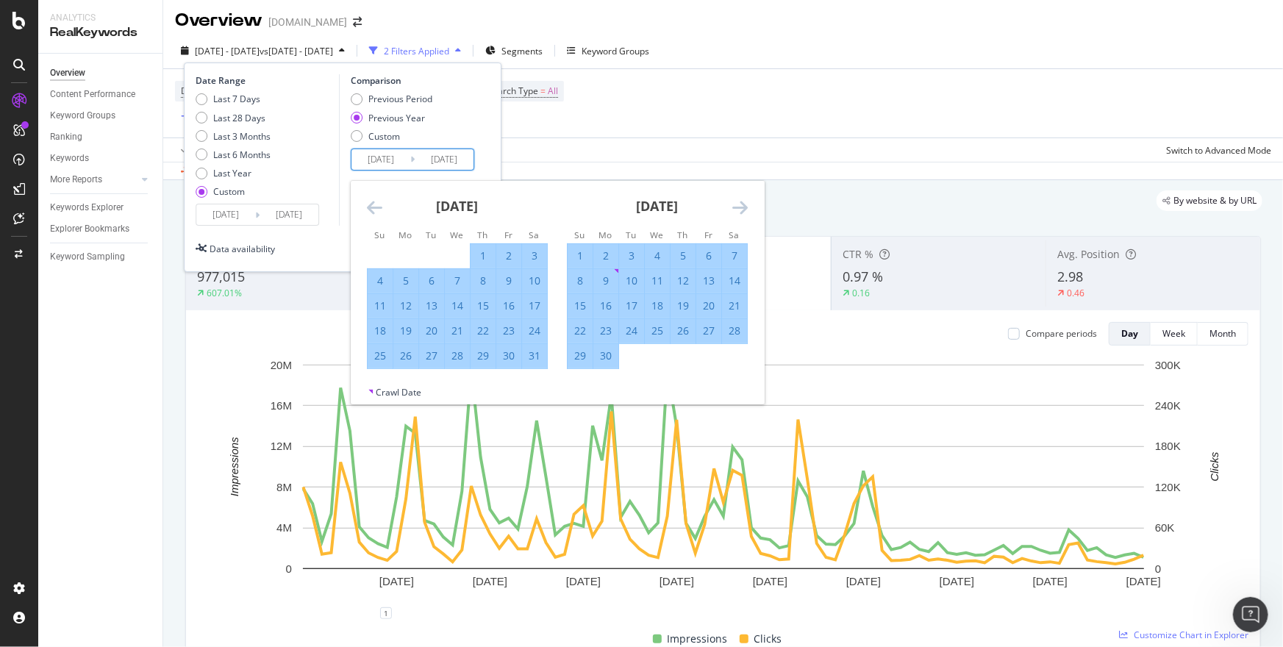
click at [486, 255] on div "1" at bounding box center [483, 256] width 25 height 15
click at [377, 212] on icon "Move backward to switch to the previous month." at bounding box center [374, 208] width 15 height 18
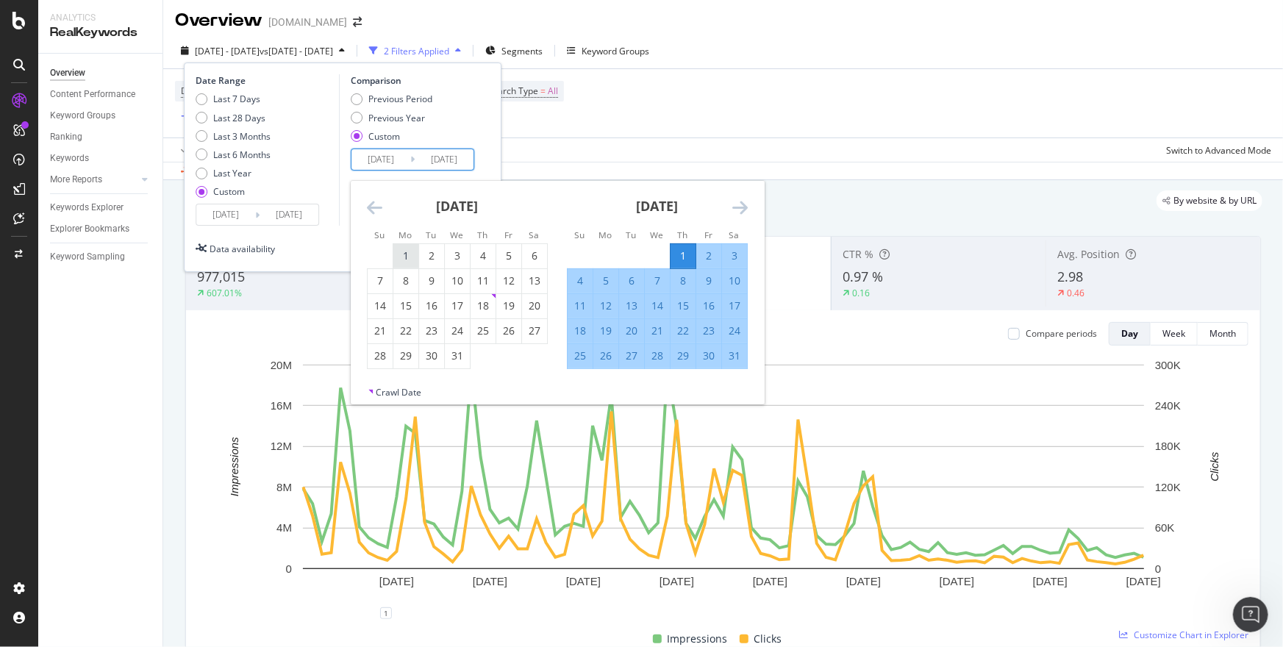
click at [407, 252] on div "1" at bounding box center [405, 256] width 25 height 15
type input "[DATE]"
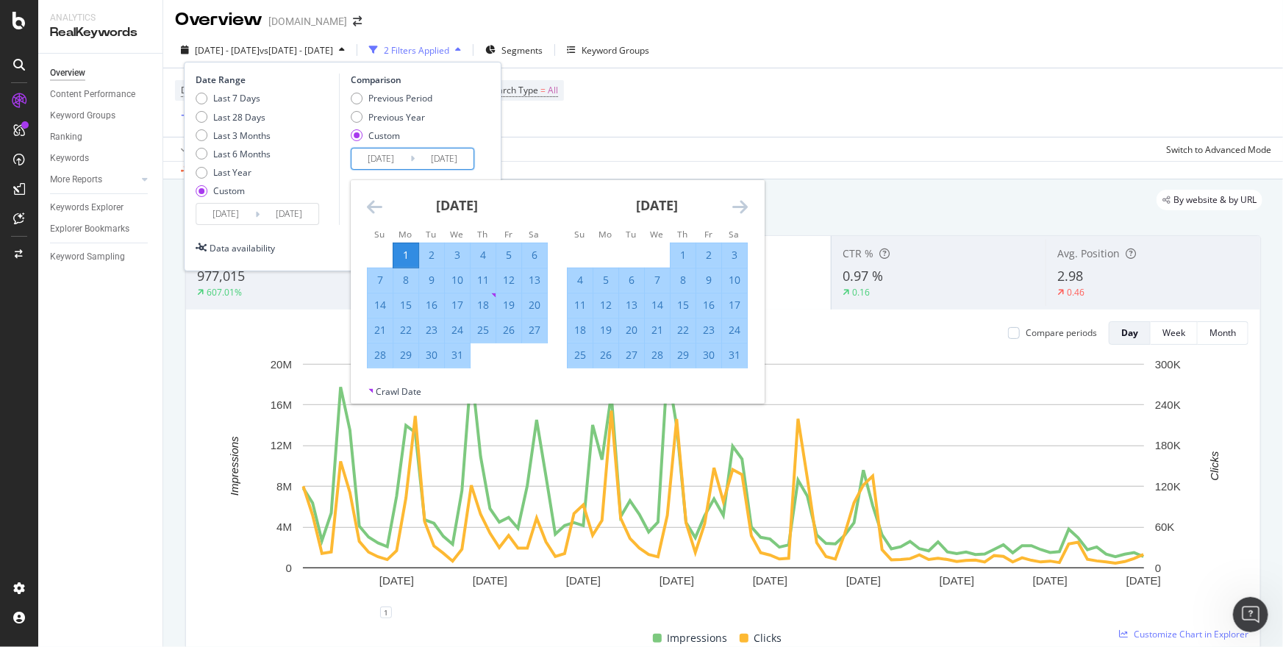
click at [742, 205] on icon "Move forward to switch to the next month." at bounding box center [740, 207] width 15 height 18
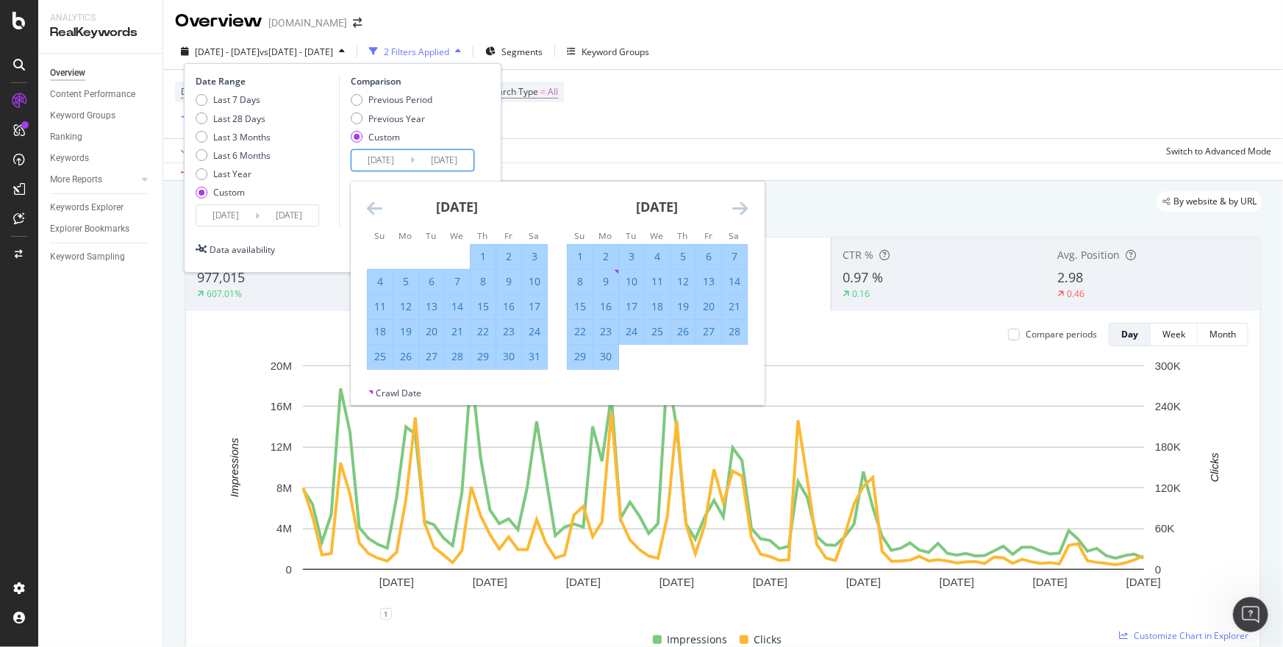
scroll to position [4, 0]
click at [603, 360] on div "30" at bounding box center [606, 355] width 25 height 15
type input "[DATE]"
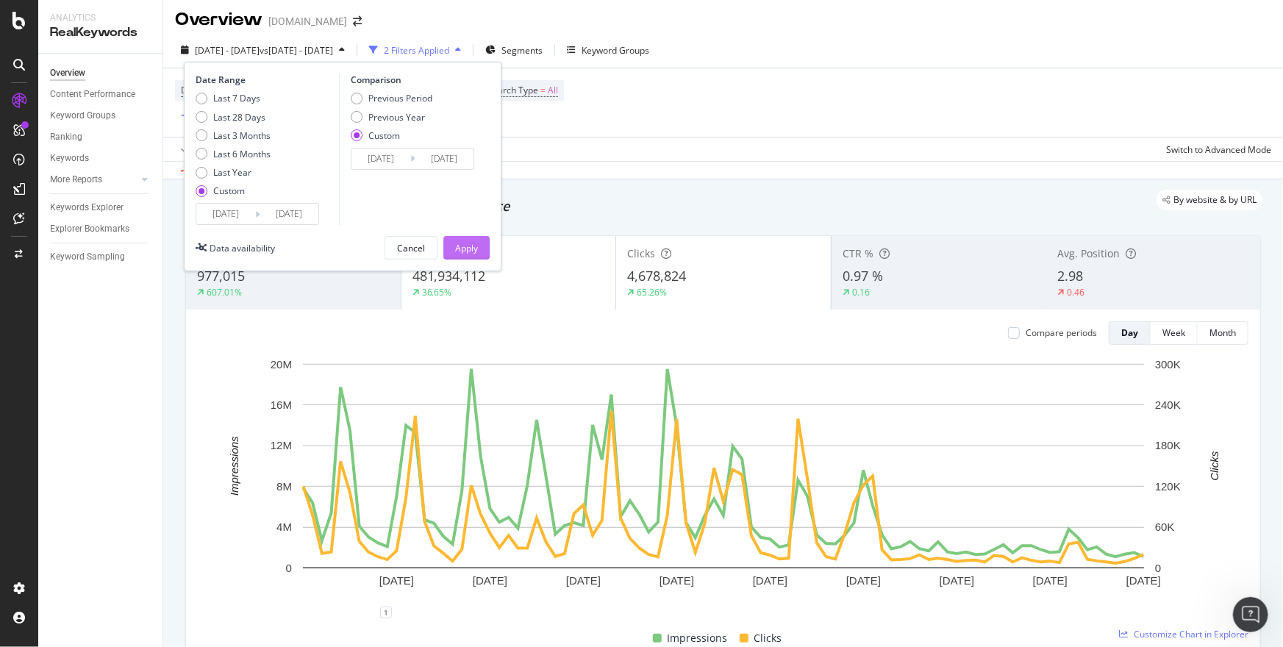
click at [477, 248] on div "Apply" at bounding box center [466, 248] width 23 height 13
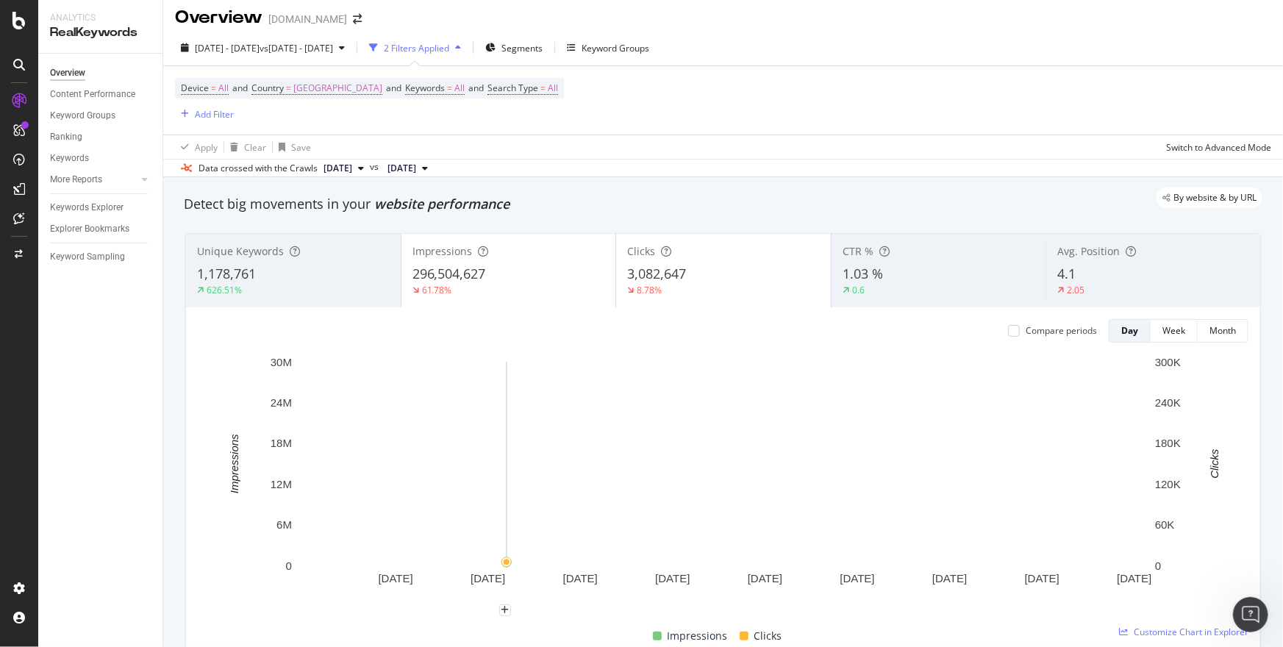
scroll to position [3, 0]
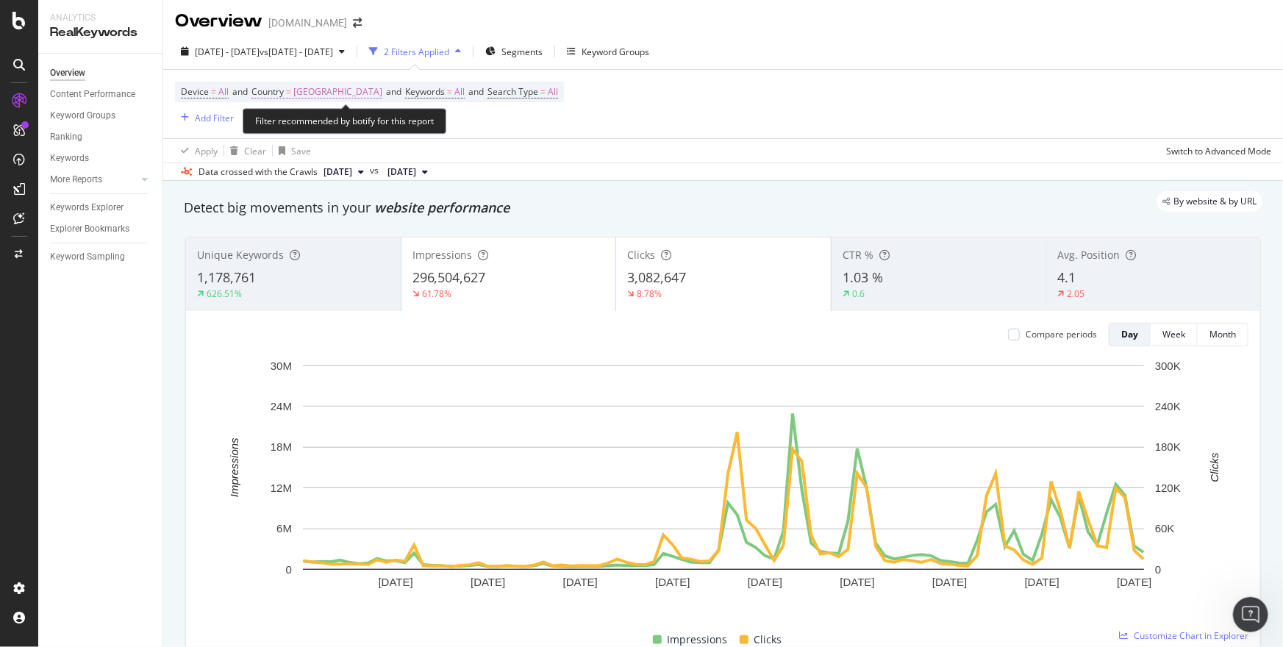
click at [317, 92] on span "[GEOGRAPHIC_DATA]" at bounding box center [337, 92] width 89 height 21
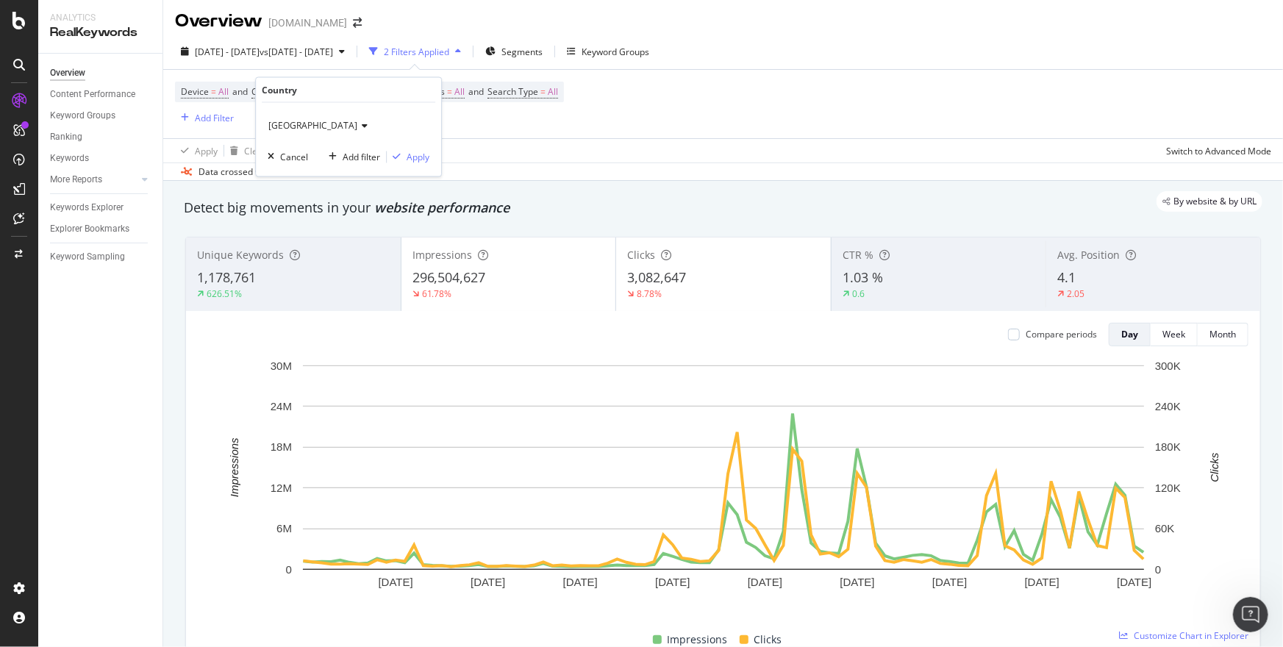
click at [307, 124] on div "[GEOGRAPHIC_DATA]" at bounding box center [349, 127] width 162 height 24
click at [483, 122] on div "Device = All and Country = [GEOGRAPHIC_DATA] and Keywords = All and Search Type…" at bounding box center [369, 104] width 389 height 45
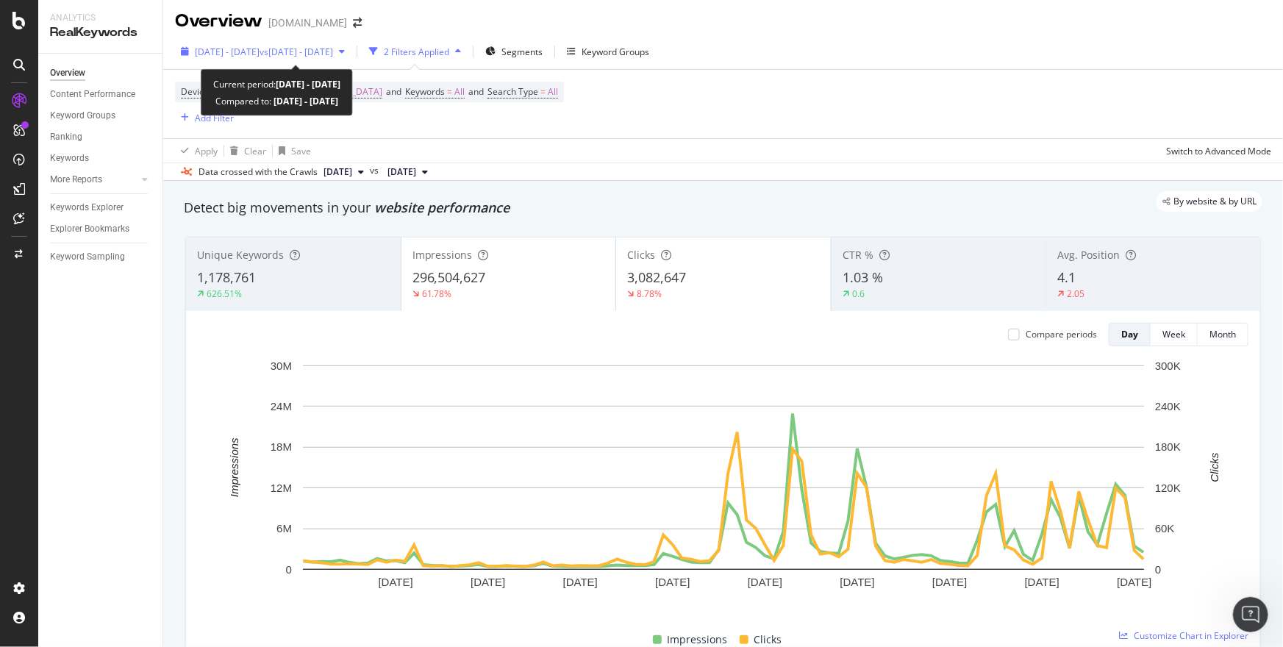
click at [320, 57] on div "[DATE] - [DATE] vs [DATE] - [DATE]" at bounding box center [264, 52] width 138 height 13
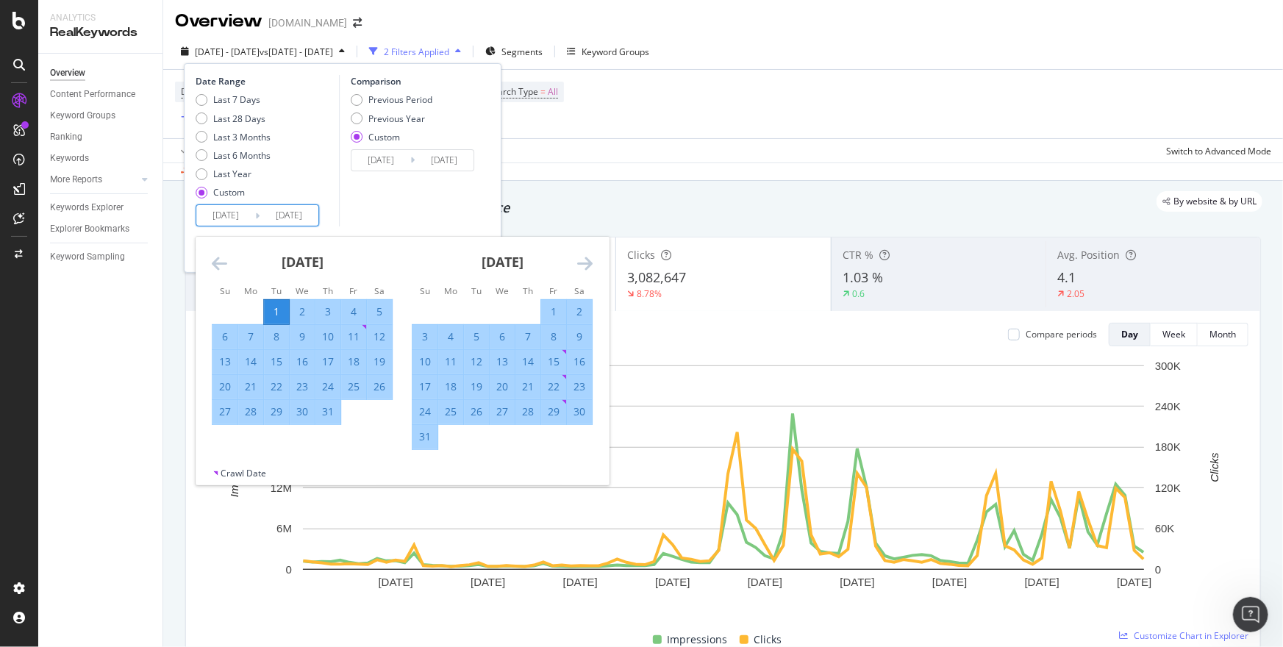
click at [238, 219] on input "[DATE]" at bounding box center [225, 215] width 59 height 21
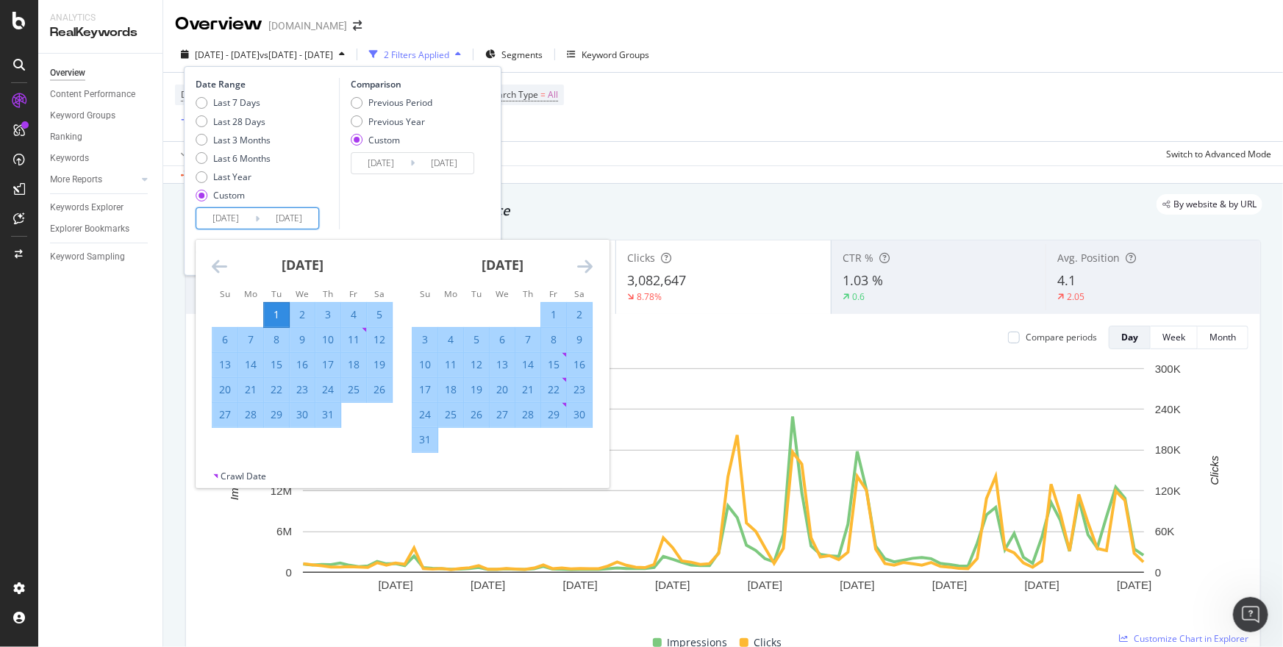
click at [276, 367] on div "15" at bounding box center [276, 364] width 25 height 15
type input "[DATE]"
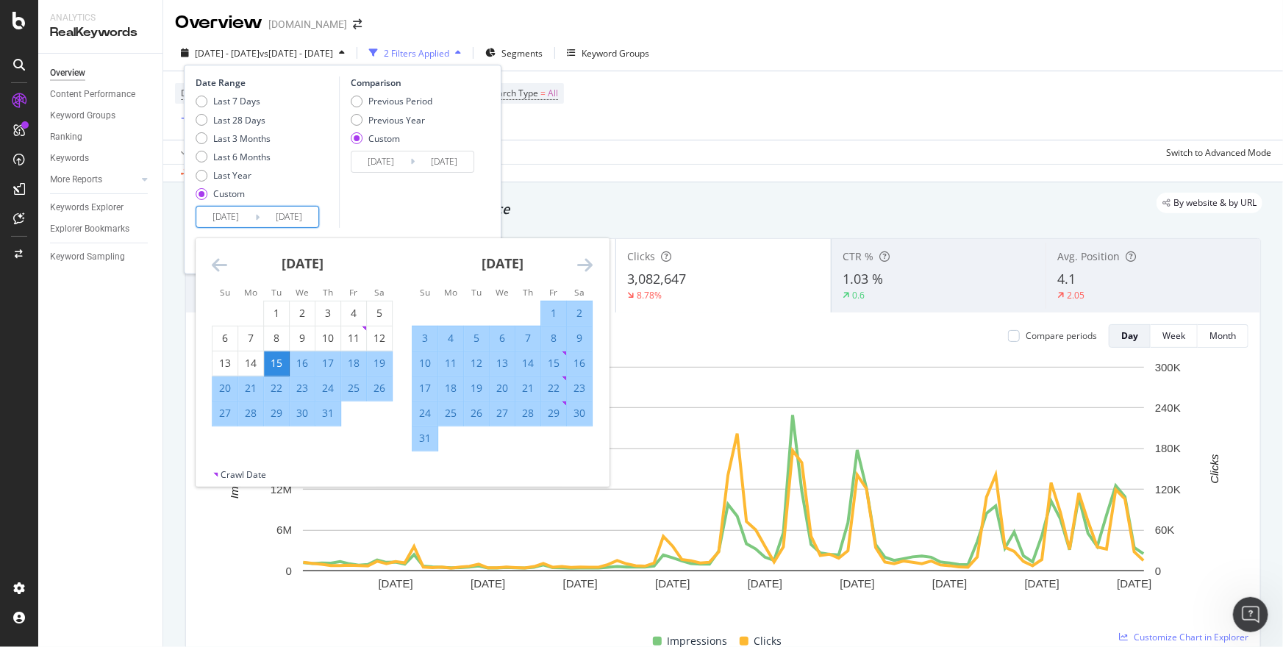
click at [395, 163] on input "[DATE]" at bounding box center [381, 162] width 59 height 21
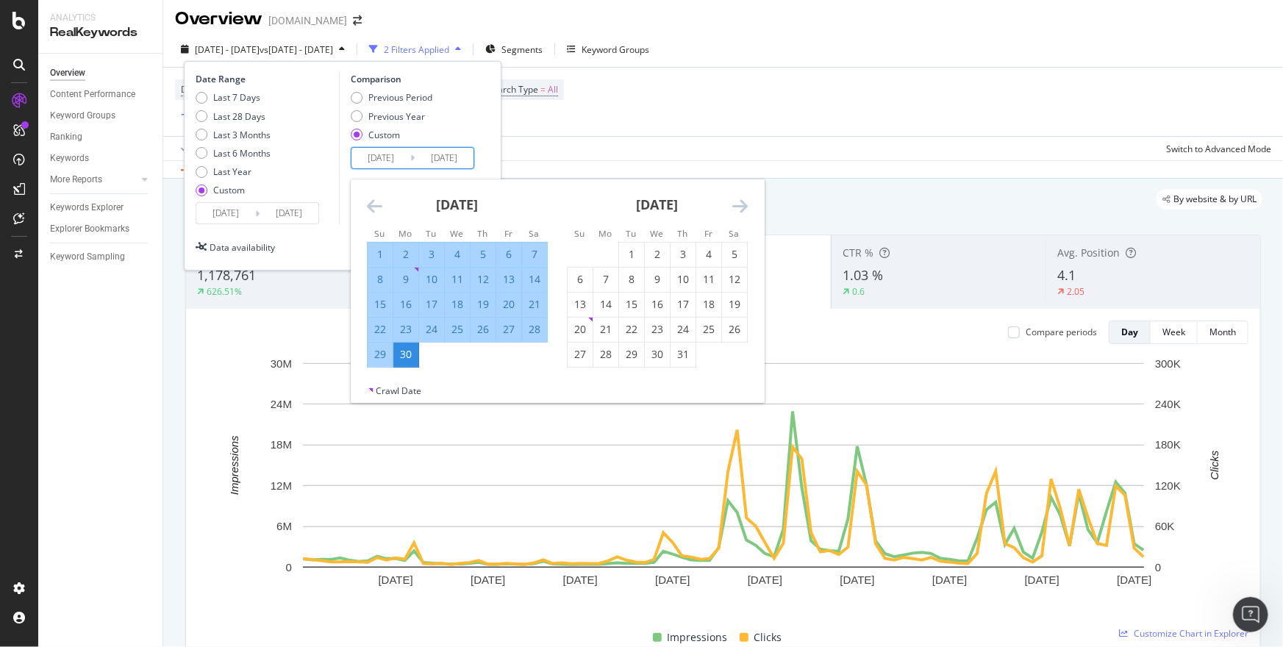
click at [376, 205] on icon "Move backward to switch to the previous month." at bounding box center [374, 206] width 15 height 18
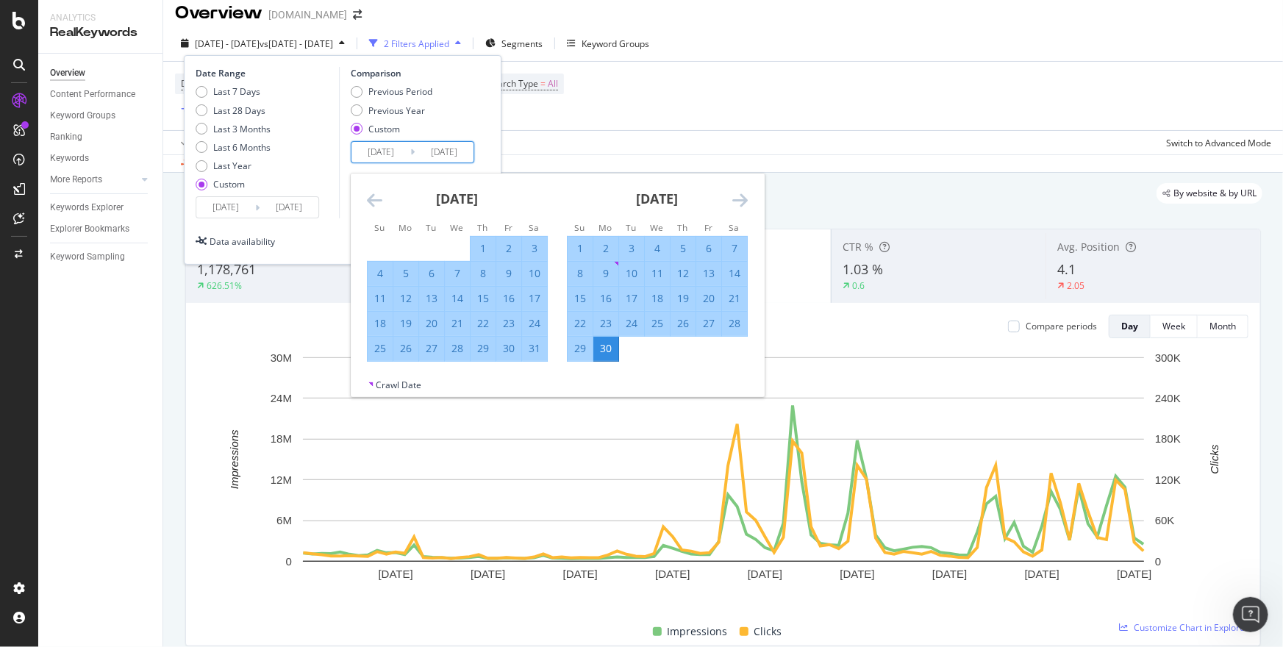
click at [376, 205] on icon "Move backward to switch to the previous month." at bounding box center [374, 200] width 15 height 18
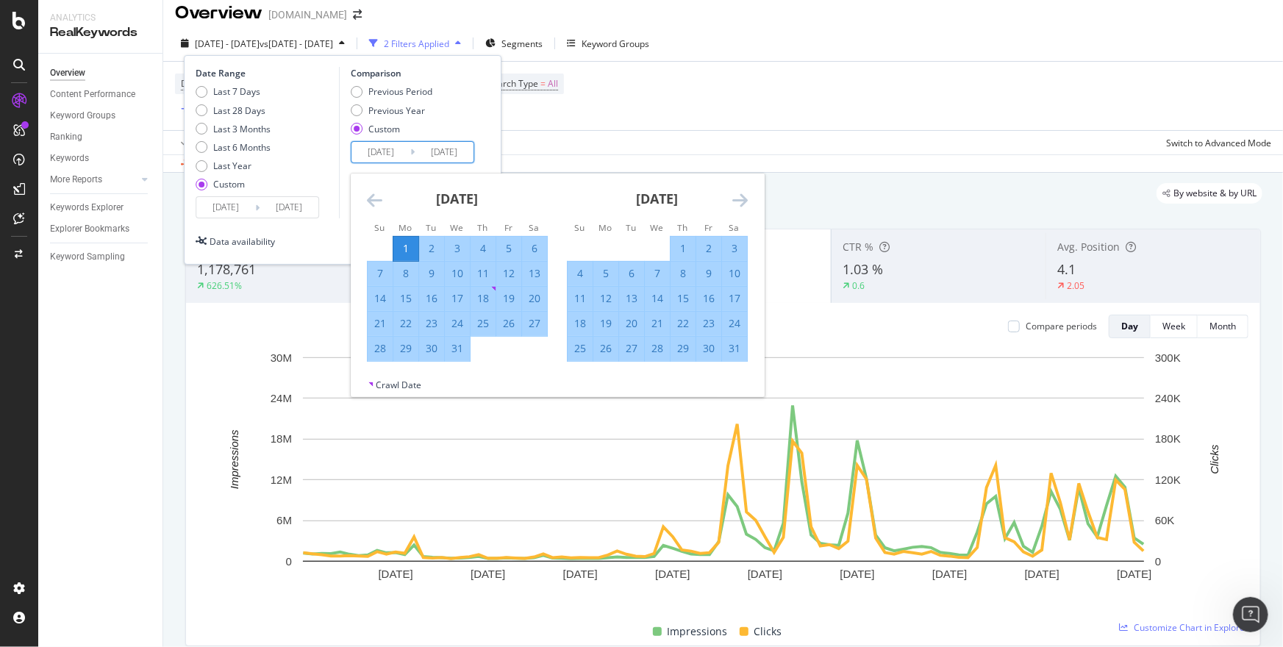
scroll to position [10, 0]
click at [407, 296] on div "15" at bounding box center [405, 300] width 25 height 15
type input "[DATE]"
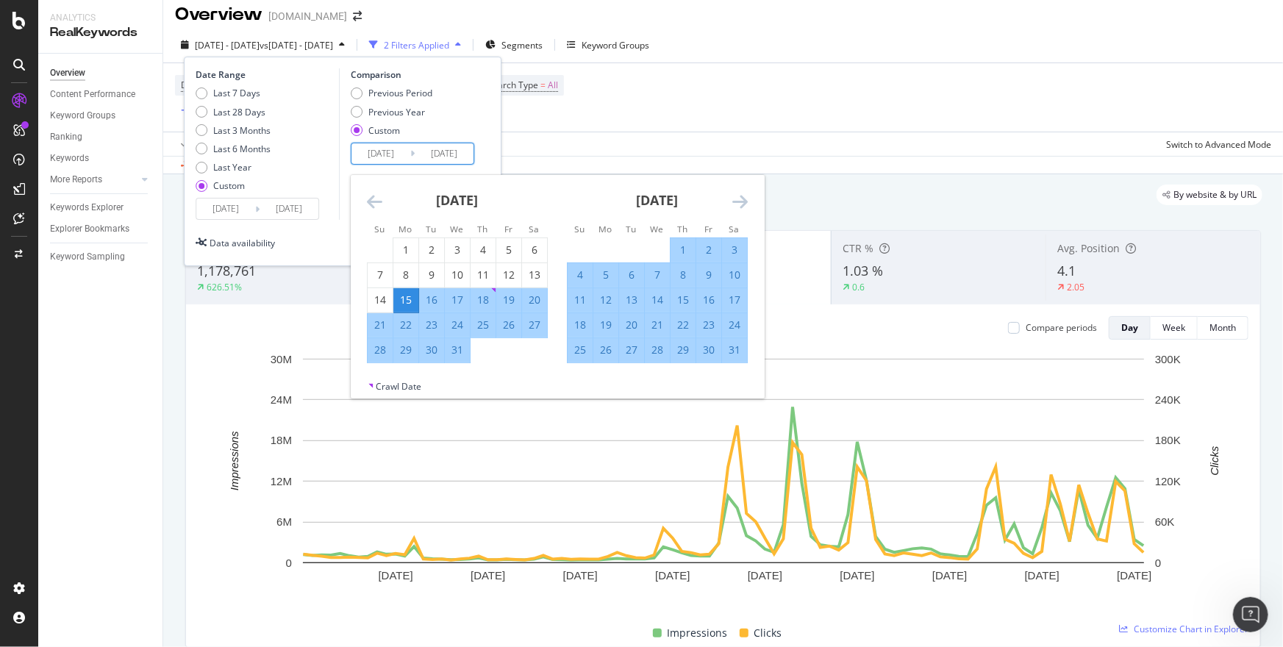
click at [496, 161] on div "Date Range Last 7 Days Last 28 Days Last 3 Months Last 6 Months Last Year Custo…" at bounding box center [343, 162] width 318 height 210
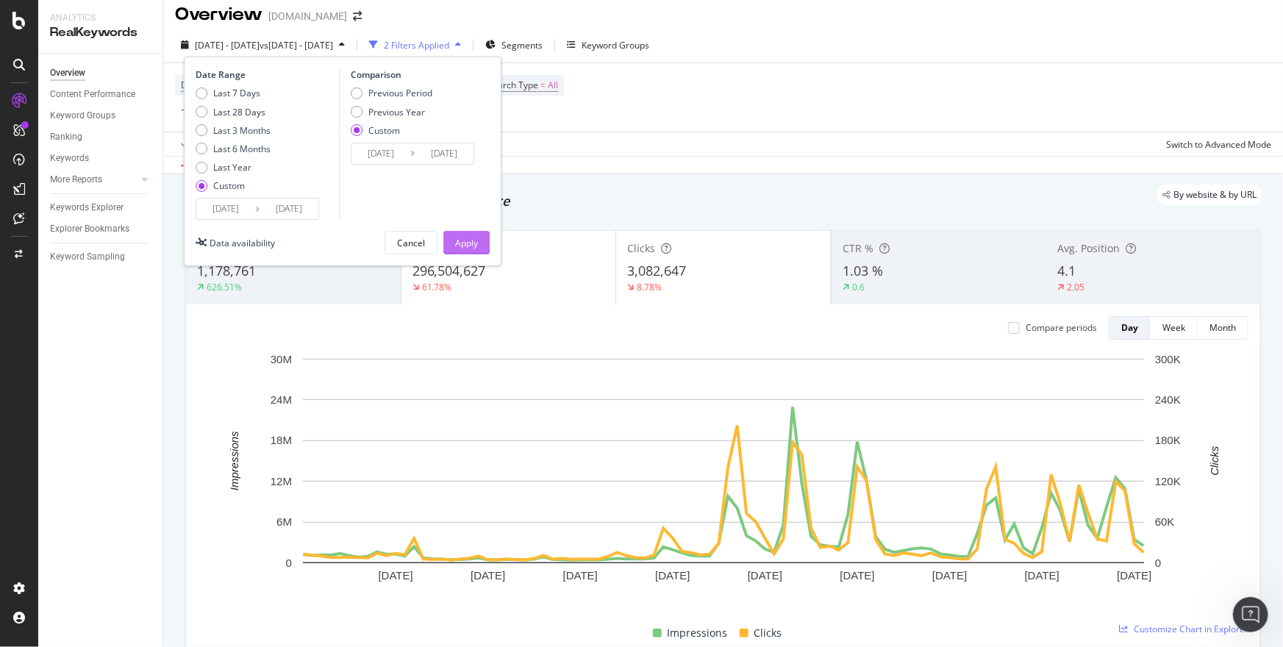
click at [476, 240] on div "Apply" at bounding box center [466, 243] width 23 height 13
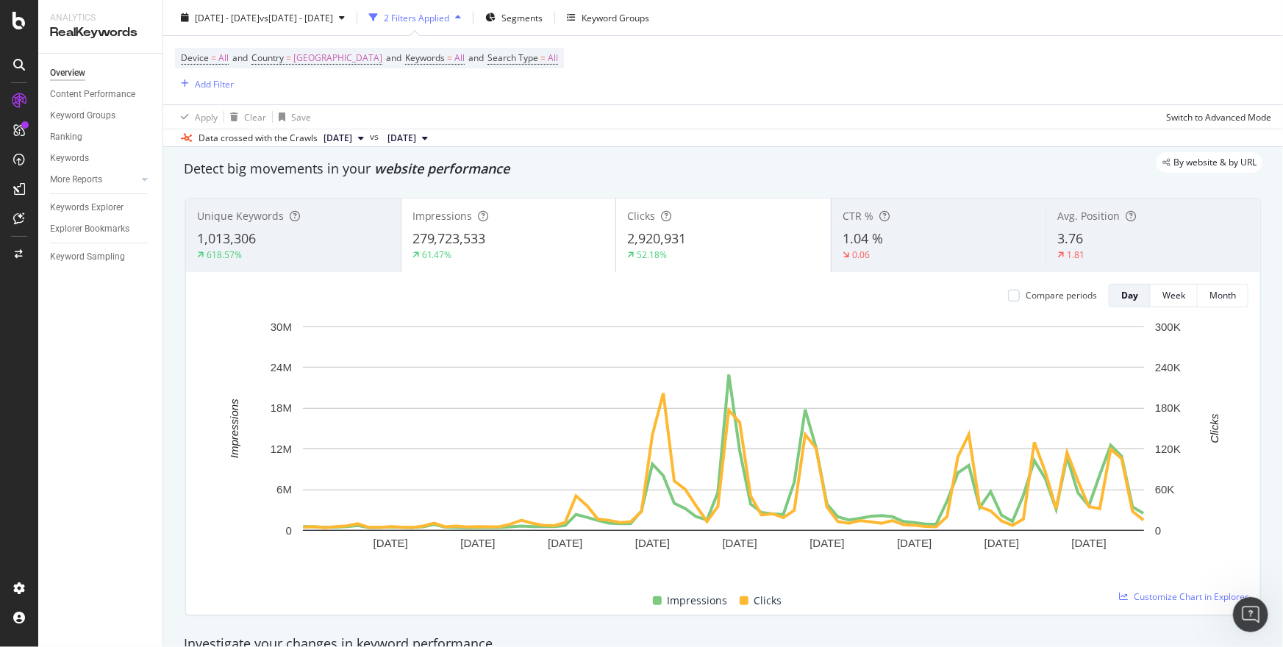
scroll to position [43, 0]
click at [459, 238] on span "279,723,533" at bounding box center [450, 238] width 74 height 18
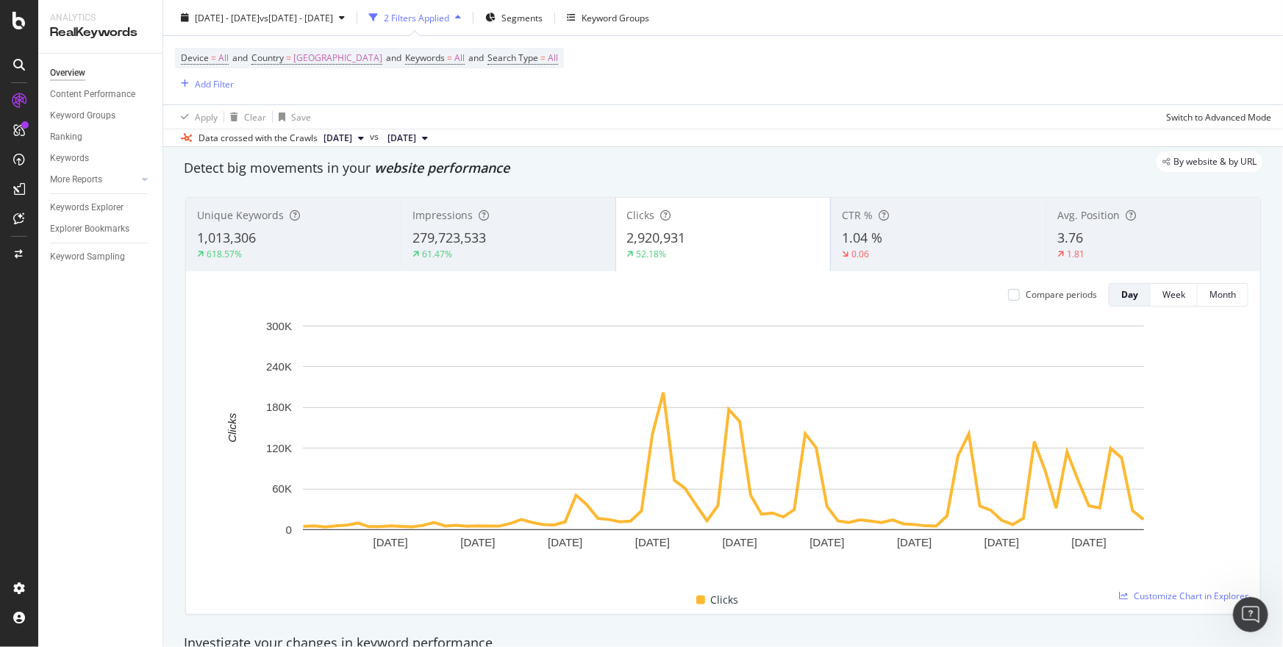
click at [448, 242] on span "279,723,533" at bounding box center [450, 238] width 74 height 18
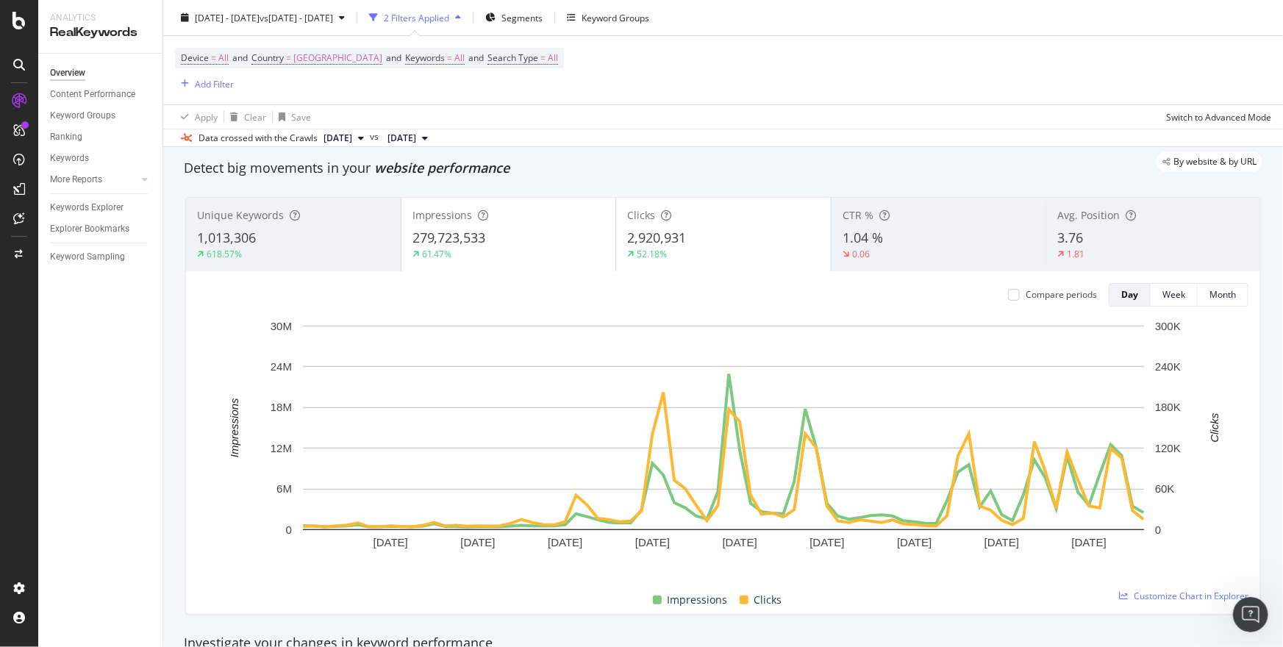
click at [352, 235] on div "1,013,306" at bounding box center [293, 238] width 193 height 19
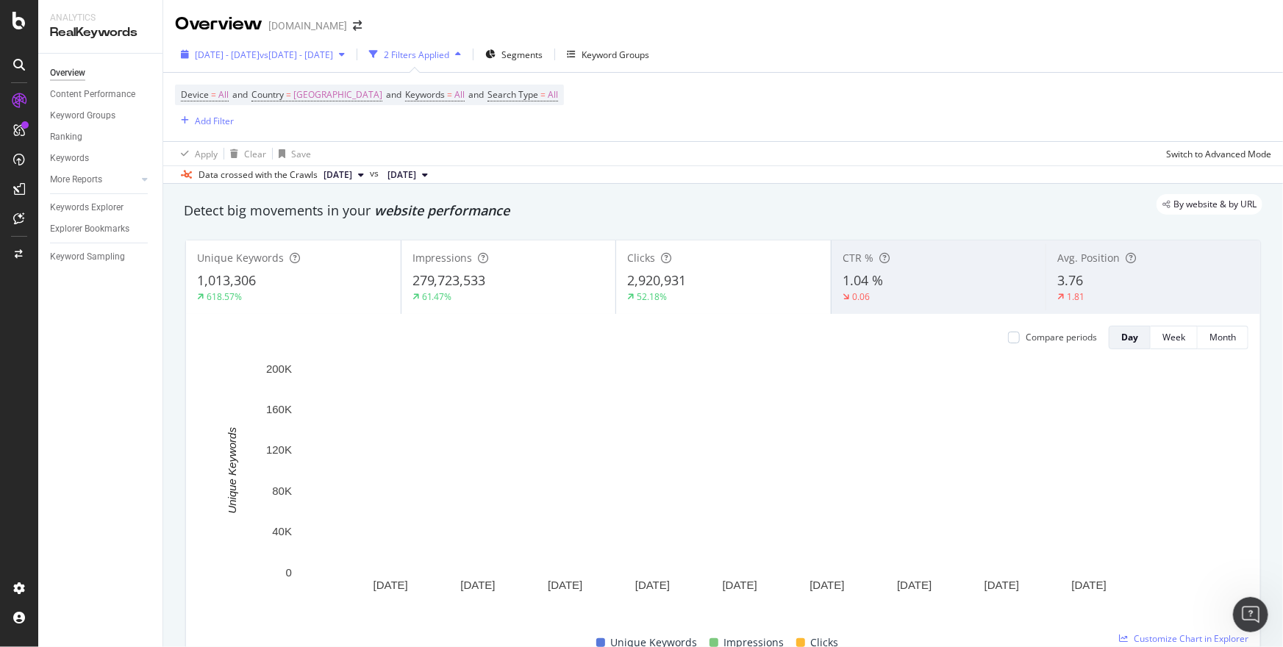
scroll to position [4, 0]
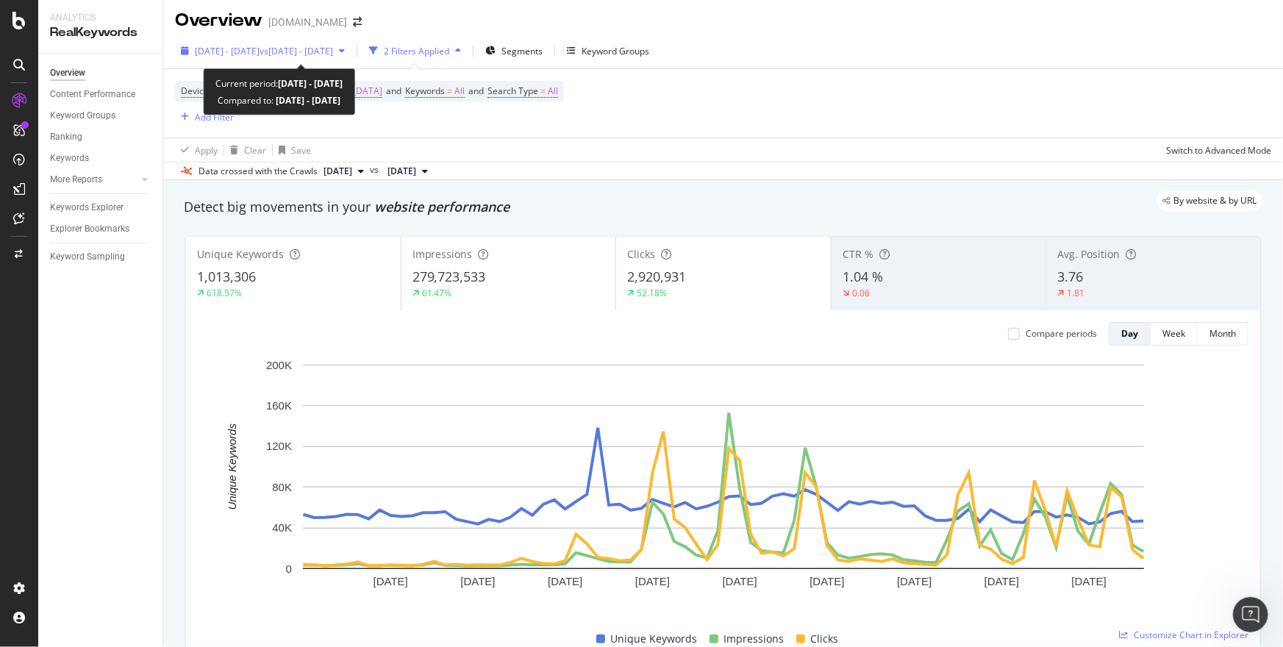
click at [260, 45] on span "[DATE] - [DATE]" at bounding box center [227, 51] width 65 height 13
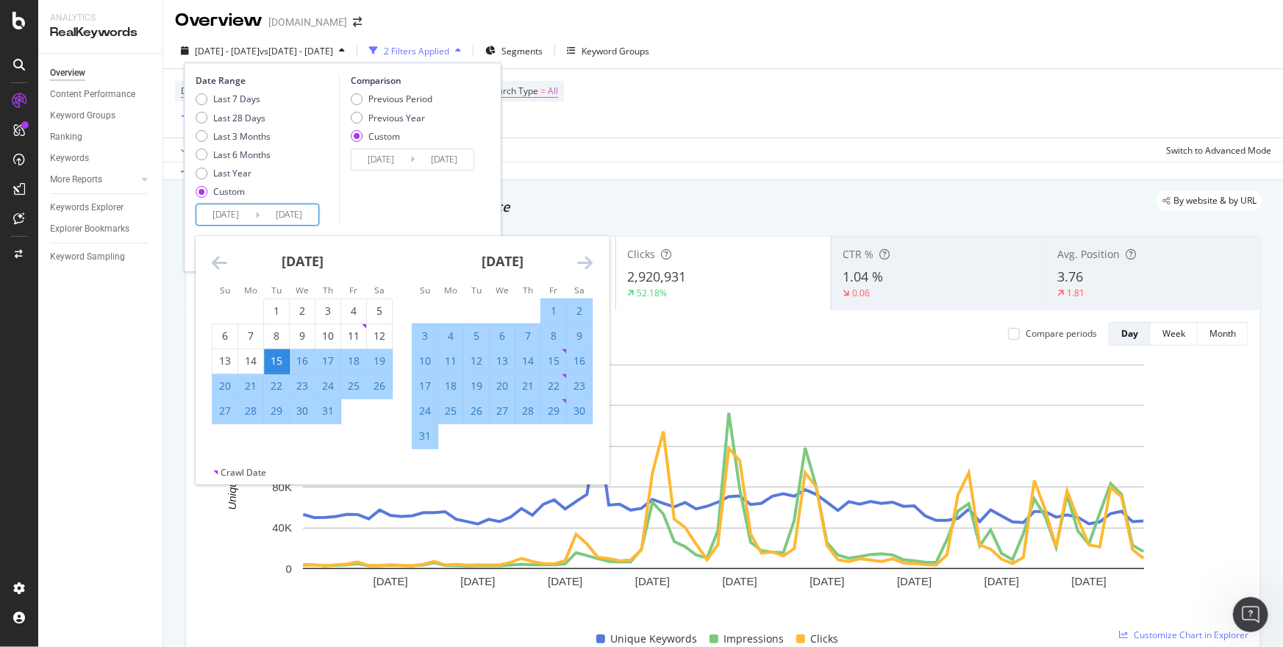
click at [230, 213] on input "[DATE]" at bounding box center [225, 214] width 59 height 21
click at [235, 263] on div "[DATE]" at bounding box center [302, 267] width 181 height 63
click at [224, 263] on icon "Move backward to switch to the previous month." at bounding box center [219, 263] width 15 height 18
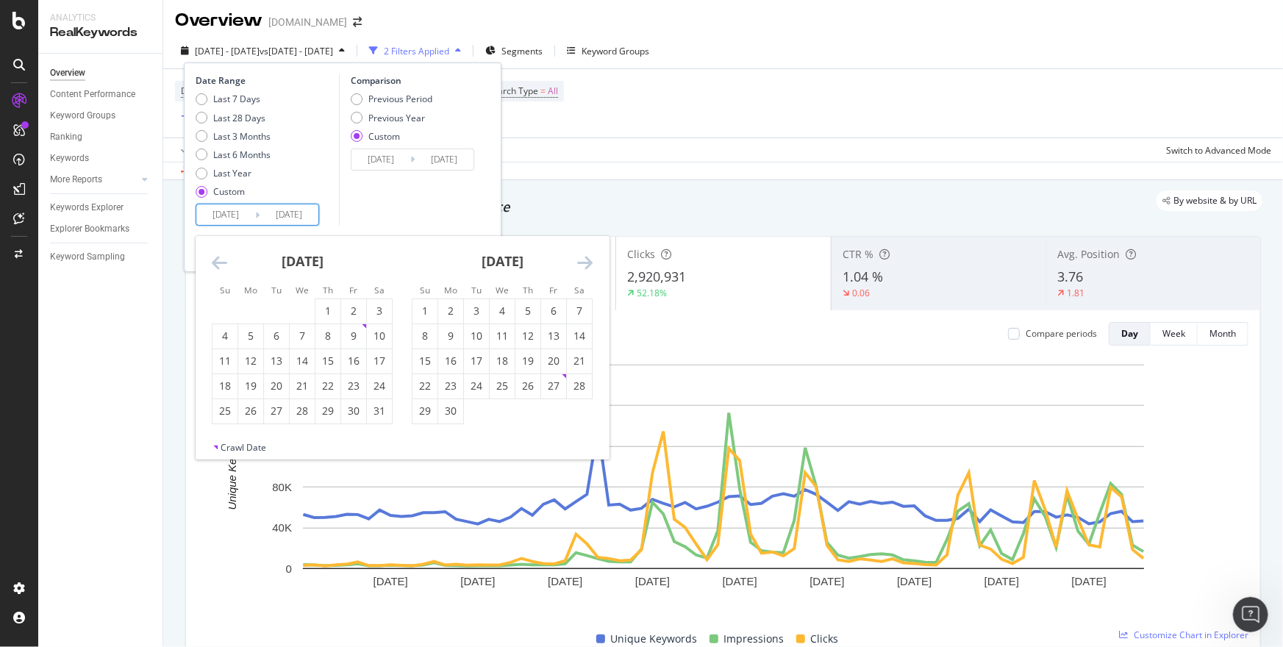
click at [224, 263] on icon "Move backward to switch to the previous month." at bounding box center [219, 263] width 15 height 18
click at [214, 259] on icon "Move backward to switch to the previous month." at bounding box center [219, 263] width 15 height 18
click at [307, 307] on div "1" at bounding box center [302, 311] width 25 height 15
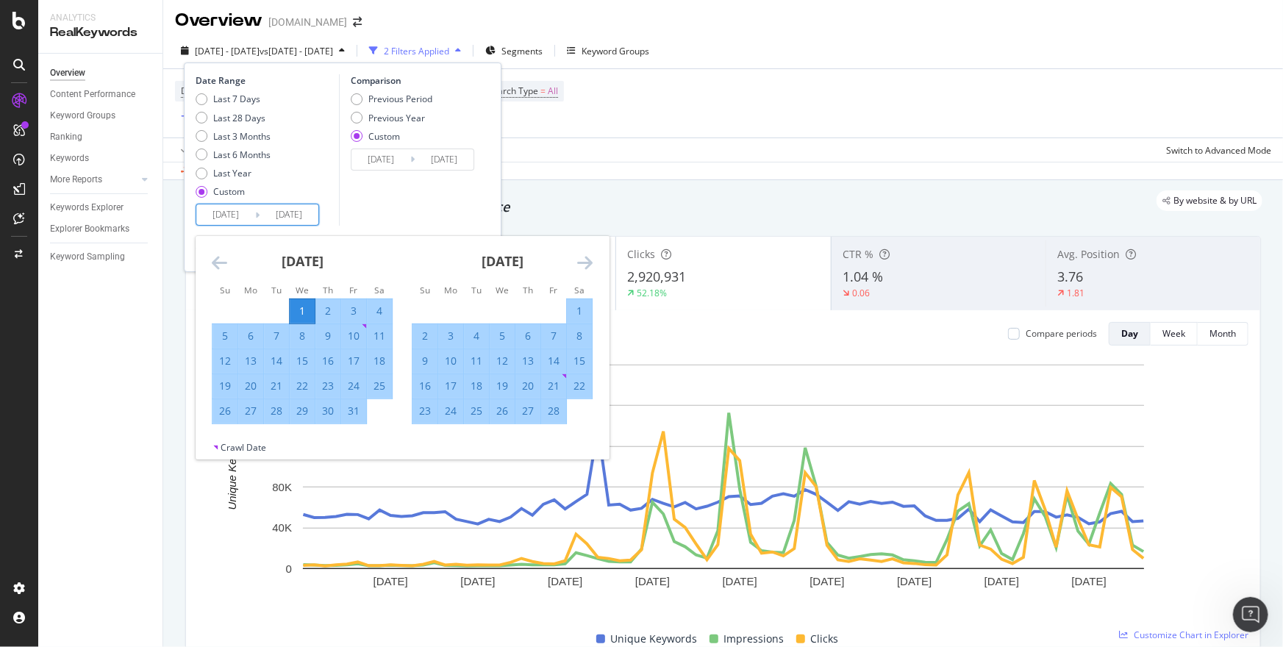
type input "[DATE]"
click at [594, 268] on div "[DATE] 1 2 3 4 5 6 7 8 9 10 11 12 13 14 15 16 17 18 19 20 21 22 23 24 25 26 27 …" at bounding box center [502, 330] width 200 height 188
click at [582, 263] on icon "Move forward to switch to the next month." at bounding box center [584, 263] width 15 height 18
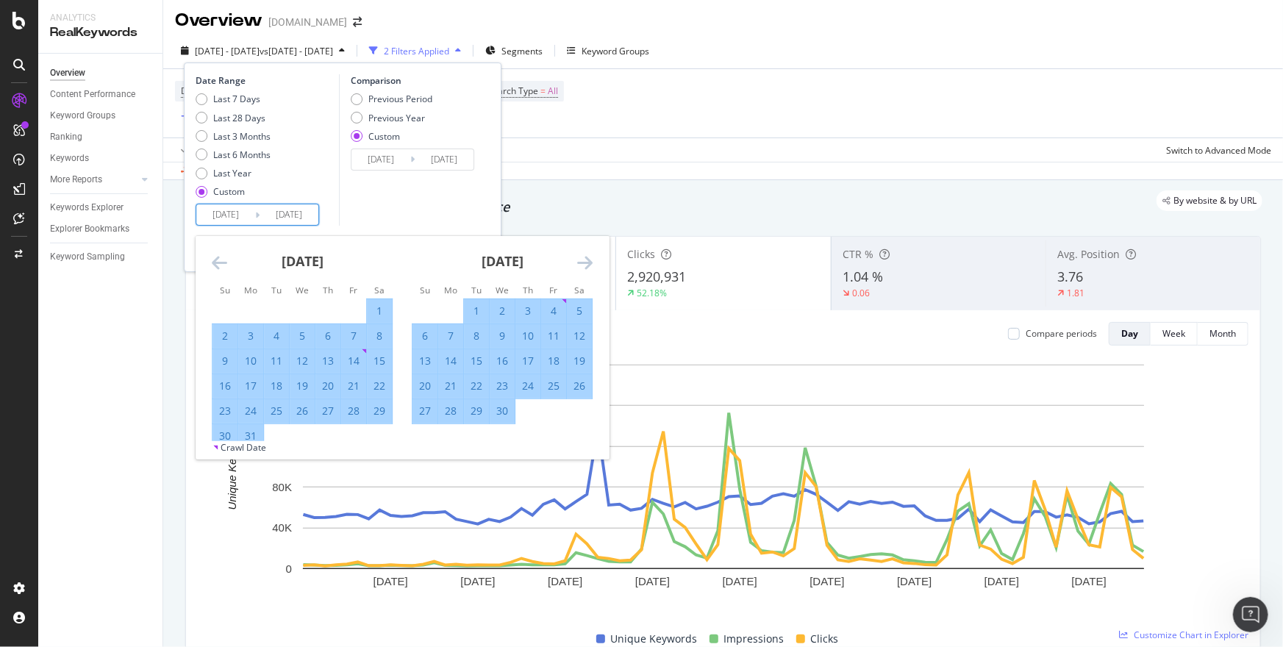
click at [582, 263] on icon "Move forward to switch to the next month." at bounding box center [584, 263] width 15 height 18
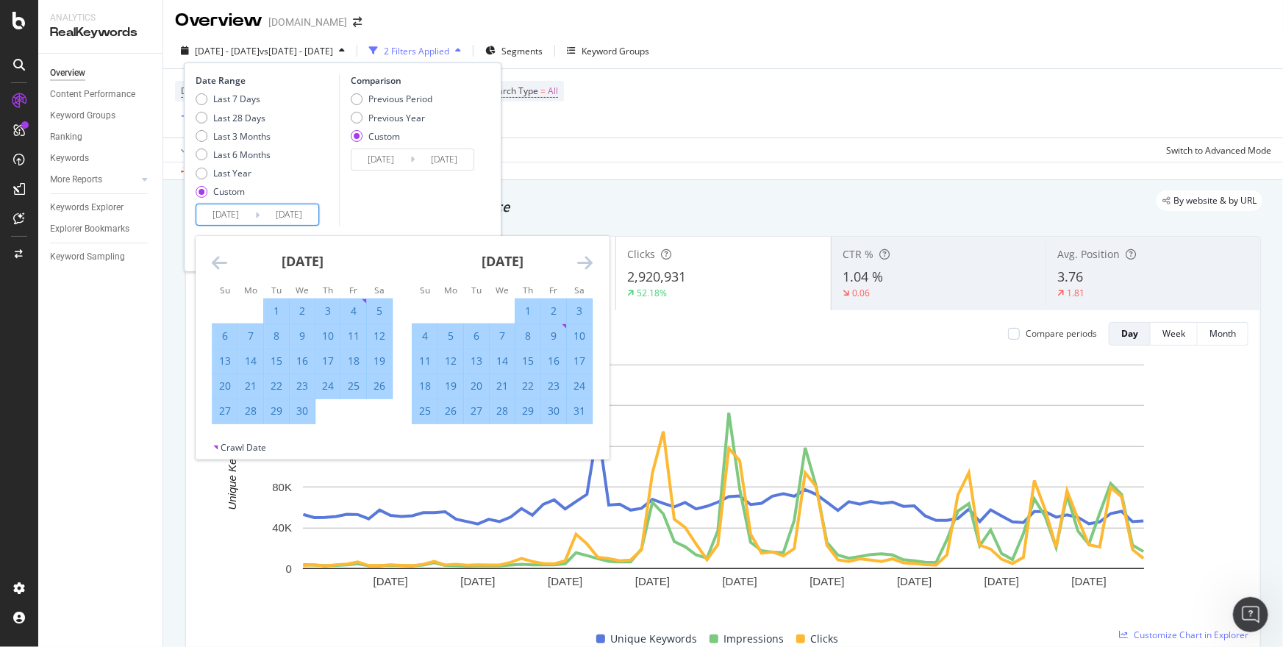
click at [582, 263] on icon "Move forward to switch to the next month." at bounding box center [584, 263] width 15 height 18
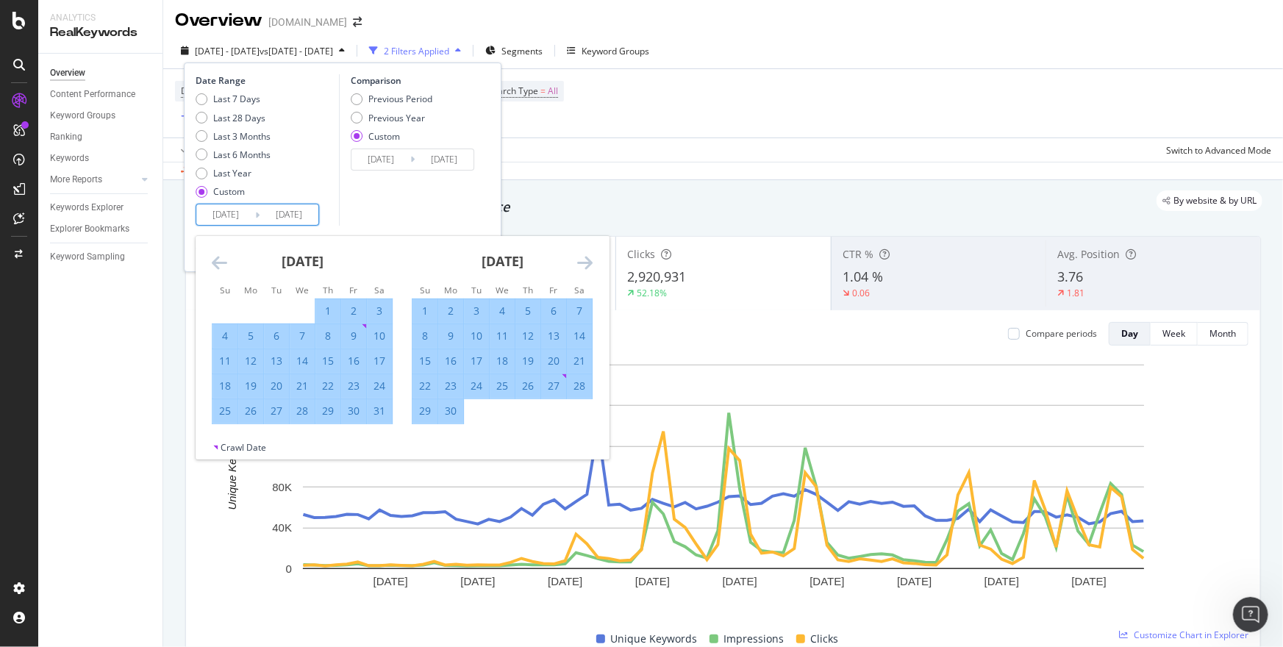
click at [582, 263] on icon "Move forward to switch to the next month." at bounding box center [584, 263] width 15 height 18
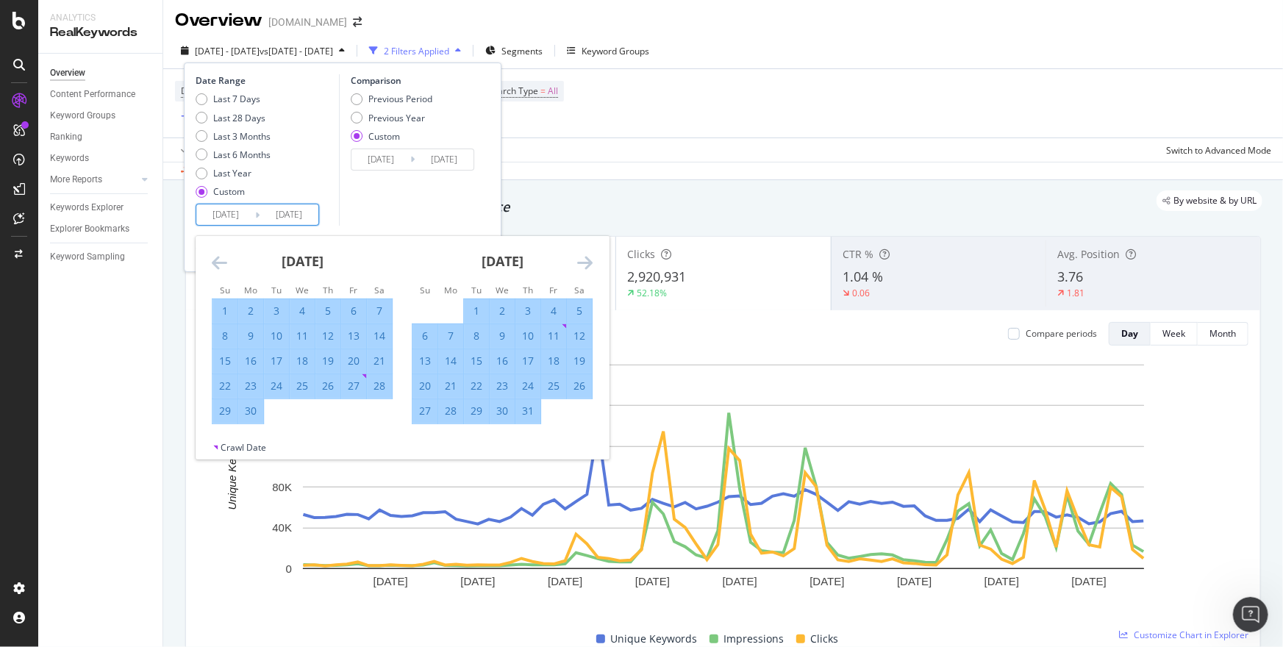
click at [582, 263] on icon "Move forward to switch to the next month." at bounding box center [584, 263] width 15 height 18
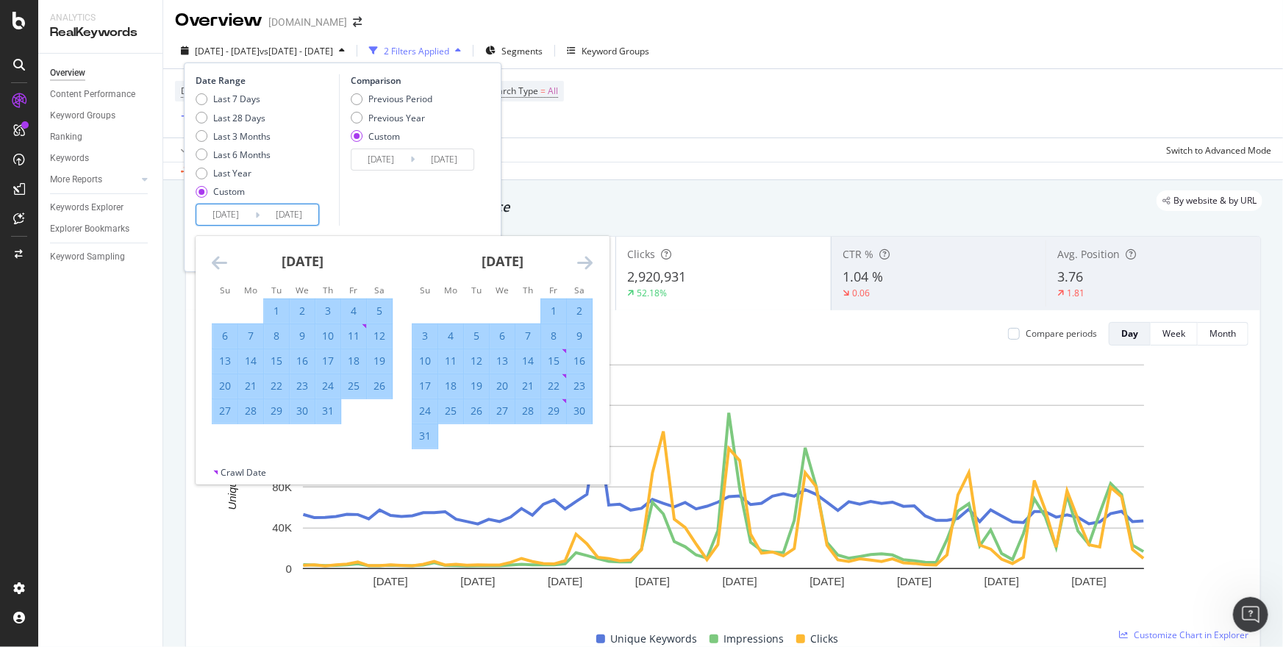
click at [582, 263] on icon "Move forward to switch to the next month." at bounding box center [584, 263] width 15 height 18
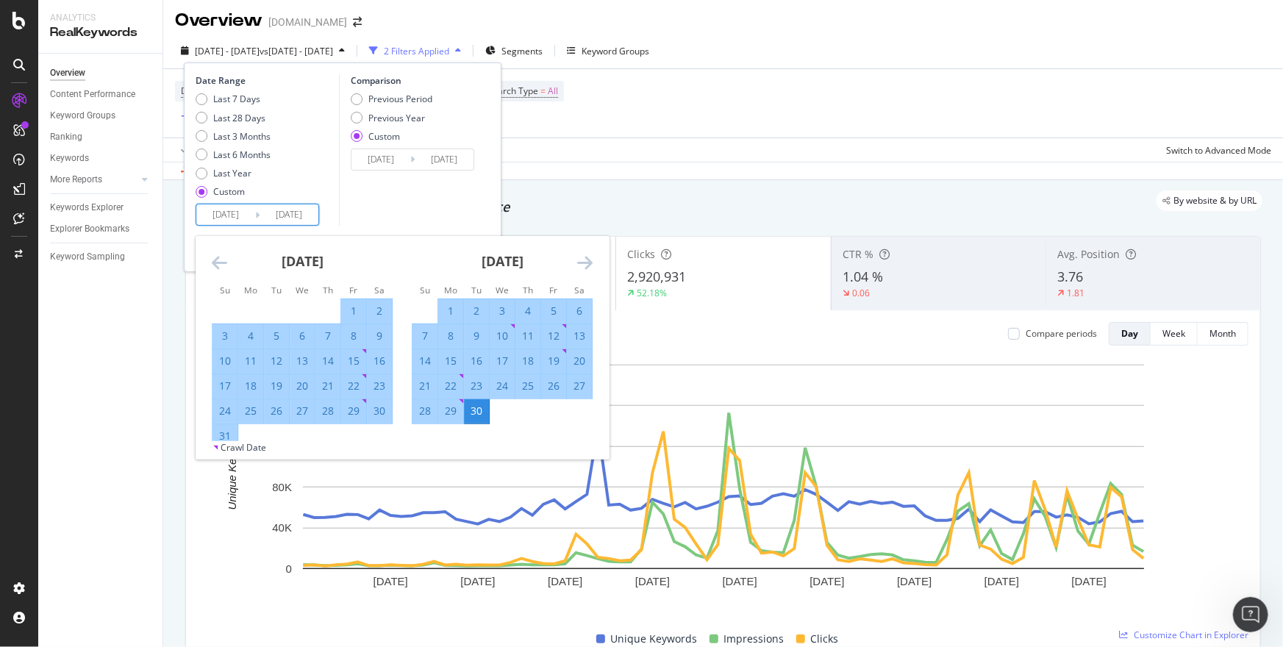
click at [582, 263] on icon "Move forward to switch to the next month." at bounding box center [584, 263] width 15 height 18
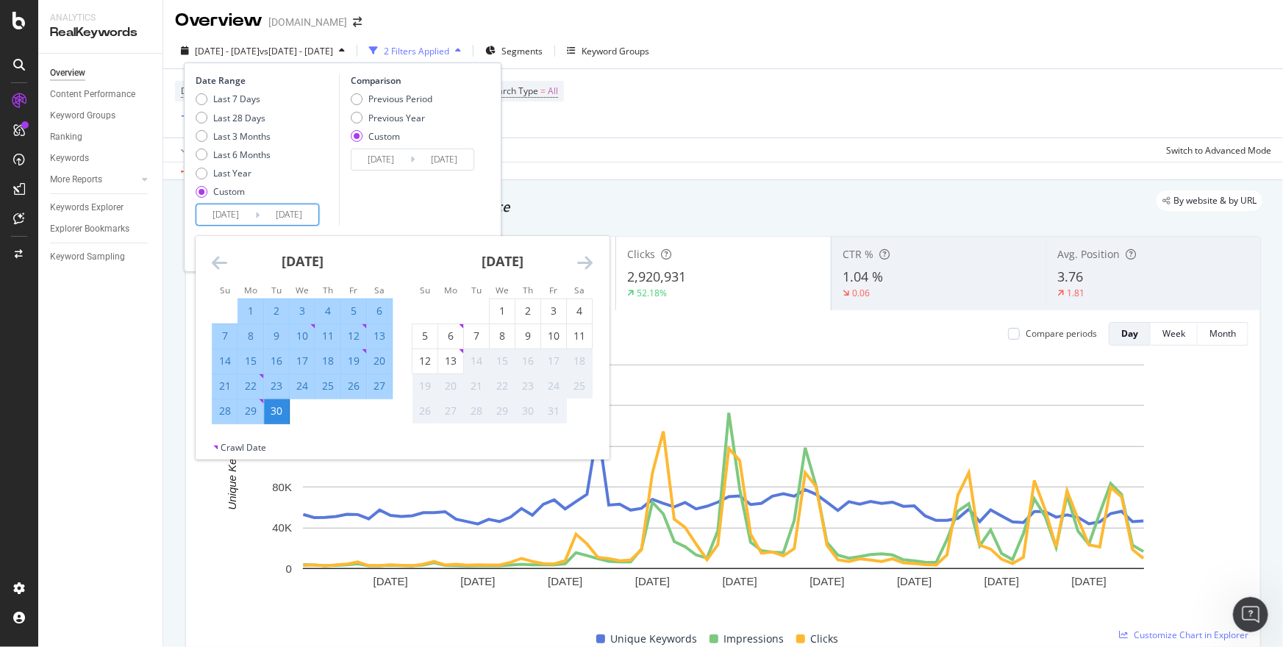
scroll to position [7, 0]
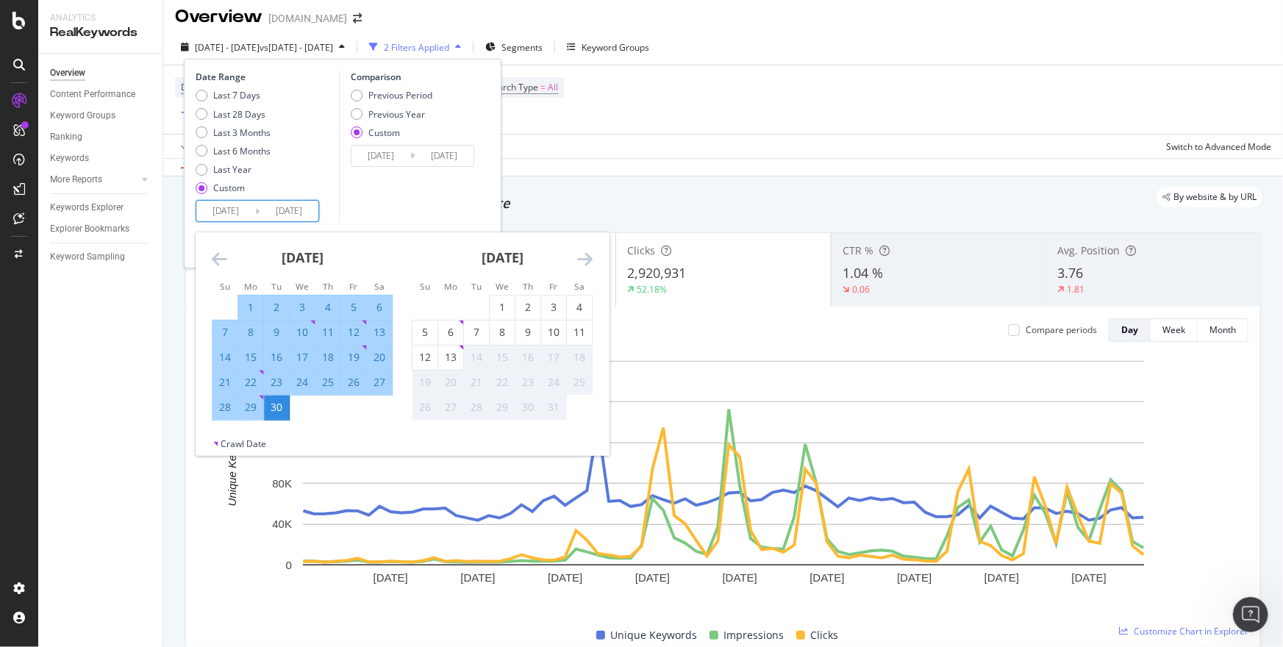
click at [329, 226] on div "Date Range Last 7 Days Last 28 Days Last 3 Months Last 6 Months Last Year Custo…" at bounding box center [343, 164] width 318 height 210
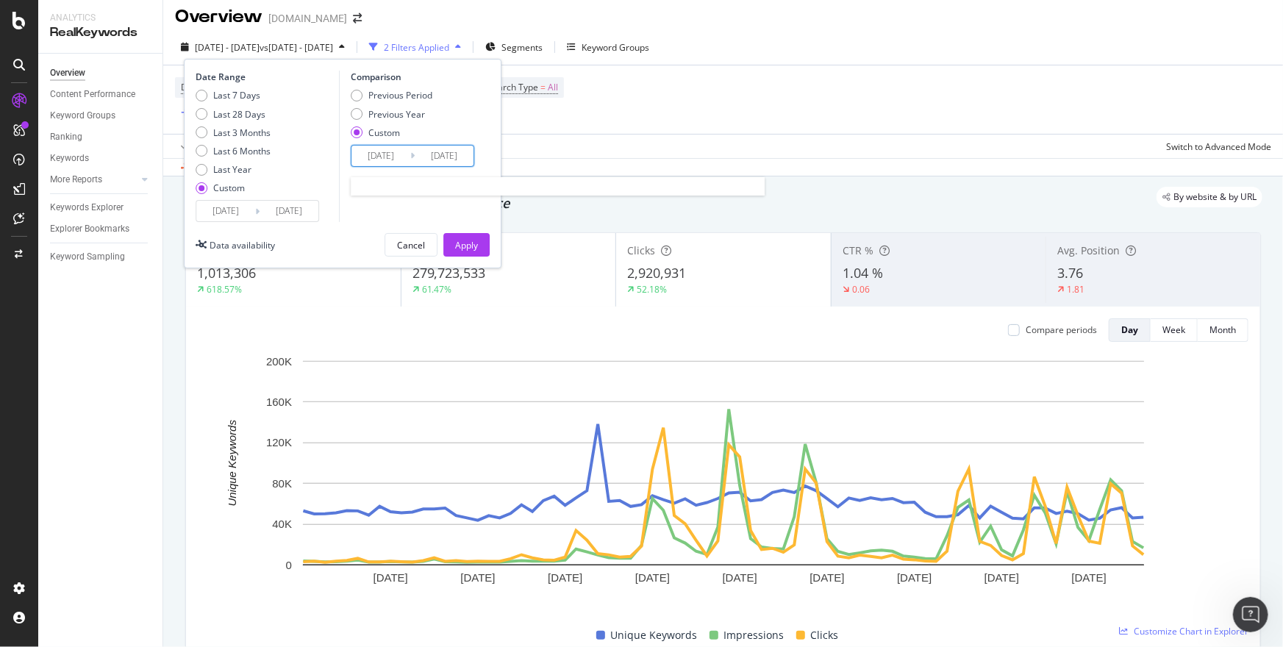
click at [379, 154] on input "[DATE]" at bounding box center [381, 156] width 59 height 21
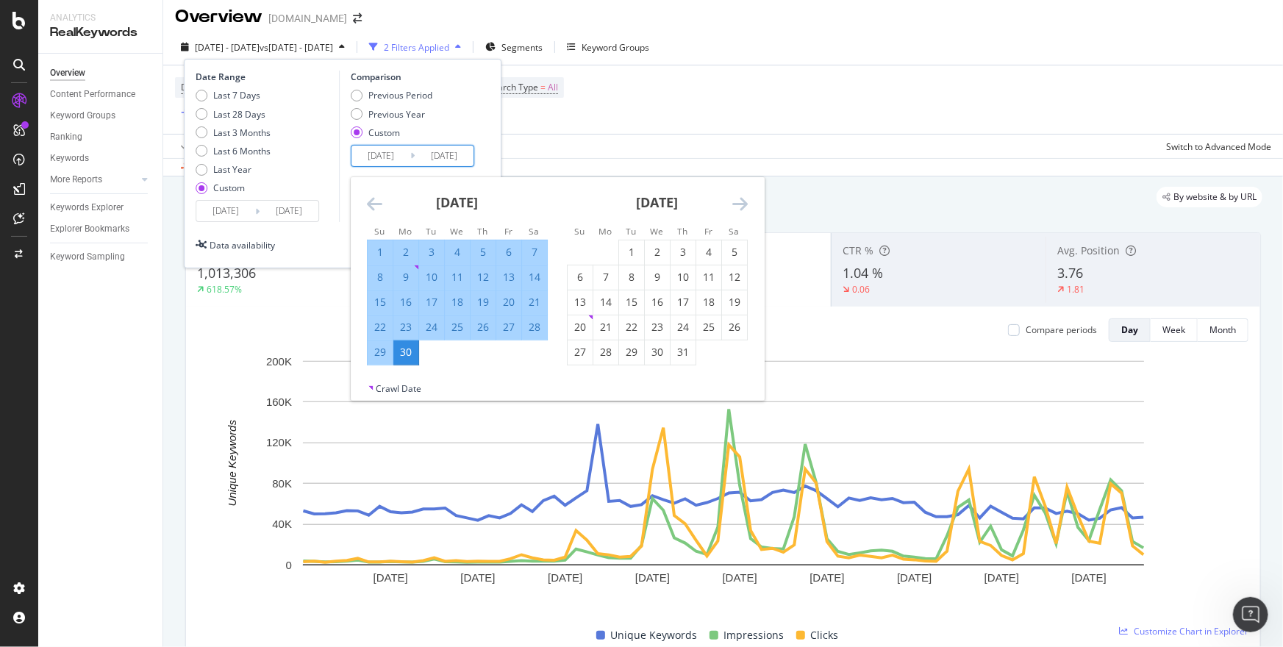
click at [382, 206] on icon "Move backward to switch to the previous month." at bounding box center [374, 204] width 15 height 18
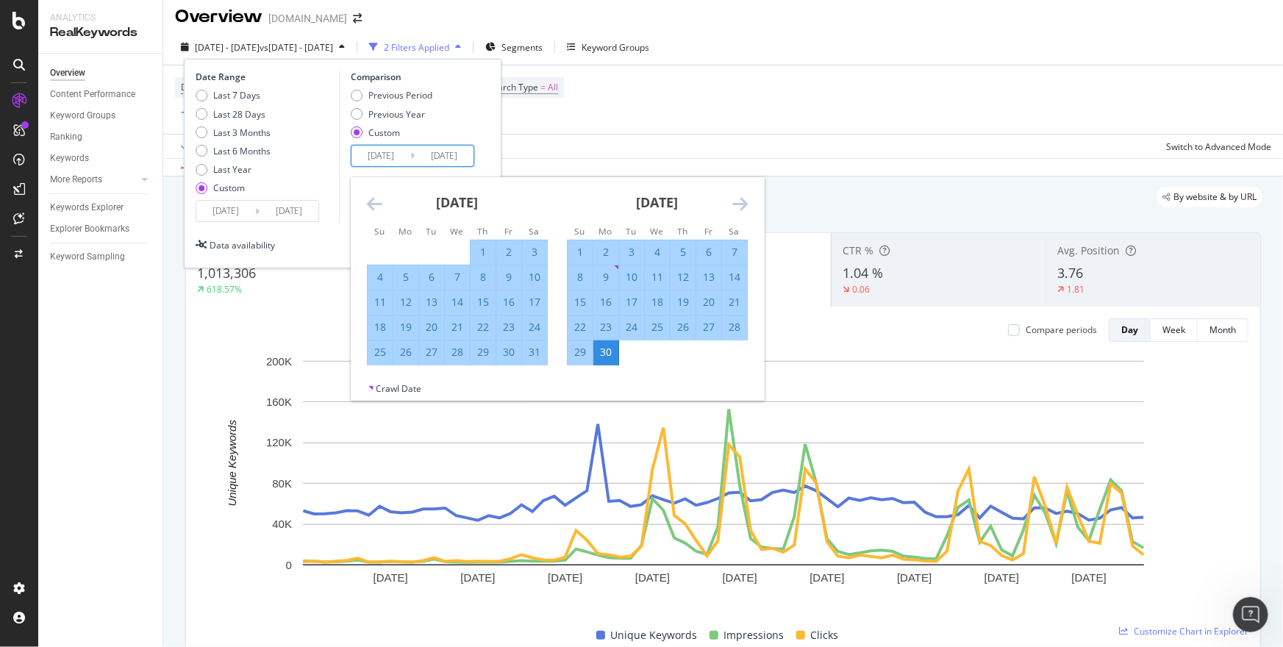
click at [382, 206] on icon "Move backward to switch to the previous month." at bounding box center [374, 204] width 15 height 18
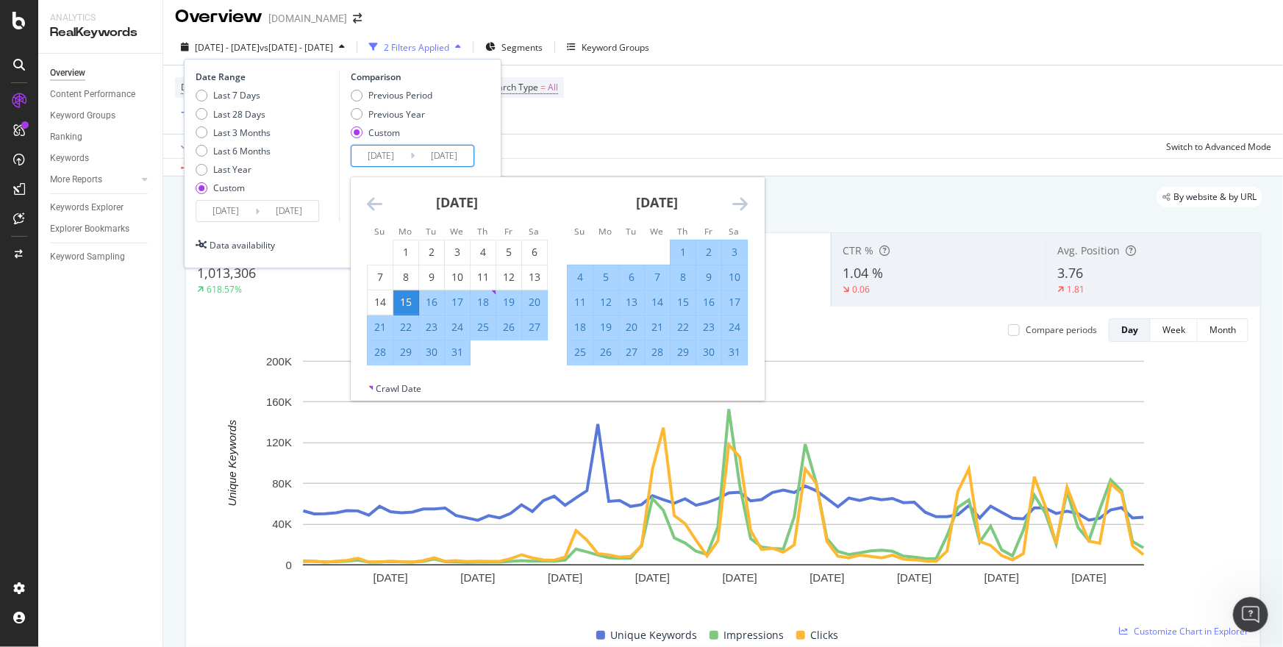
click at [382, 206] on icon "Move backward to switch to the previous month." at bounding box center [374, 204] width 15 height 18
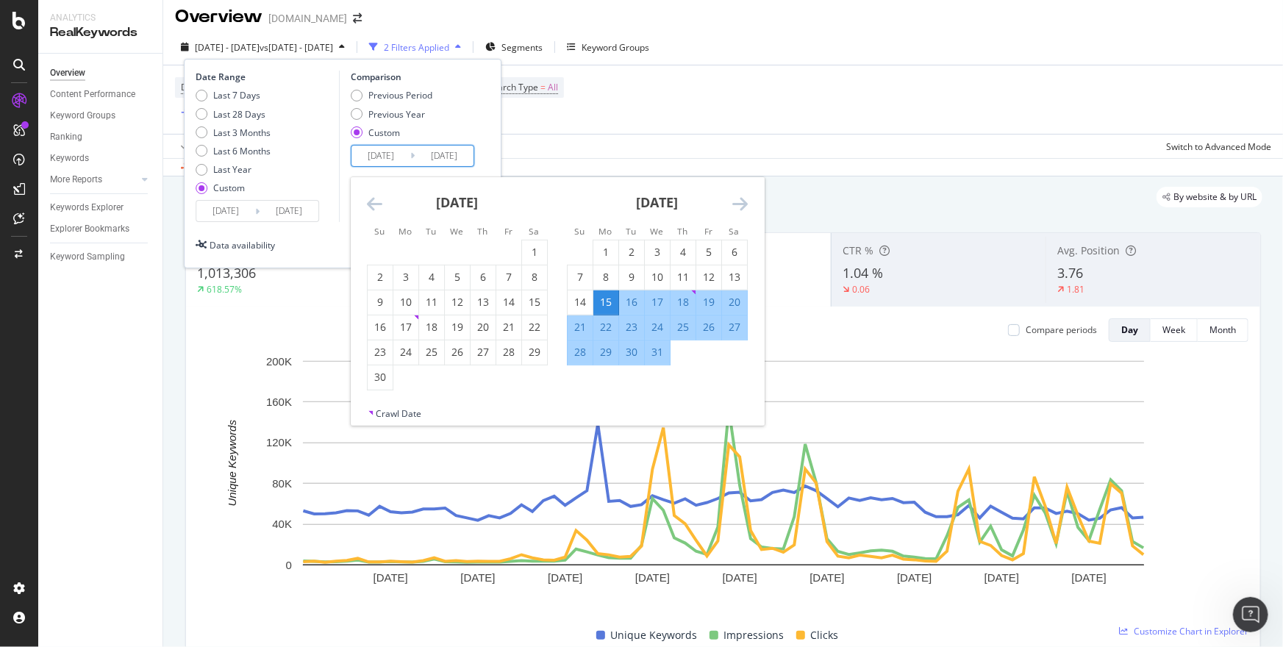
click at [382, 206] on icon "Move backward to switch to the previous month." at bounding box center [374, 204] width 15 height 18
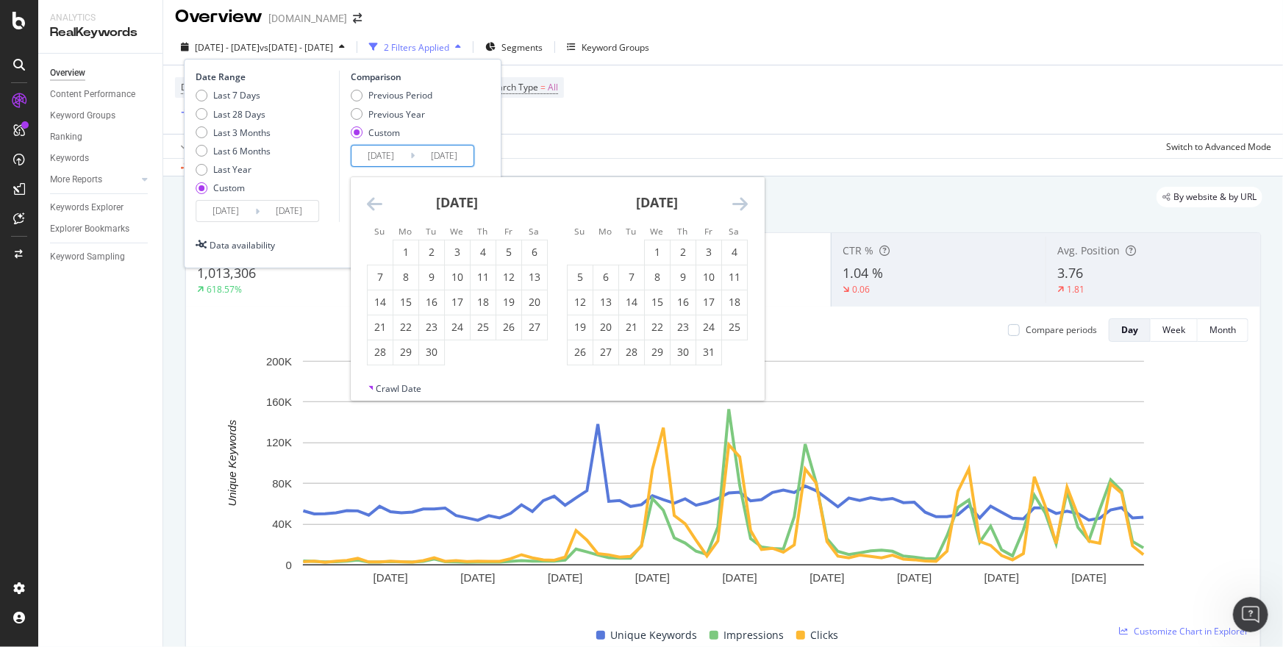
click at [382, 206] on icon "Move backward to switch to the previous month." at bounding box center [374, 204] width 15 height 18
click at [404, 251] on div "1" at bounding box center [405, 252] width 25 height 15
type input "[DATE]"
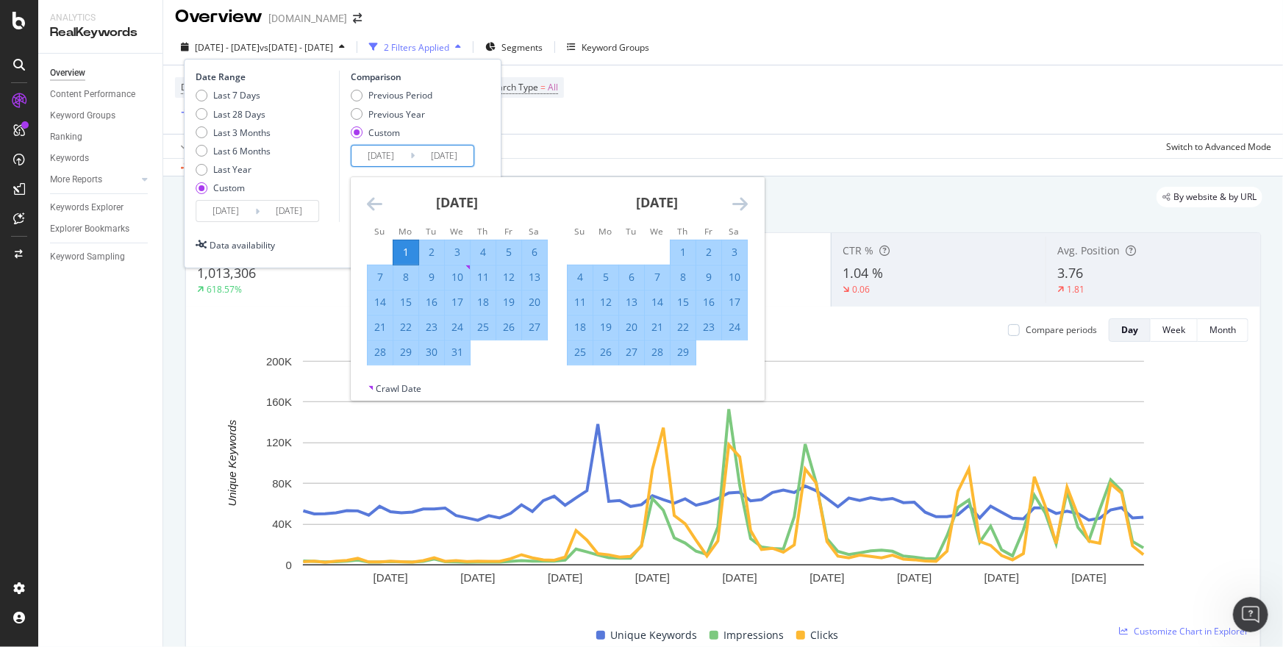
click at [742, 199] on icon "Move forward to switch to the next month." at bounding box center [740, 204] width 15 height 18
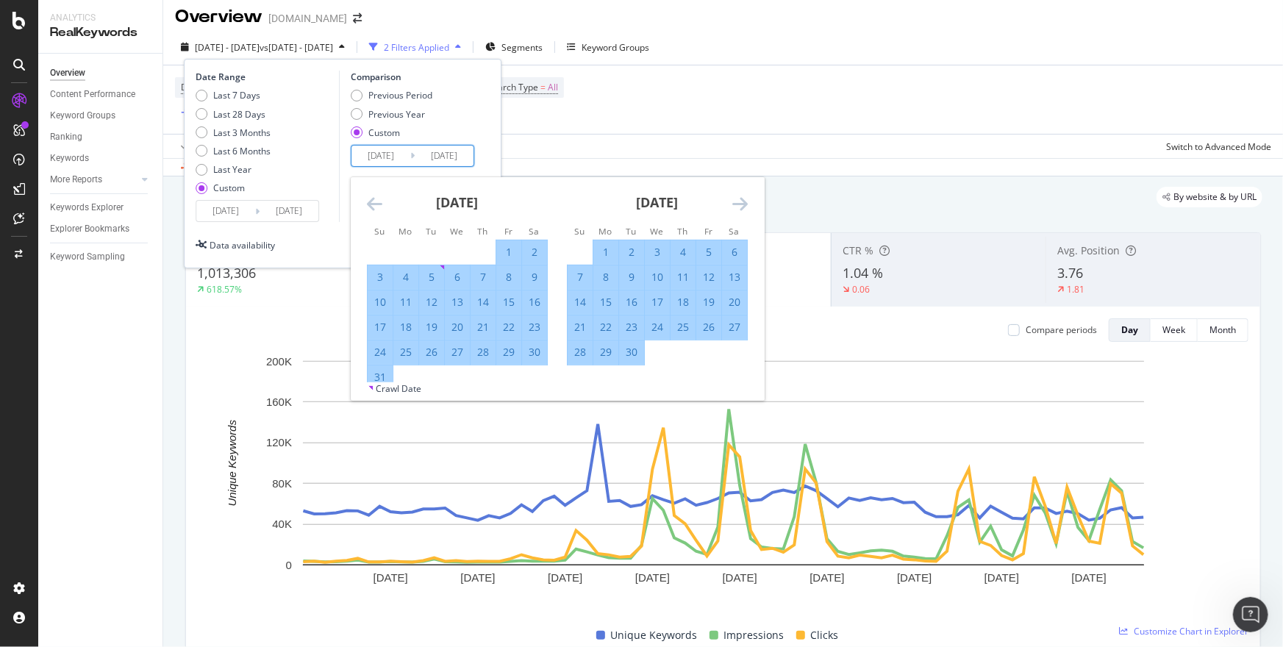
drag, startPoint x: 742, startPoint y: 199, endPoint x: 733, endPoint y: 199, distance: 8.8
click at [739, 199] on icon "Move forward to switch to the next month." at bounding box center [740, 204] width 15 height 18
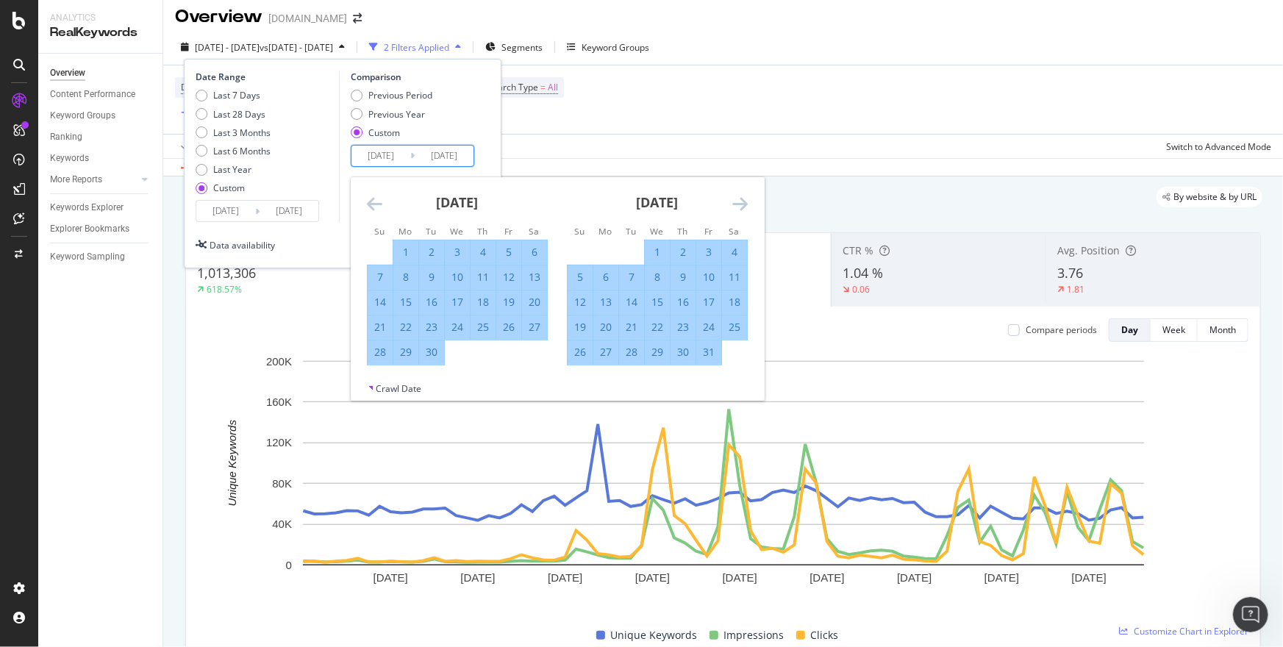
click at [733, 199] on icon "Move forward to switch to the next month." at bounding box center [740, 204] width 15 height 18
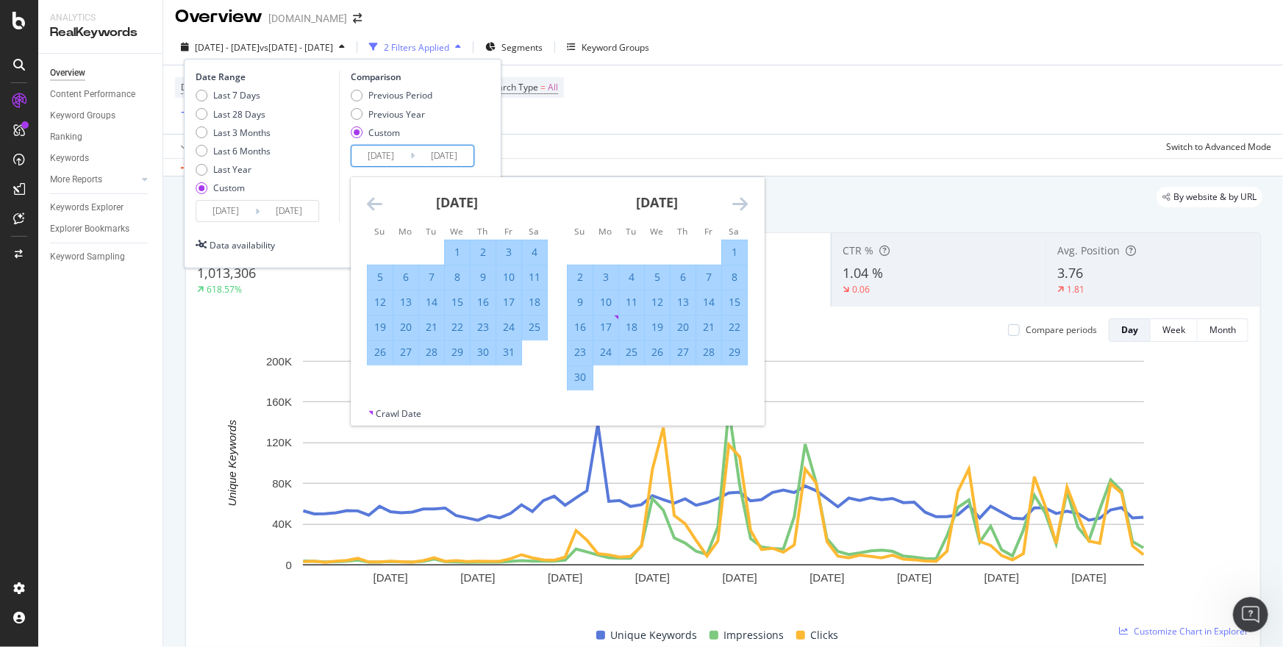
click at [733, 199] on icon "Move forward to switch to the next month." at bounding box center [740, 204] width 15 height 18
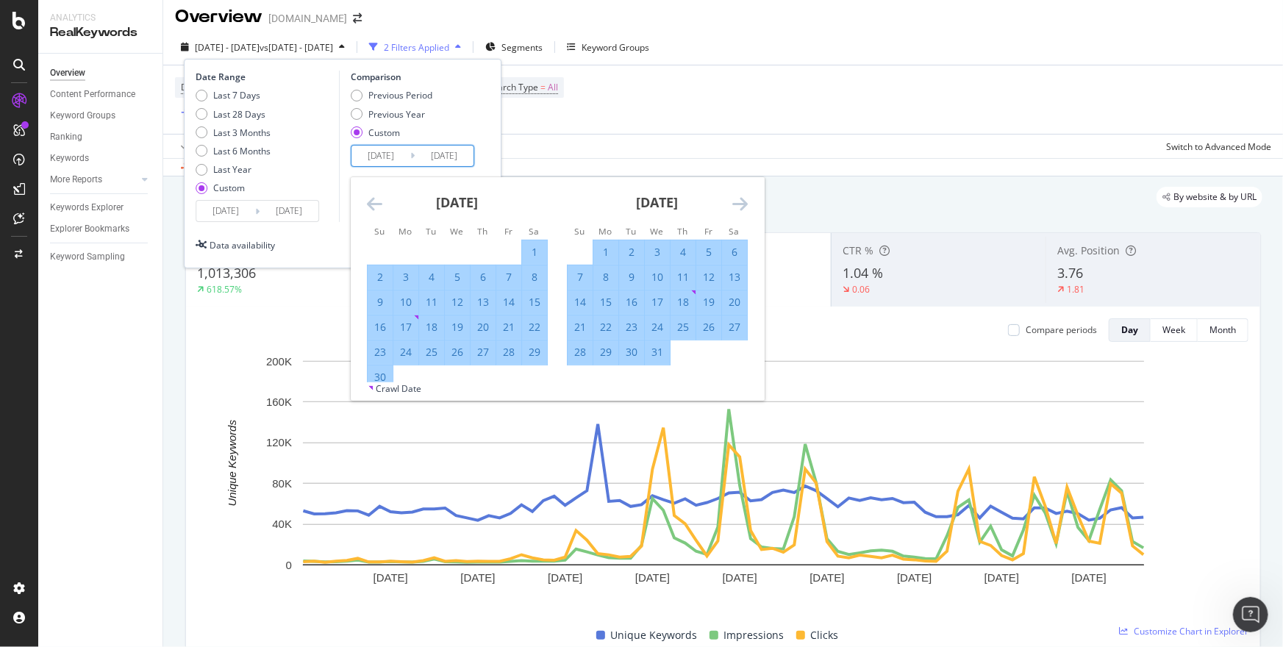
click at [733, 199] on icon "Move forward to switch to the next month." at bounding box center [740, 204] width 15 height 18
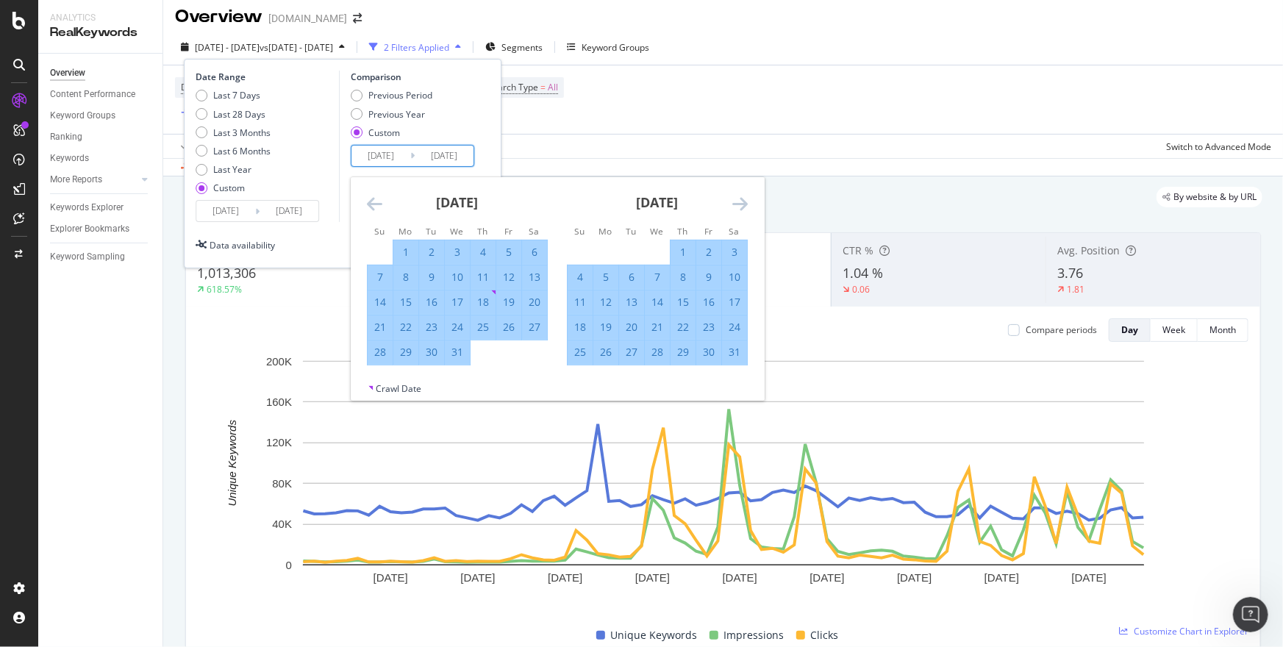
click at [733, 199] on icon "Move forward to switch to the next month." at bounding box center [740, 204] width 15 height 18
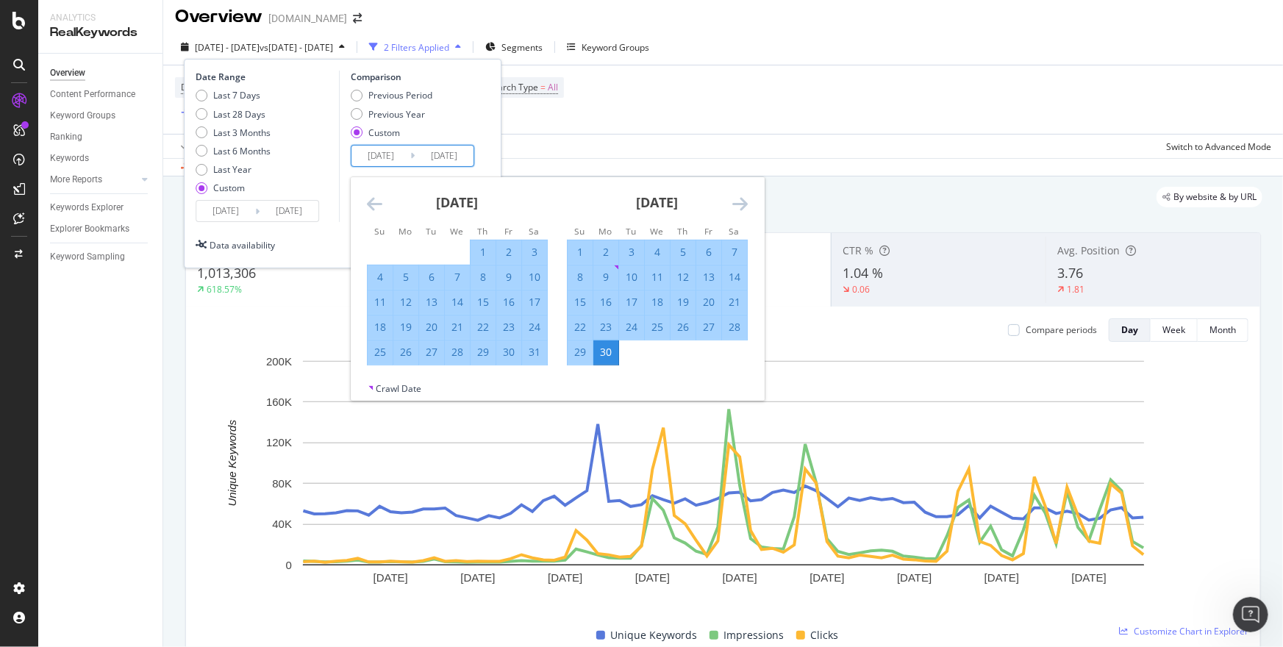
click at [733, 199] on icon "Move forward to switch to the next month." at bounding box center [740, 204] width 15 height 18
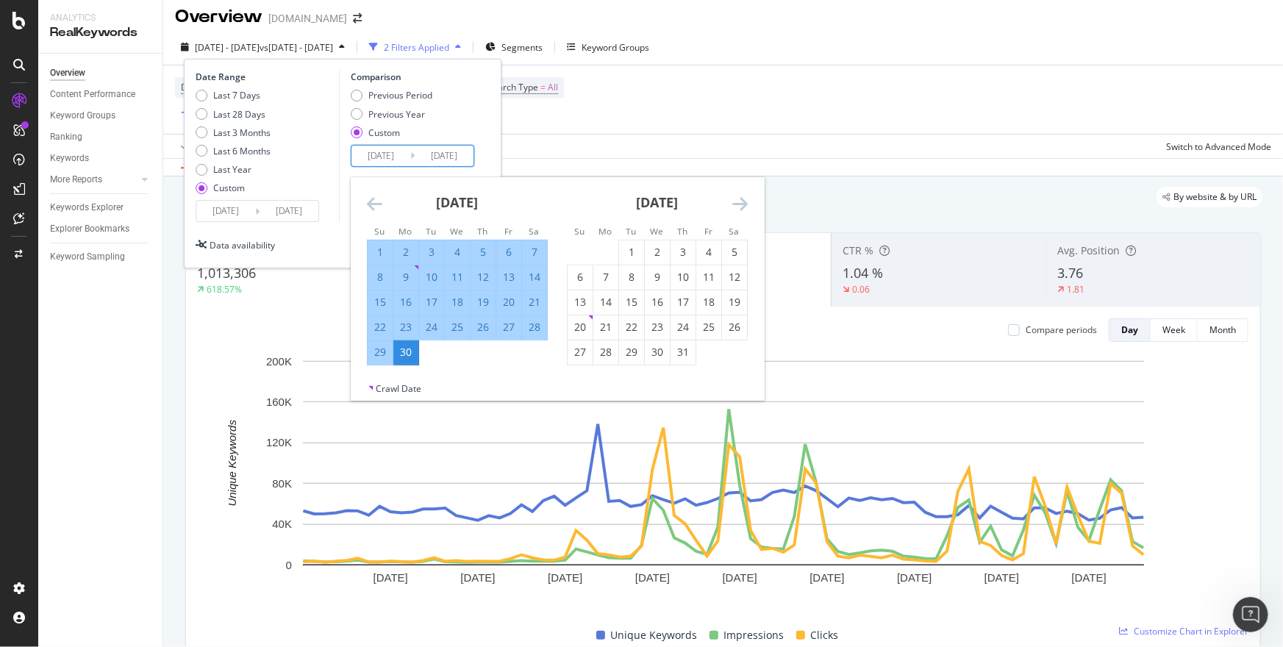
click at [500, 122] on div "Date Range Last 7 Days Last 28 Days Last 3 Months Last 6 Months Last Year Custo…" at bounding box center [343, 164] width 318 height 210
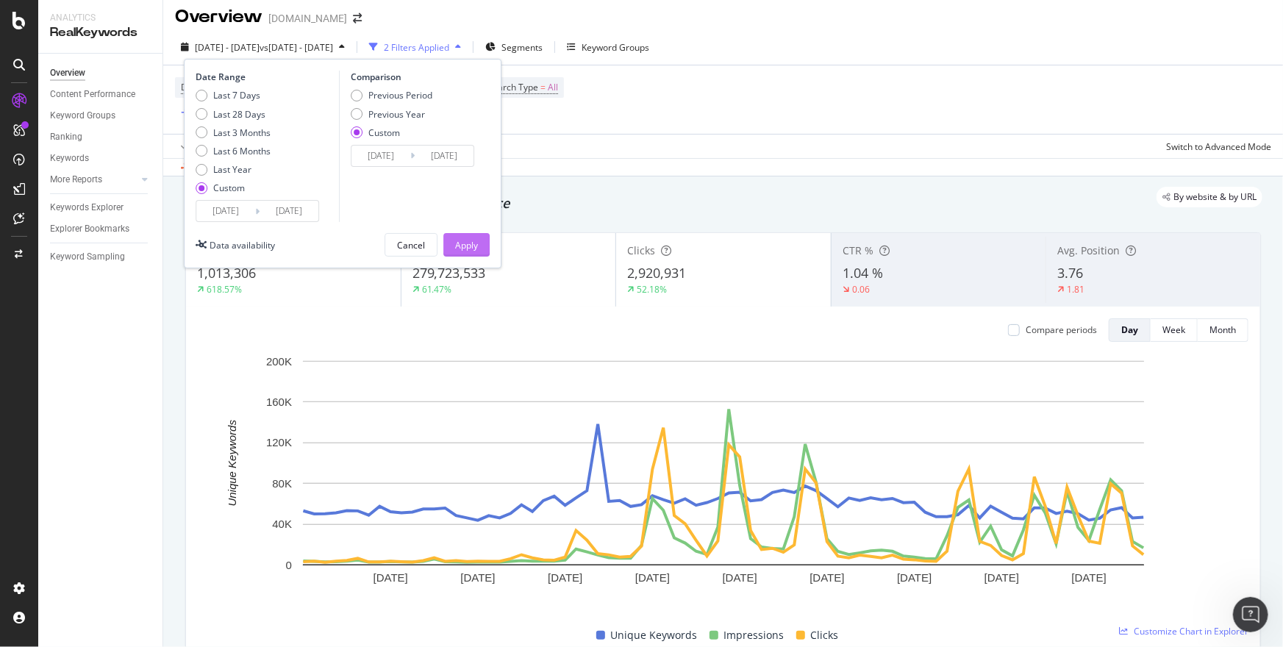
click at [468, 243] on div "Apply" at bounding box center [466, 245] width 23 height 13
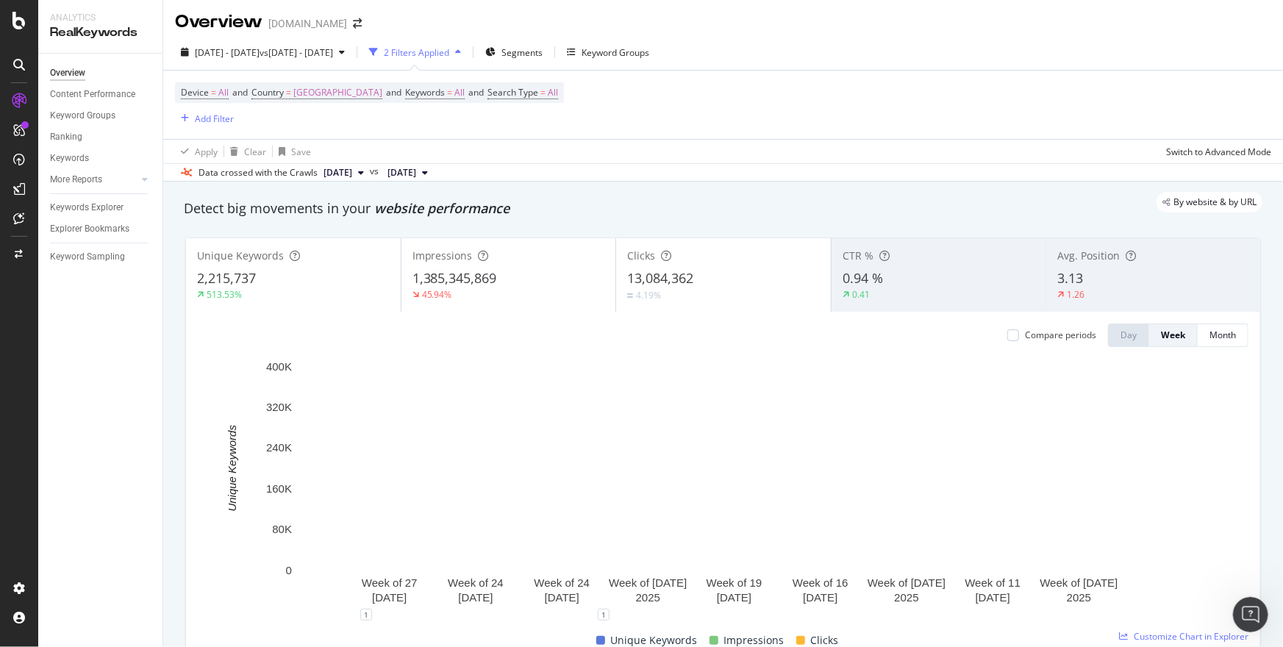
scroll to position [1, 0]
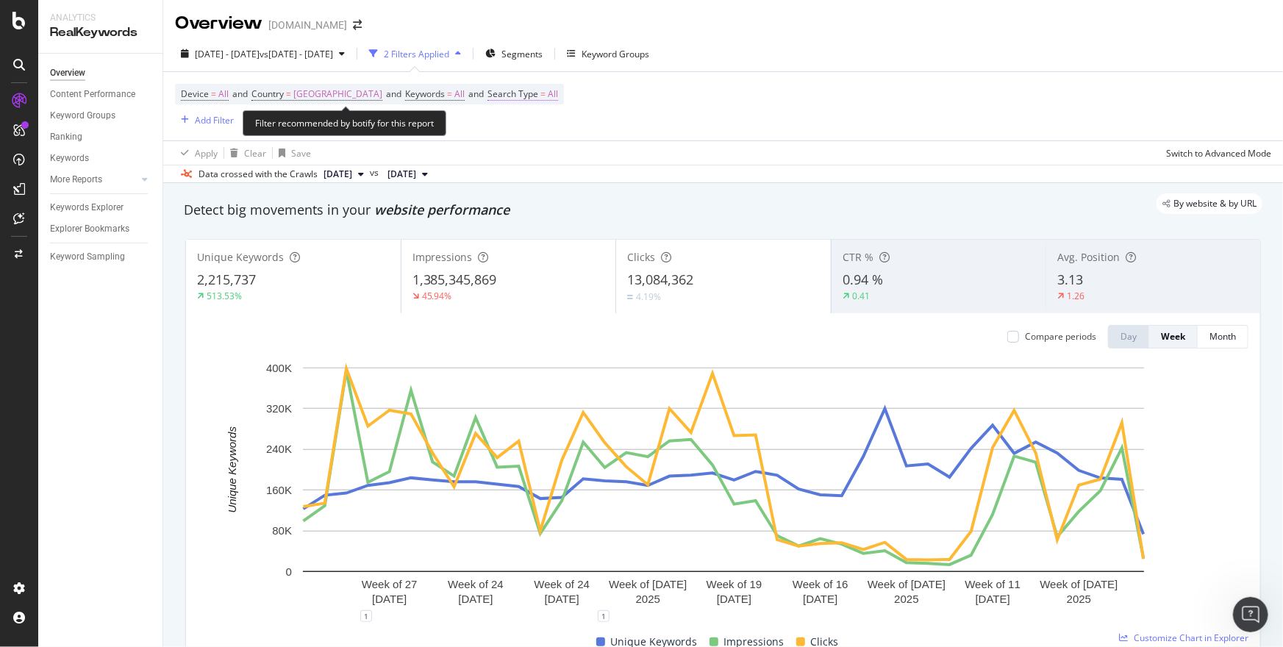
click at [548, 96] on span "All" at bounding box center [553, 94] width 10 height 21
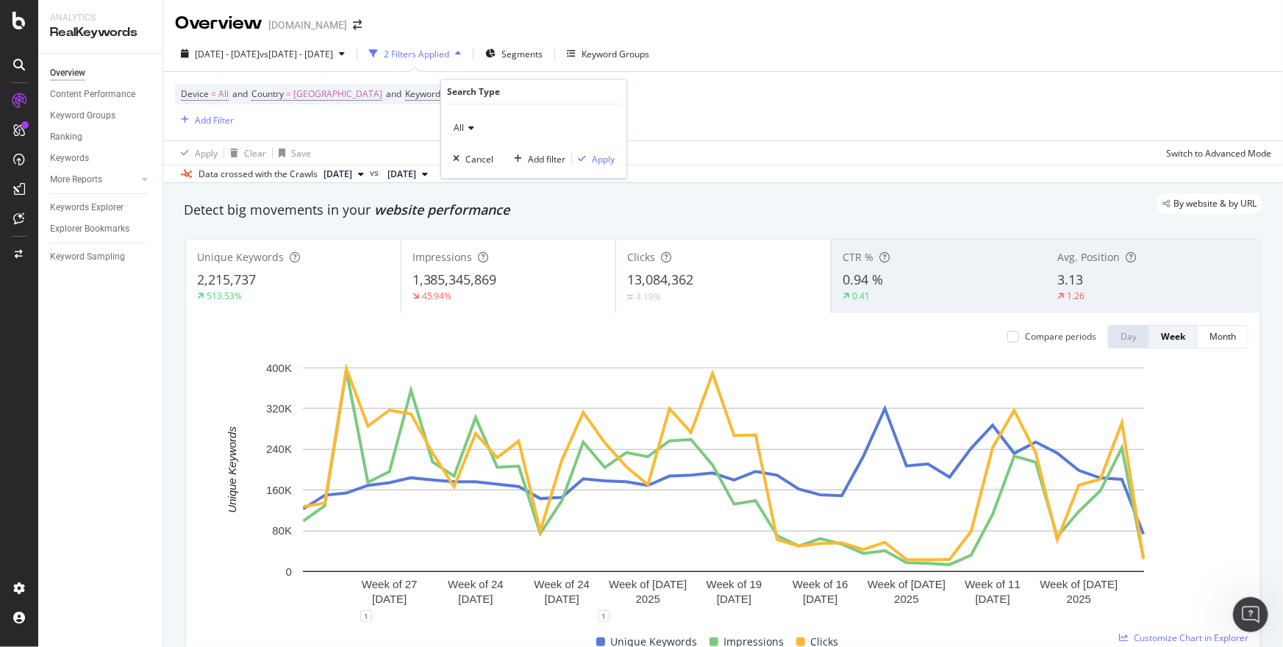
click at [466, 131] on icon at bounding box center [469, 128] width 10 height 9
click at [485, 214] on div "Video" at bounding box center [535, 215] width 157 height 19
click at [586, 161] on div "button" at bounding box center [582, 158] width 20 height 9
